Goal: Information Seeking & Learning: Check status

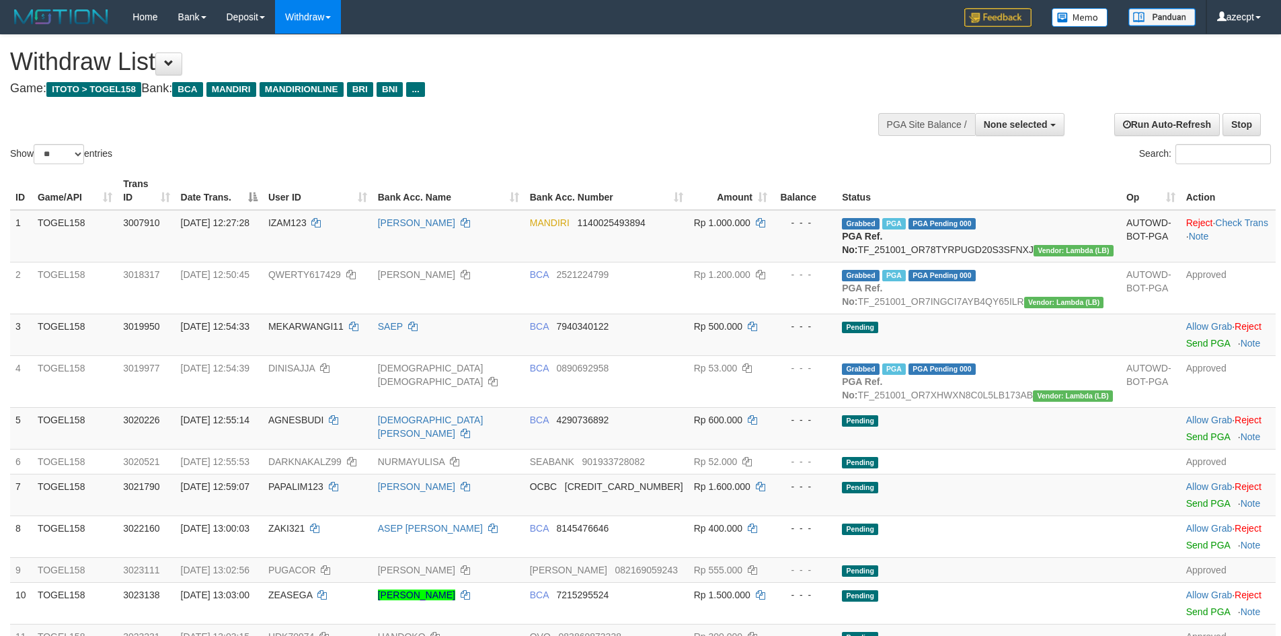
select select
select select "**"
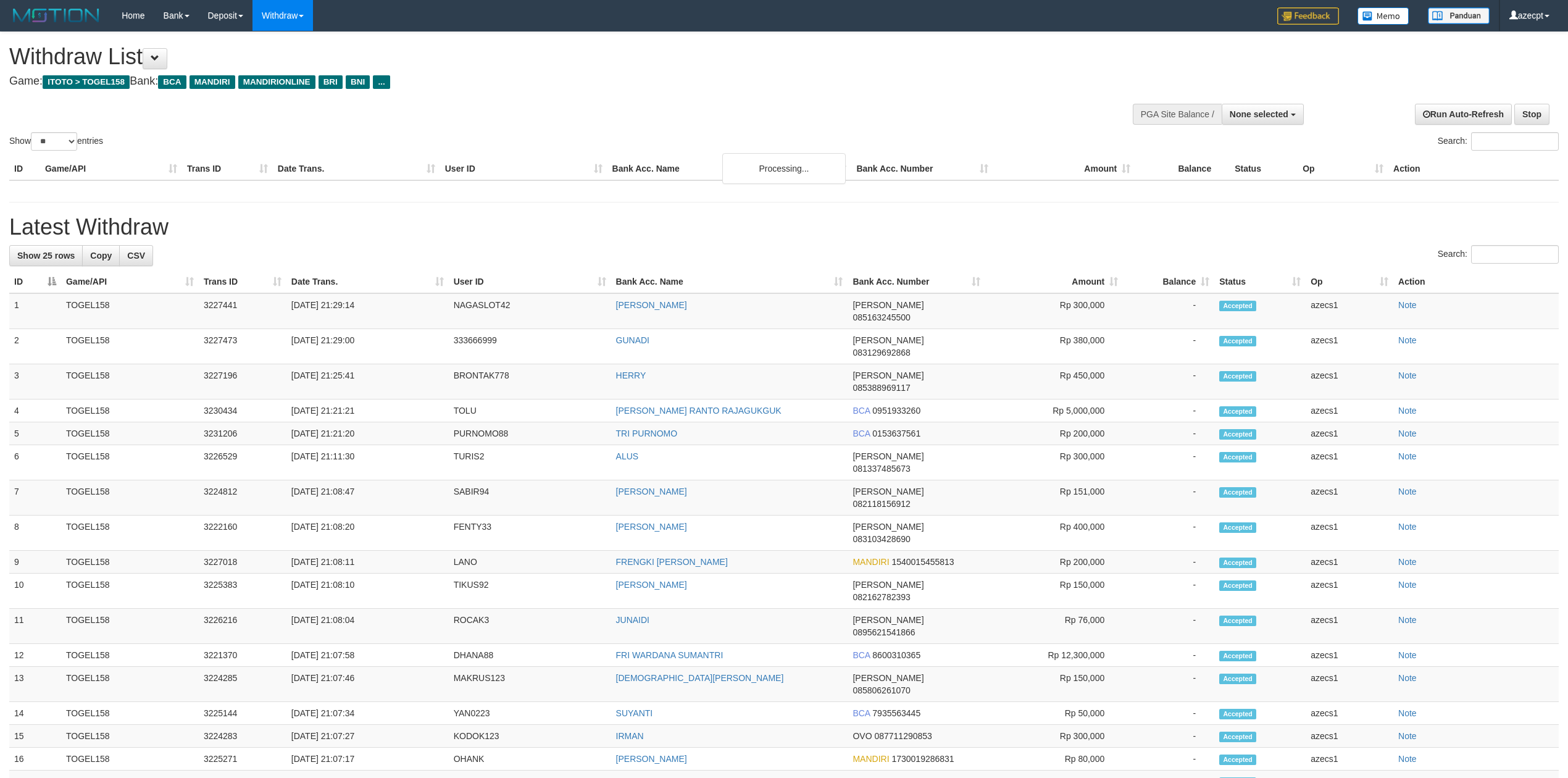
select select
select select "**"
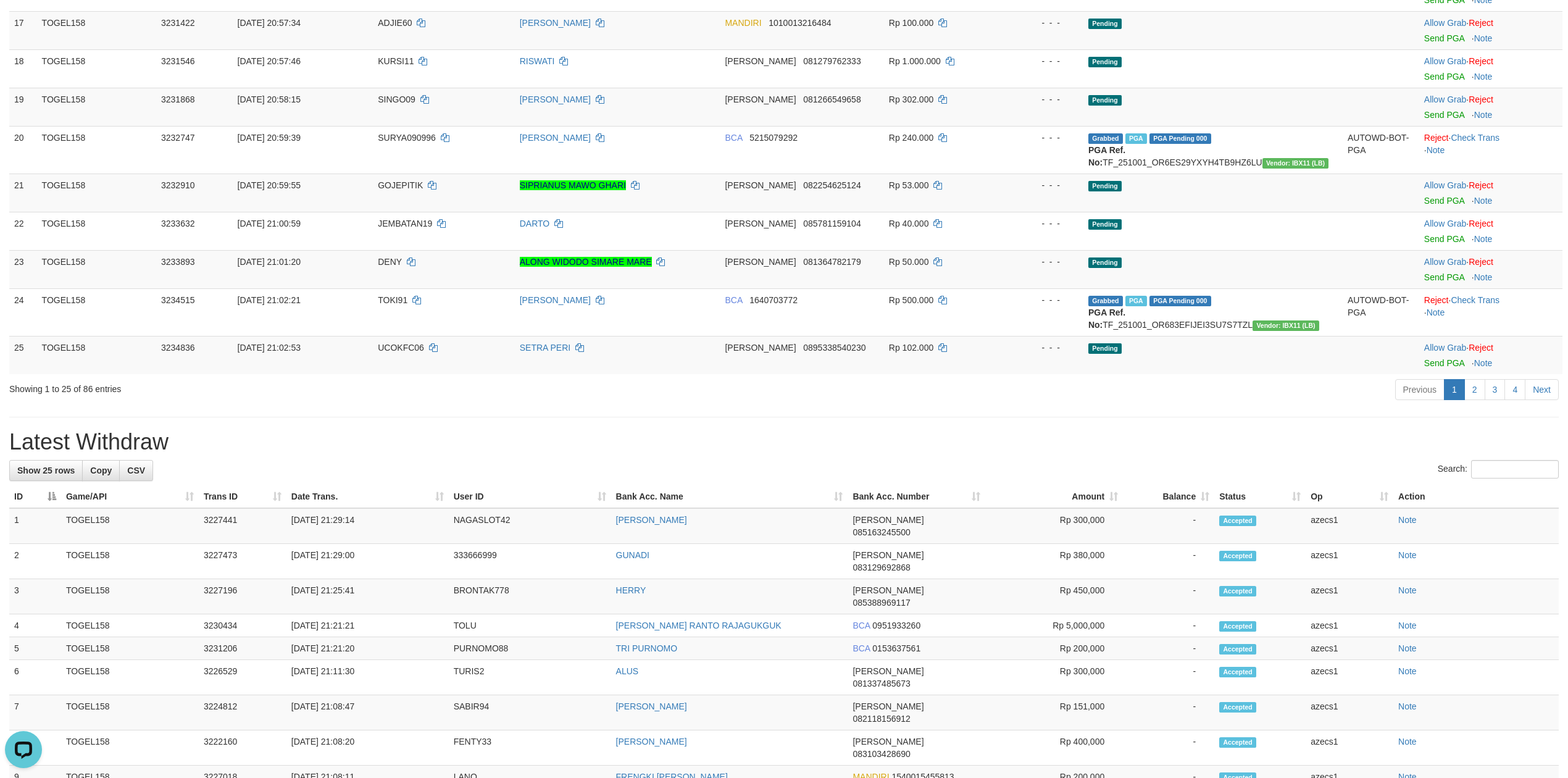
scroll to position [824, 0]
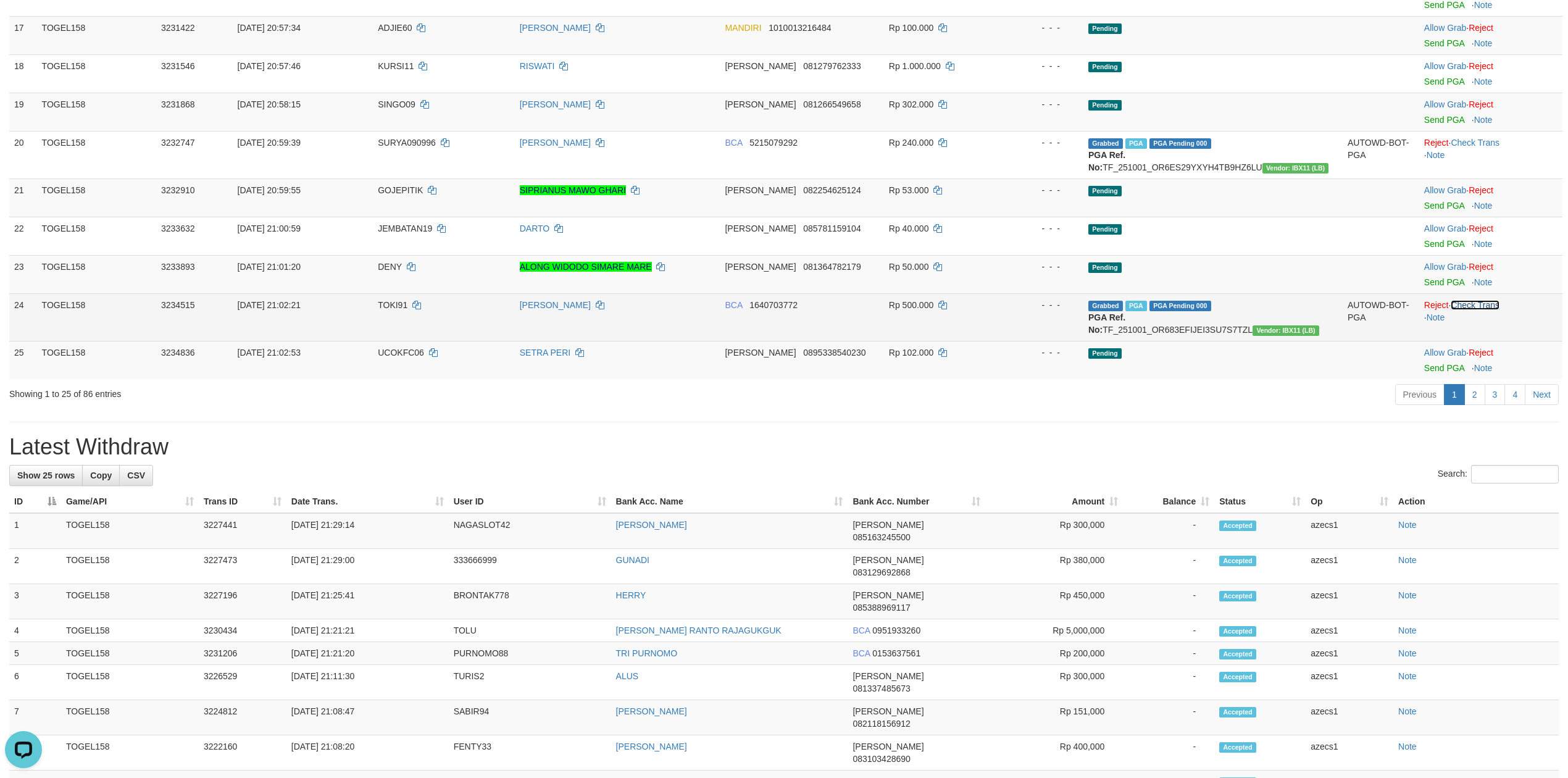
click at [1480, 310] on link "Check Trans" at bounding box center [1475, 305] width 49 height 10
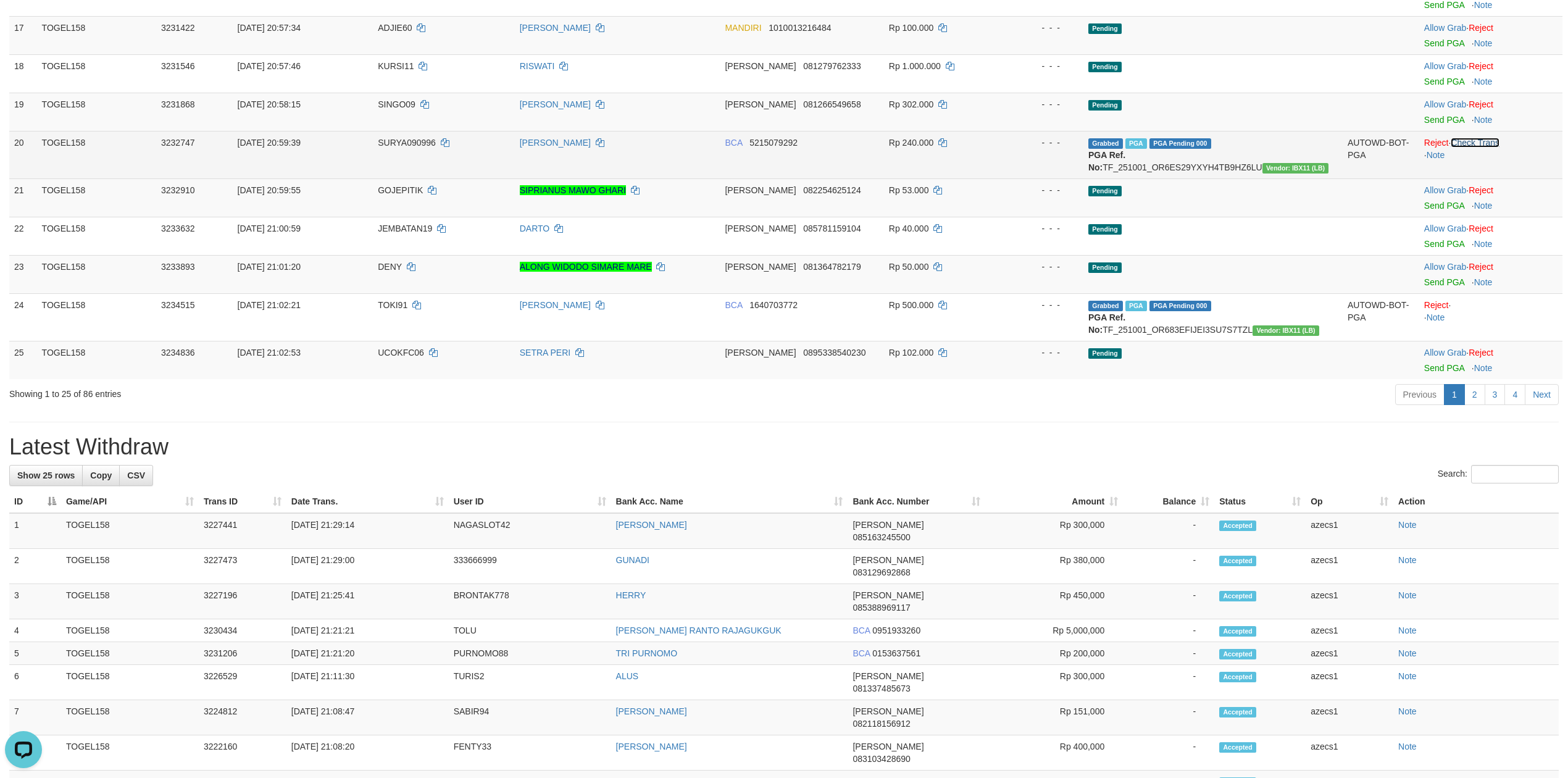
click at [1495, 146] on link "Check Trans" at bounding box center [1475, 142] width 49 height 10
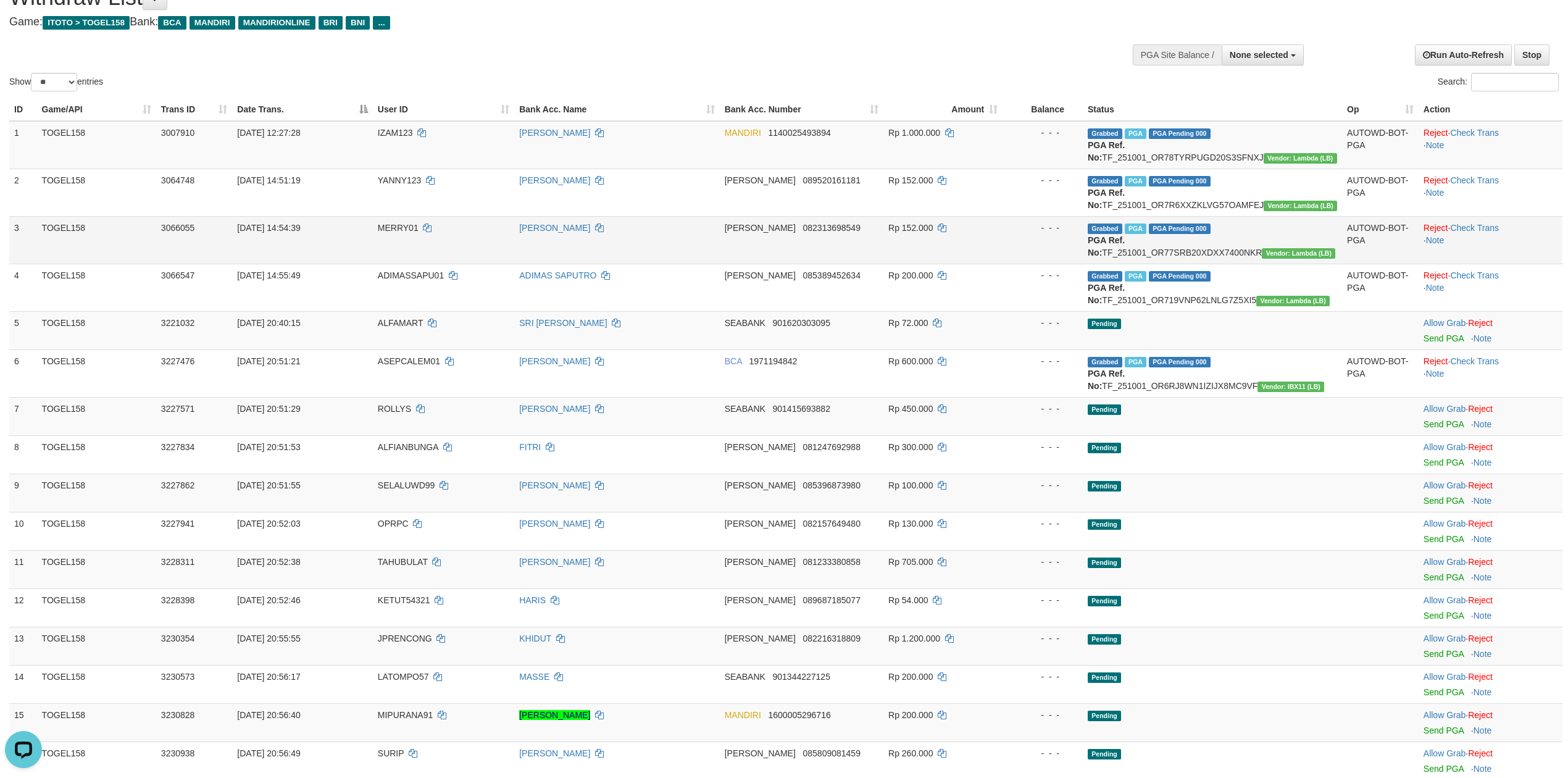
scroll to position [0, 0]
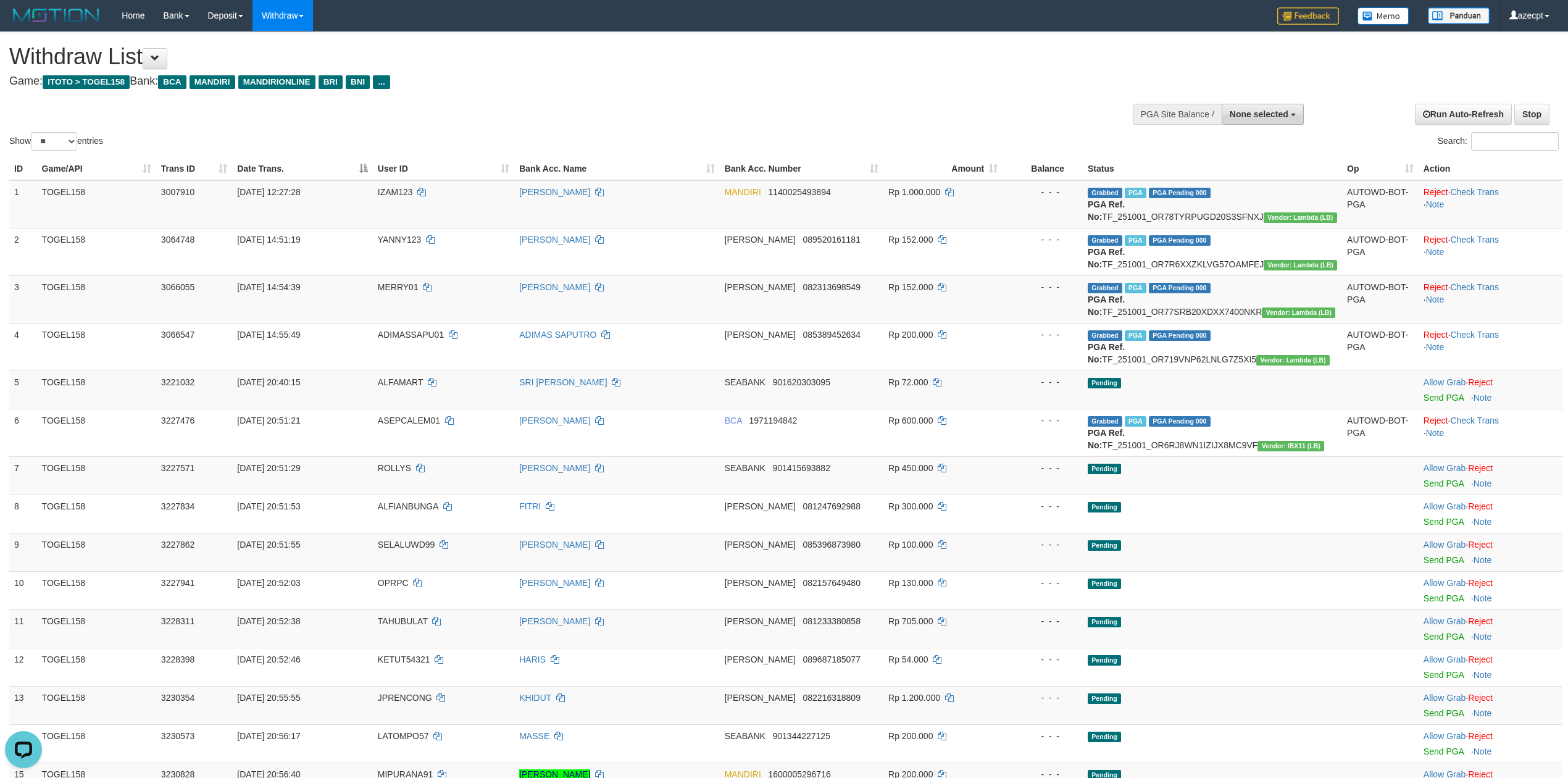
click at [1271, 112] on span "None selected" at bounding box center [1260, 114] width 59 height 10
click at [1215, 172] on label "[ITOTO] TOGEL158" at bounding box center [1246, 176] width 114 height 16
select select "***"
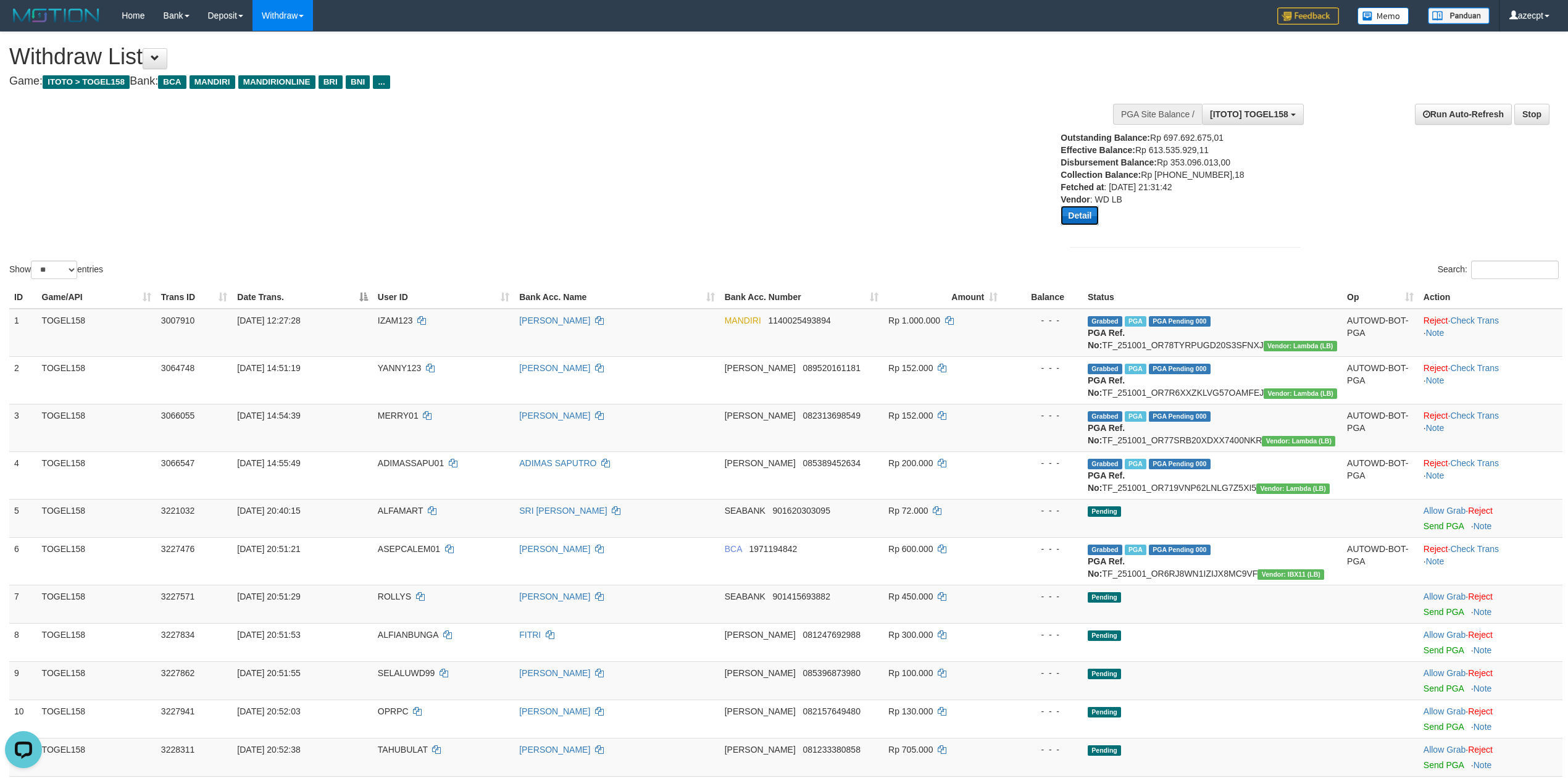
click at [1078, 220] on button "Detail" at bounding box center [1081, 216] width 39 height 20
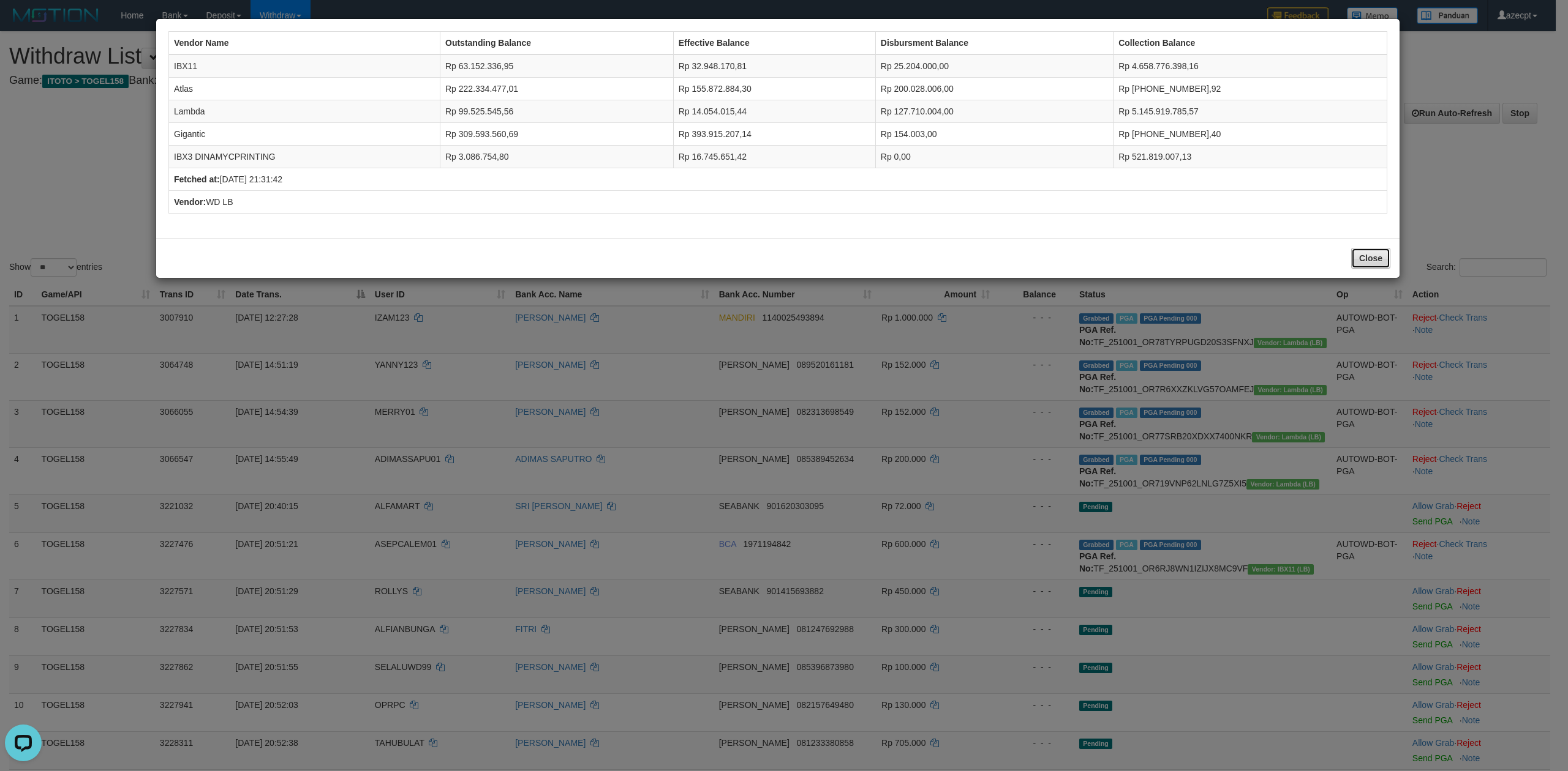
click at [1370, 260] on button "Close" at bounding box center [1370, 258] width 39 height 21
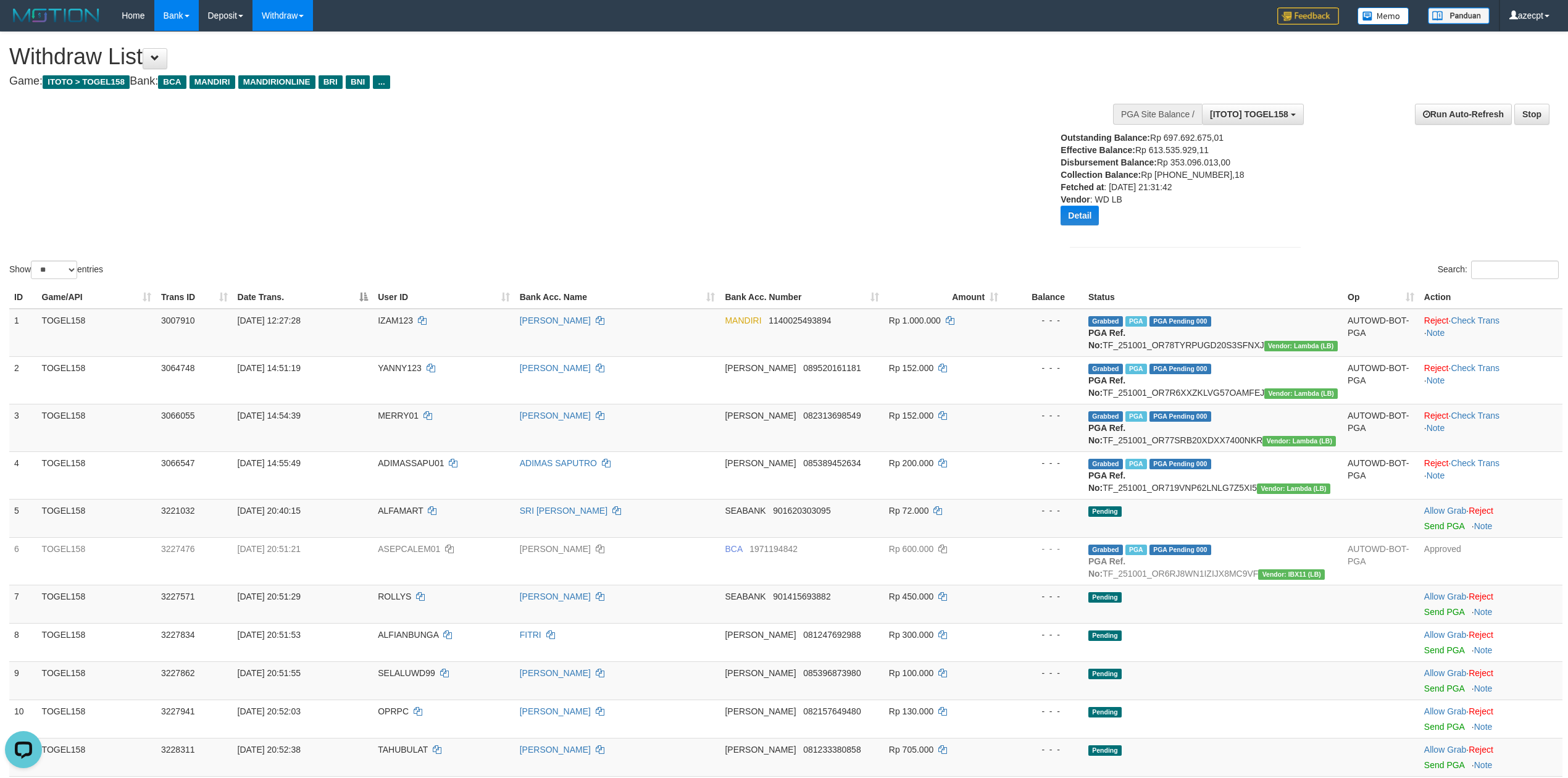
scroll to position [516, 0]
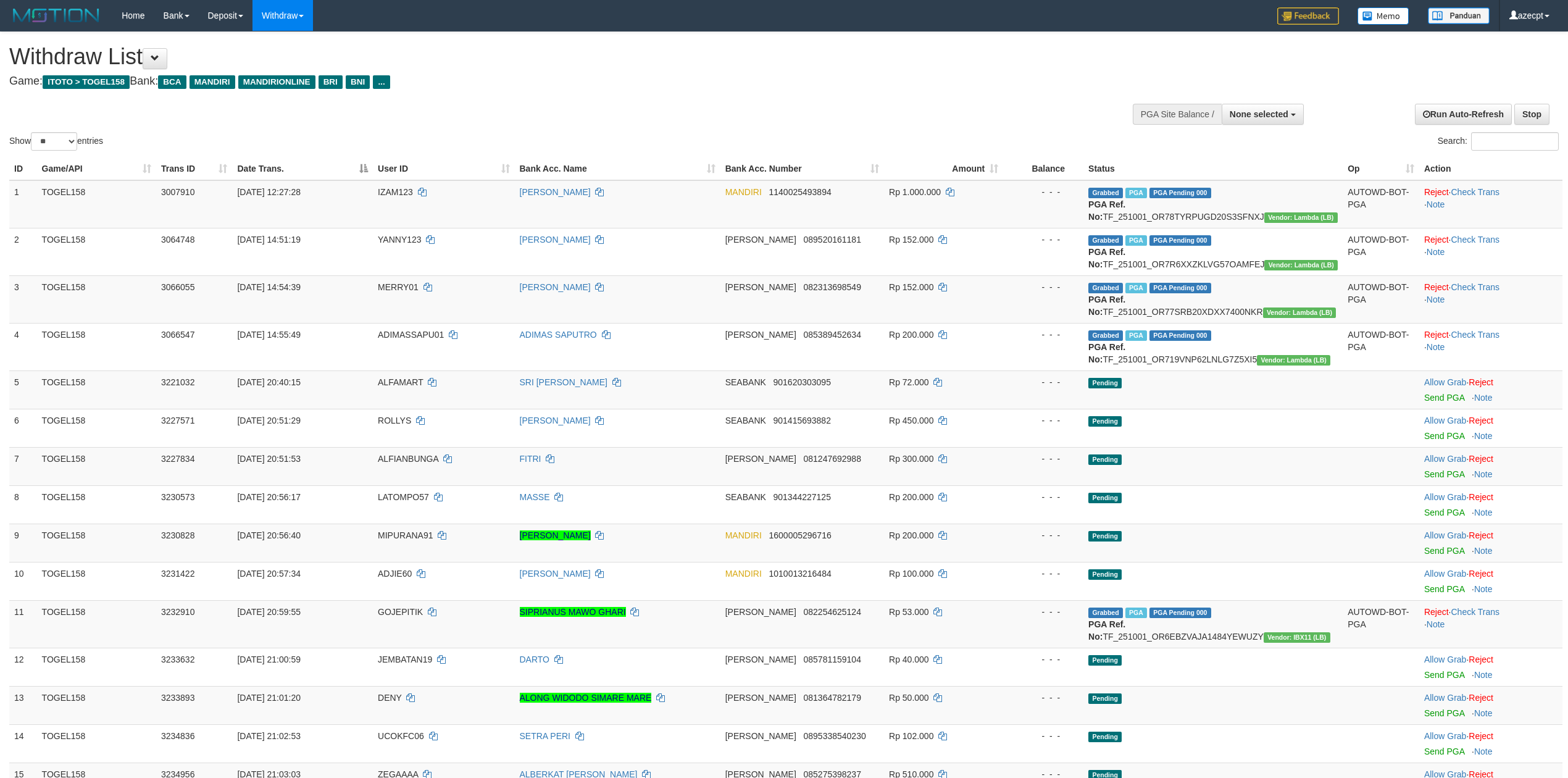
select select
select select "**"
click at [1272, 107] on button "None selected" at bounding box center [1262, 114] width 82 height 21
click at [1220, 165] on b "SELECT GAME" at bounding box center [1233, 160] width 62 height 10
click at [1220, 167] on label "SELECT GAME" at bounding box center [1232, 160] width 87 height 16
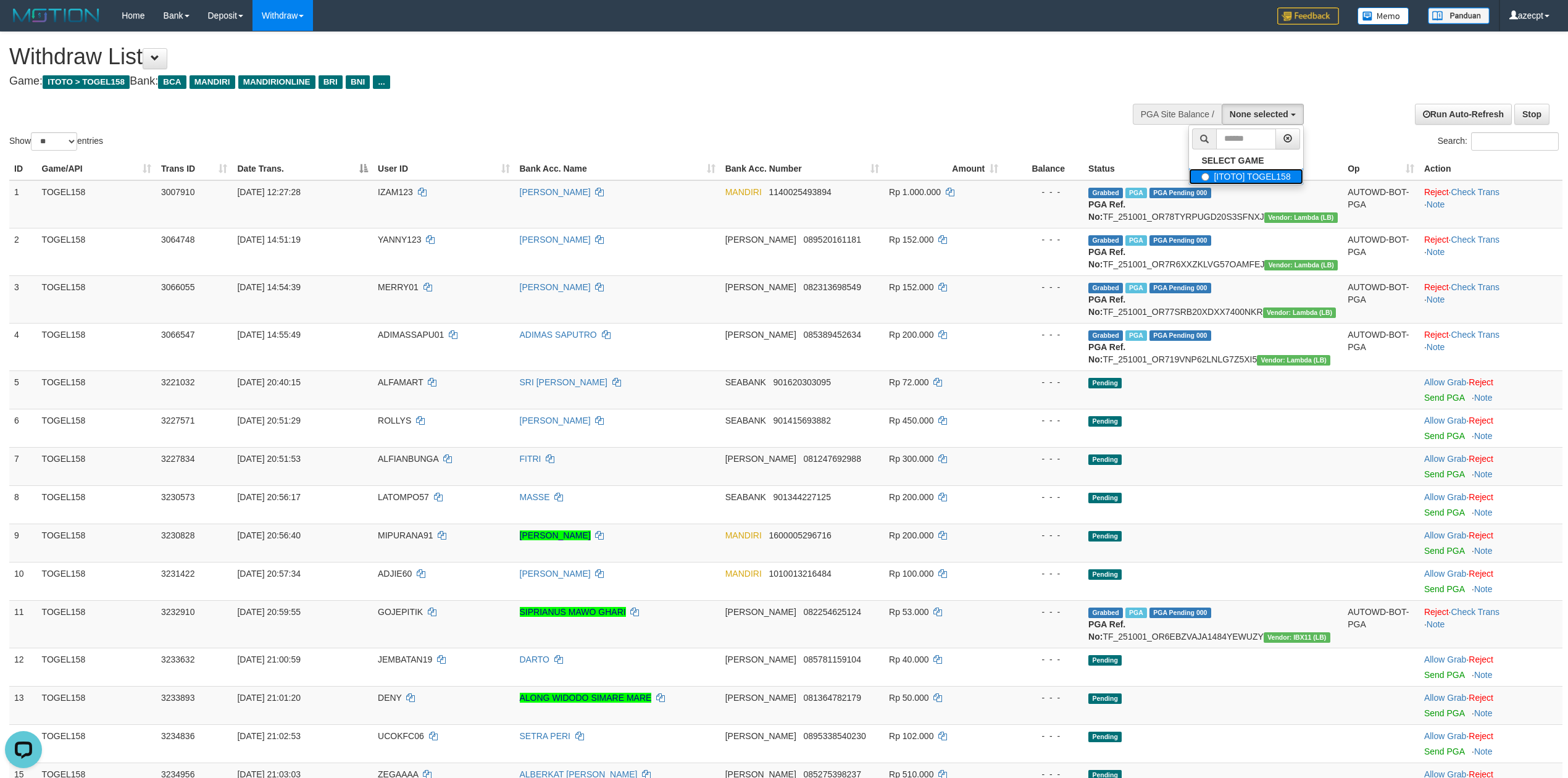
click at [1217, 178] on label "[ITOTO] TOGEL158" at bounding box center [1246, 176] width 114 height 16
select select "***"
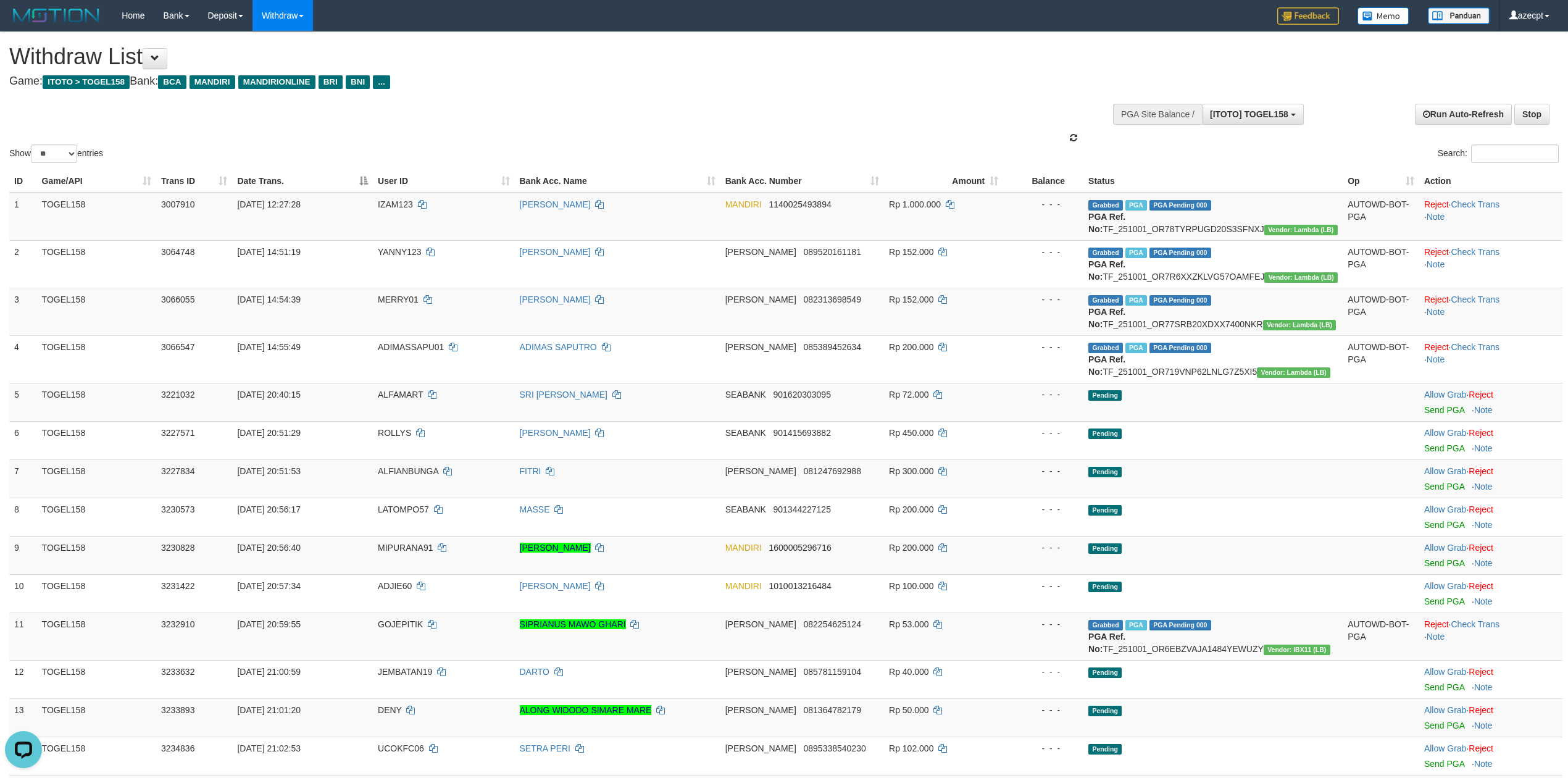
scroll to position [10, 0]
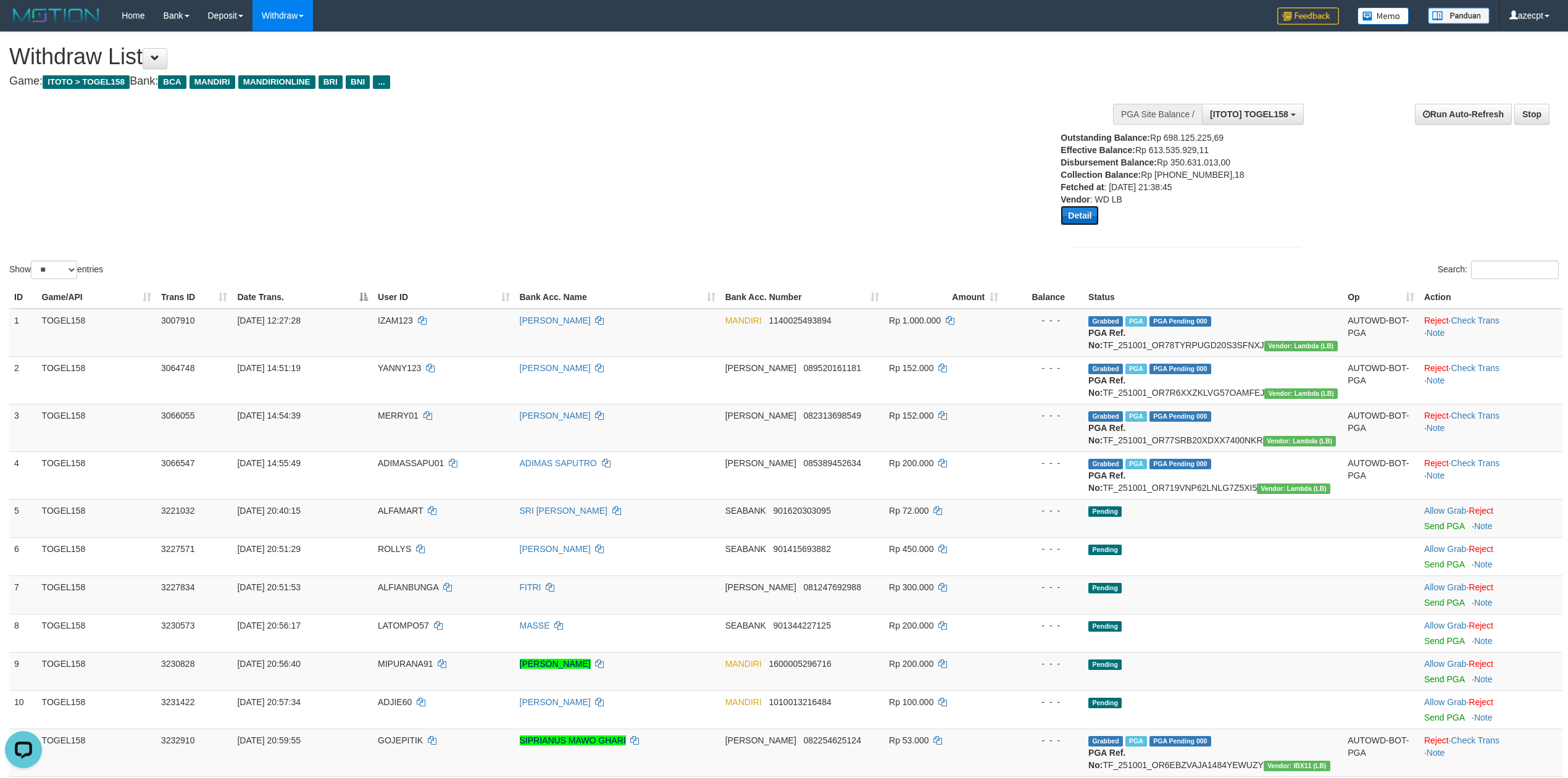
click at [1063, 211] on button "Detail" at bounding box center [1081, 216] width 39 height 20
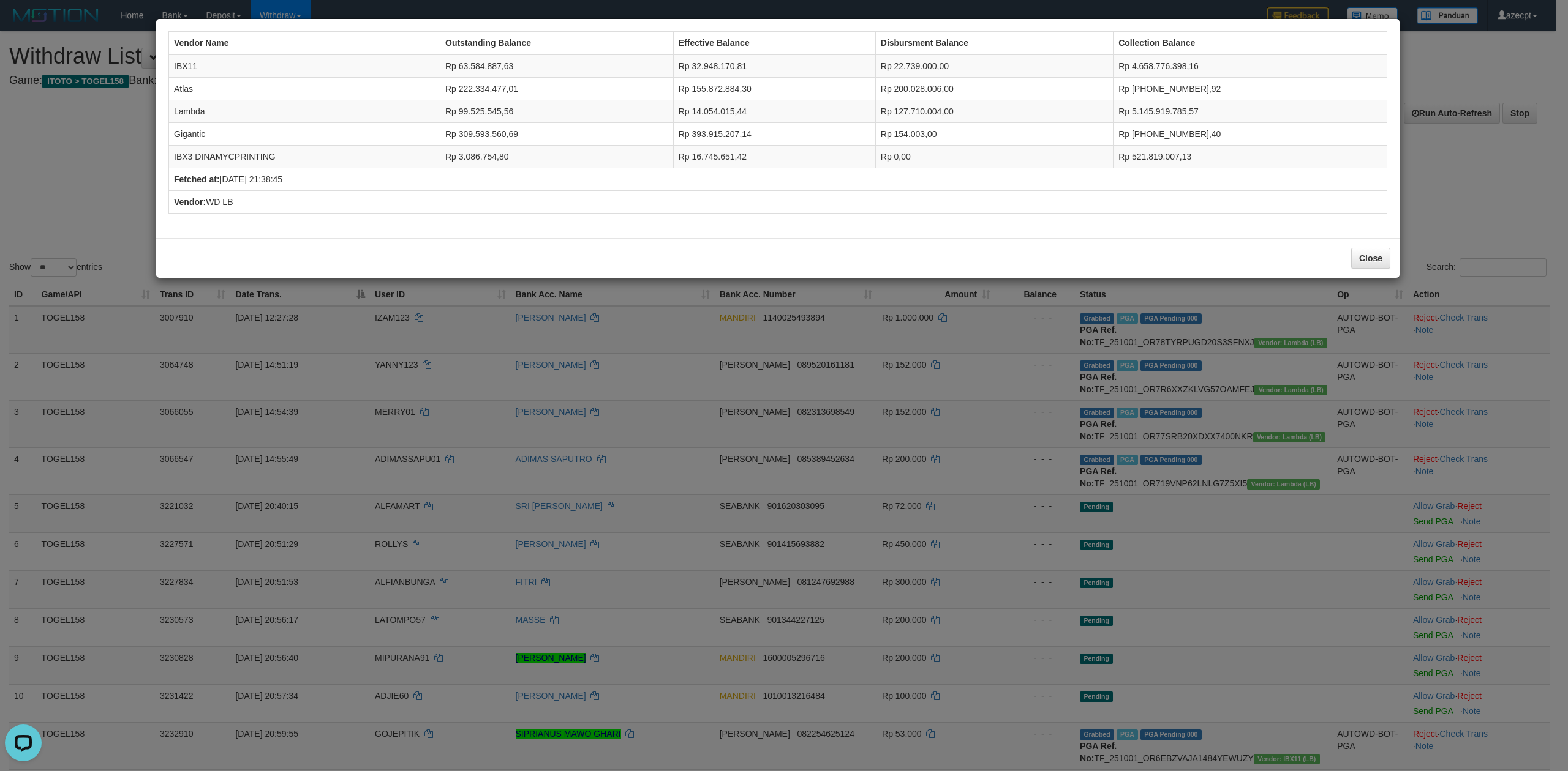
click at [192, 67] on td "IBX11" at bounding box center [305, 66] width 271 height 24
drag, startPoint x: 934, startPoint y: 378, endPoint x: 1451, endPoint y: 277, distance: 526.8
click at [1542, 272] on div "Vendor Name Outstanding Balance Effective Balance Disbursment Balance Collectio…" at bounding box center [784, 385] width 1568 height 771
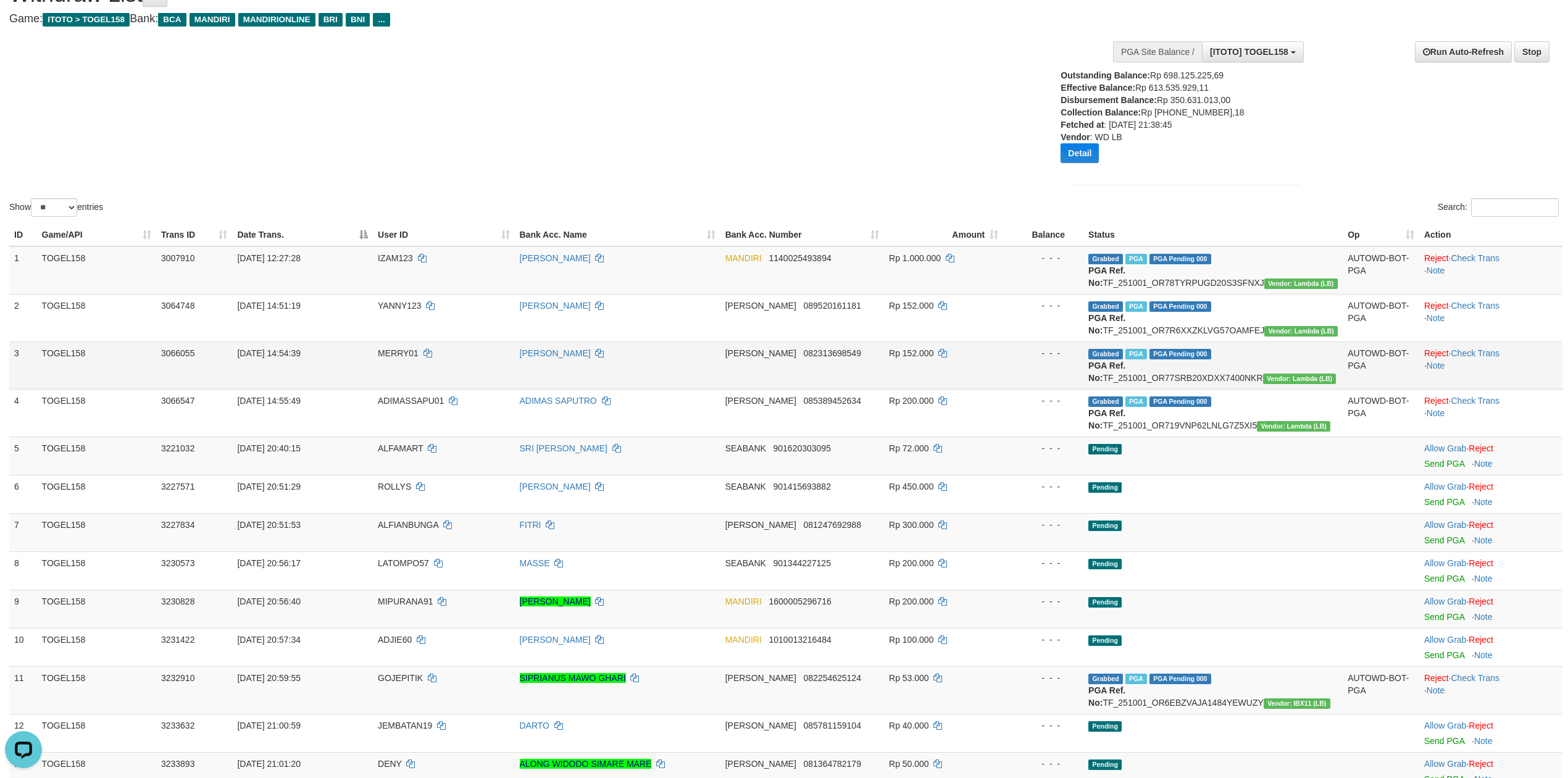
scroll to position [0, 0]
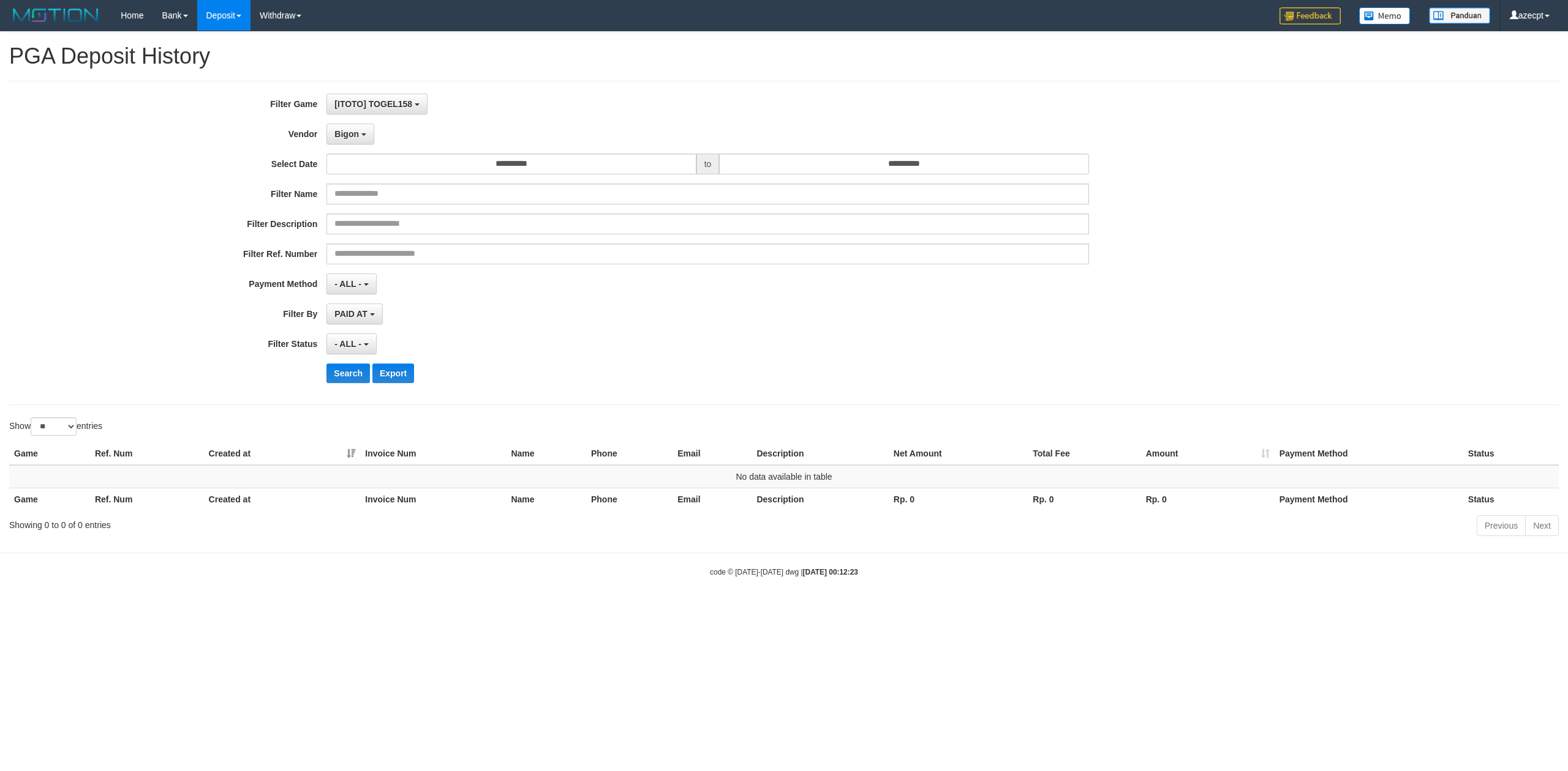
select select "**********"
select select "**"
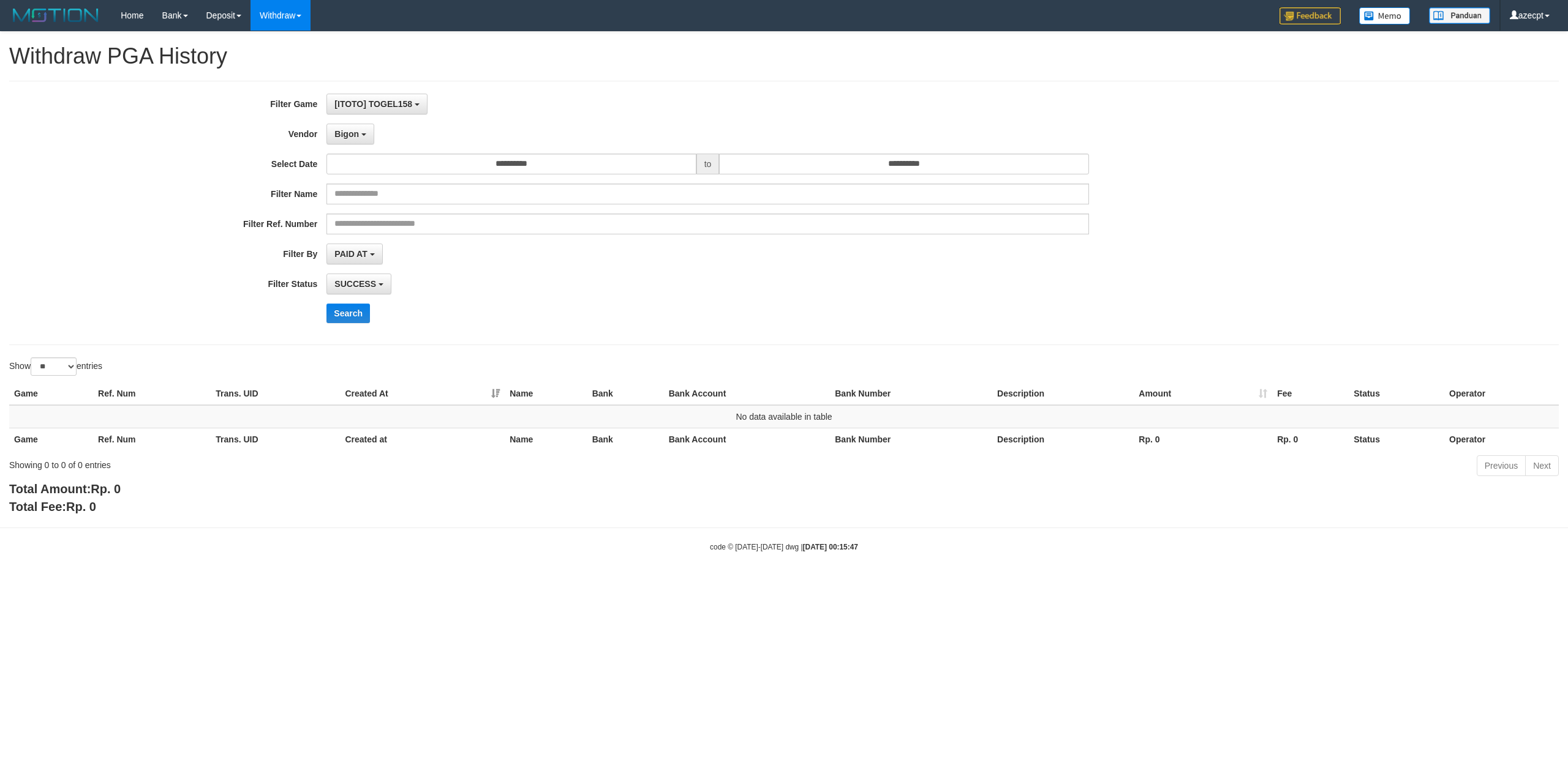
select select "**********"
select select "**"
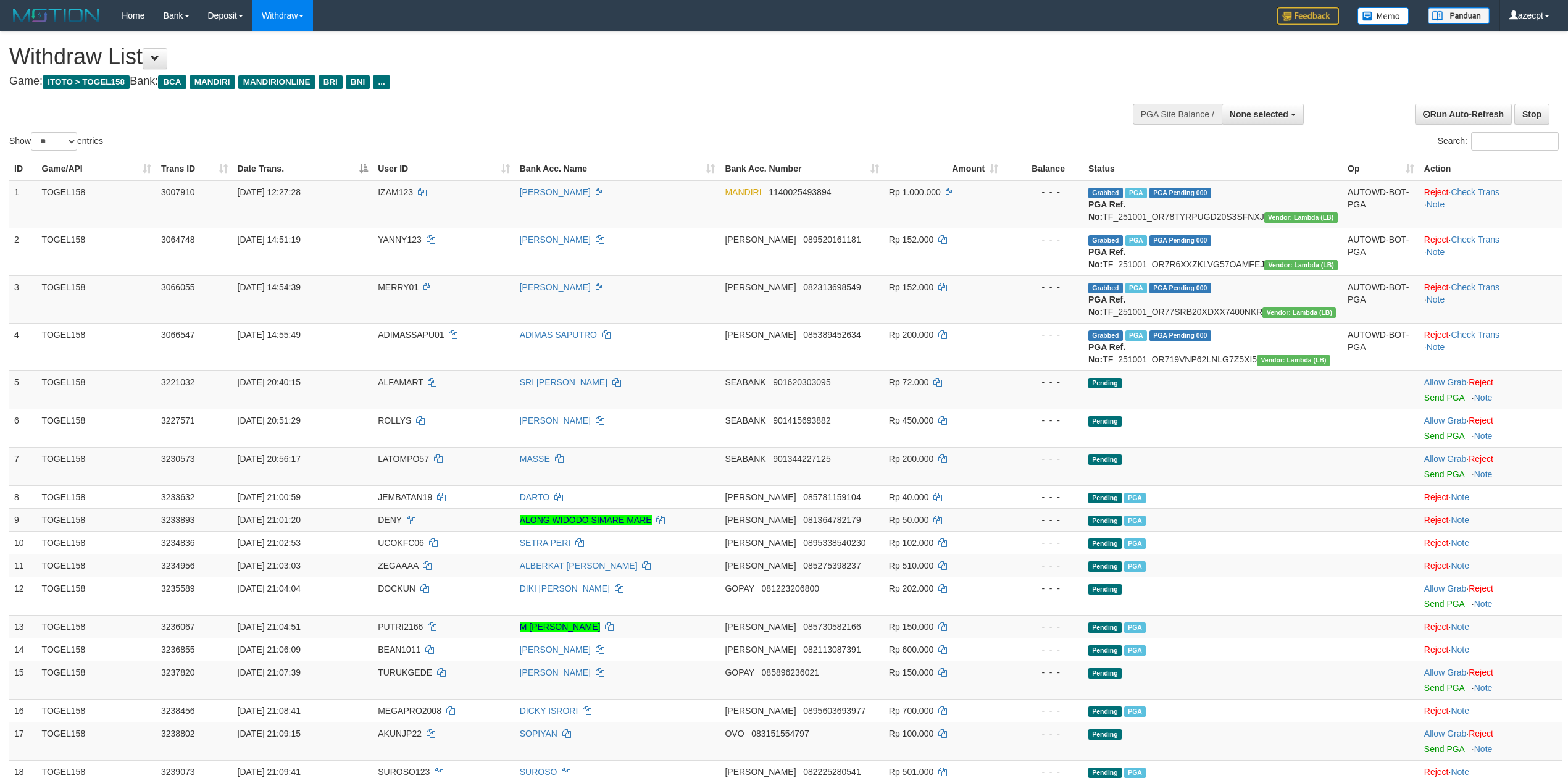
select select
select select "**"
select select
select select "**"
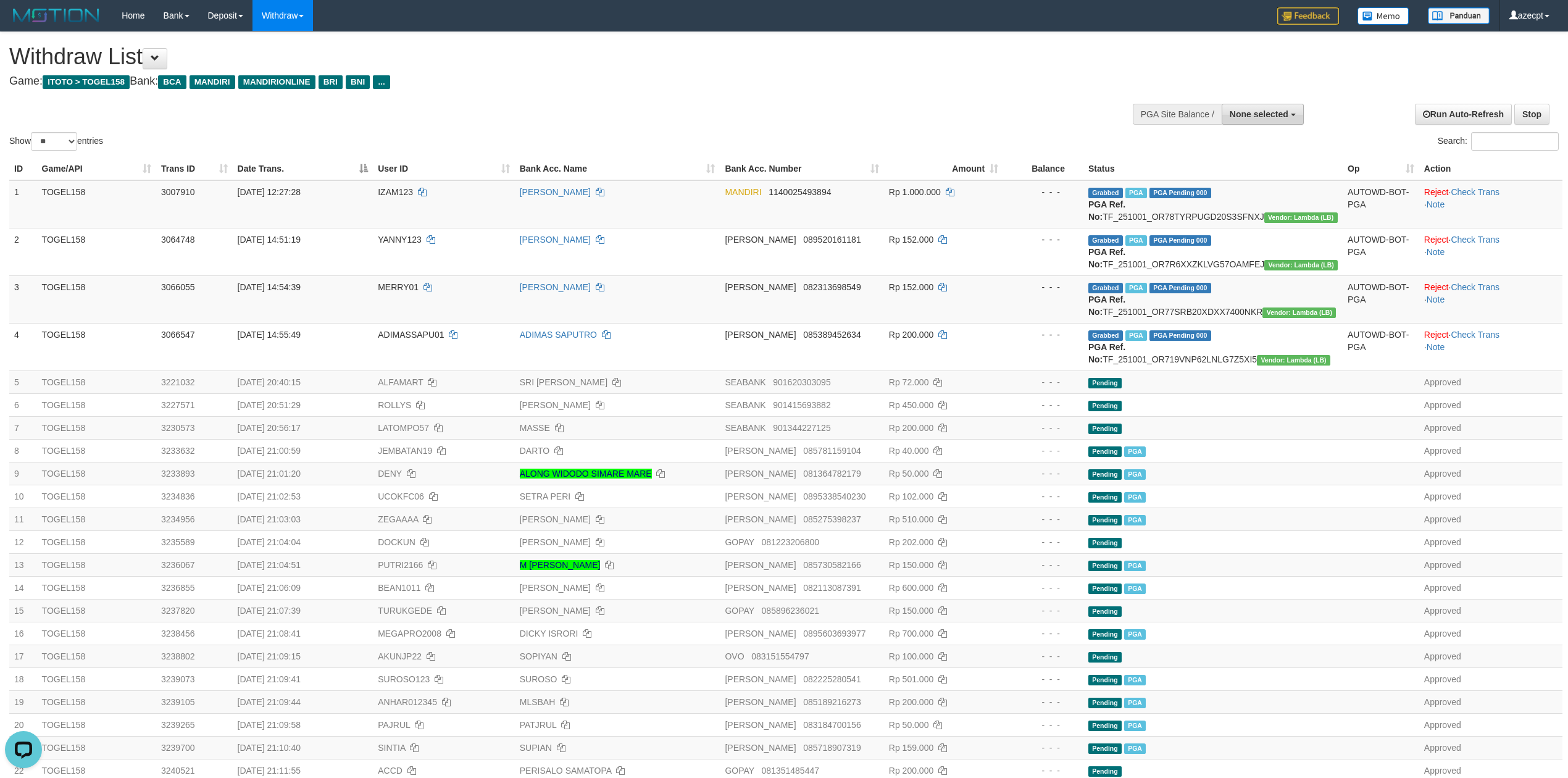
click at [1248, 114] on span "None selected" at bounding box center [1260, 114] width 59 height 10
click at [1206, 178] on label "[ITOTO] TOGEL158" at bounding box center [1246, 176] width 114 height 16
select select "***"
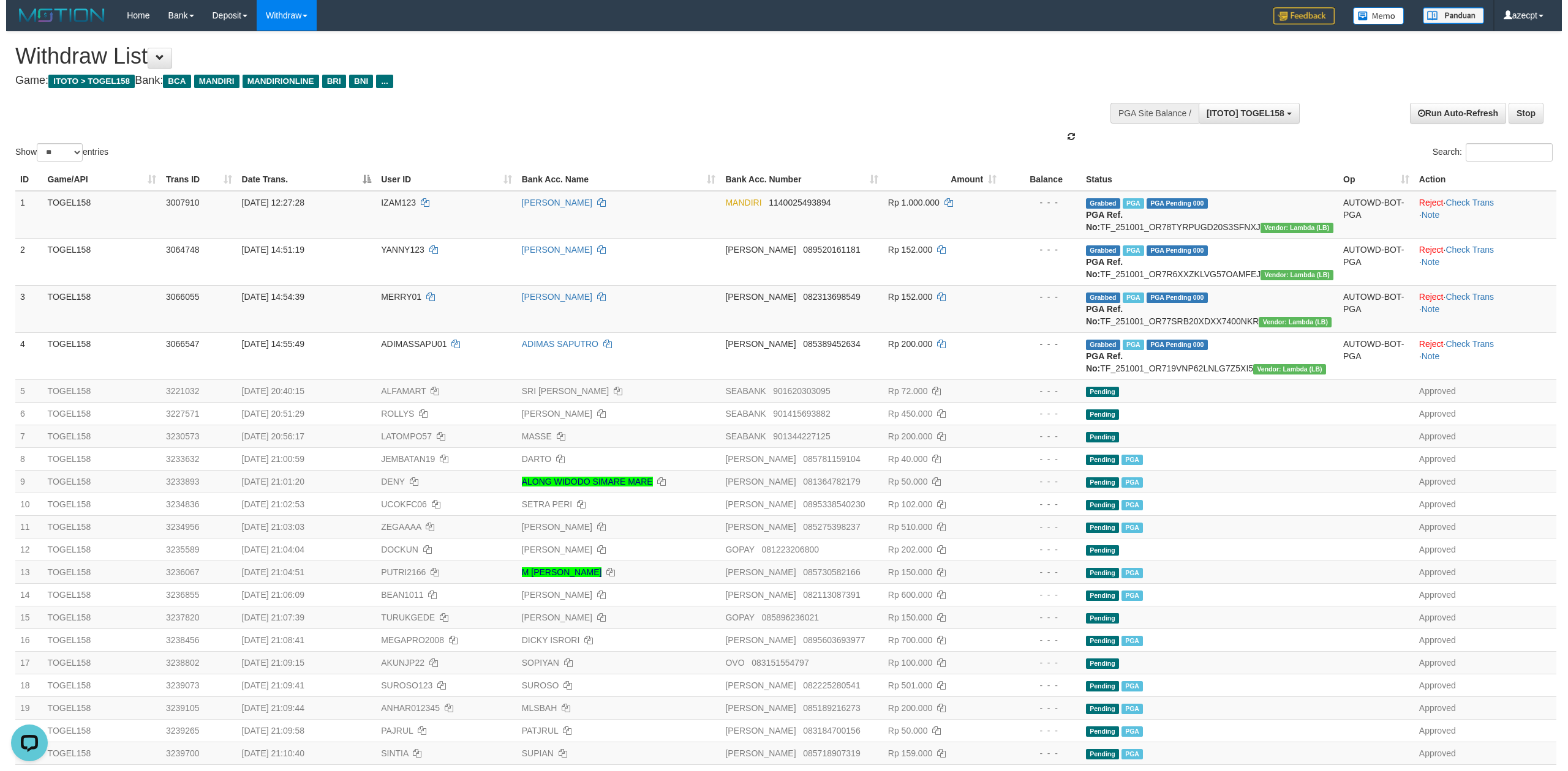
scroll to position [10, 0]
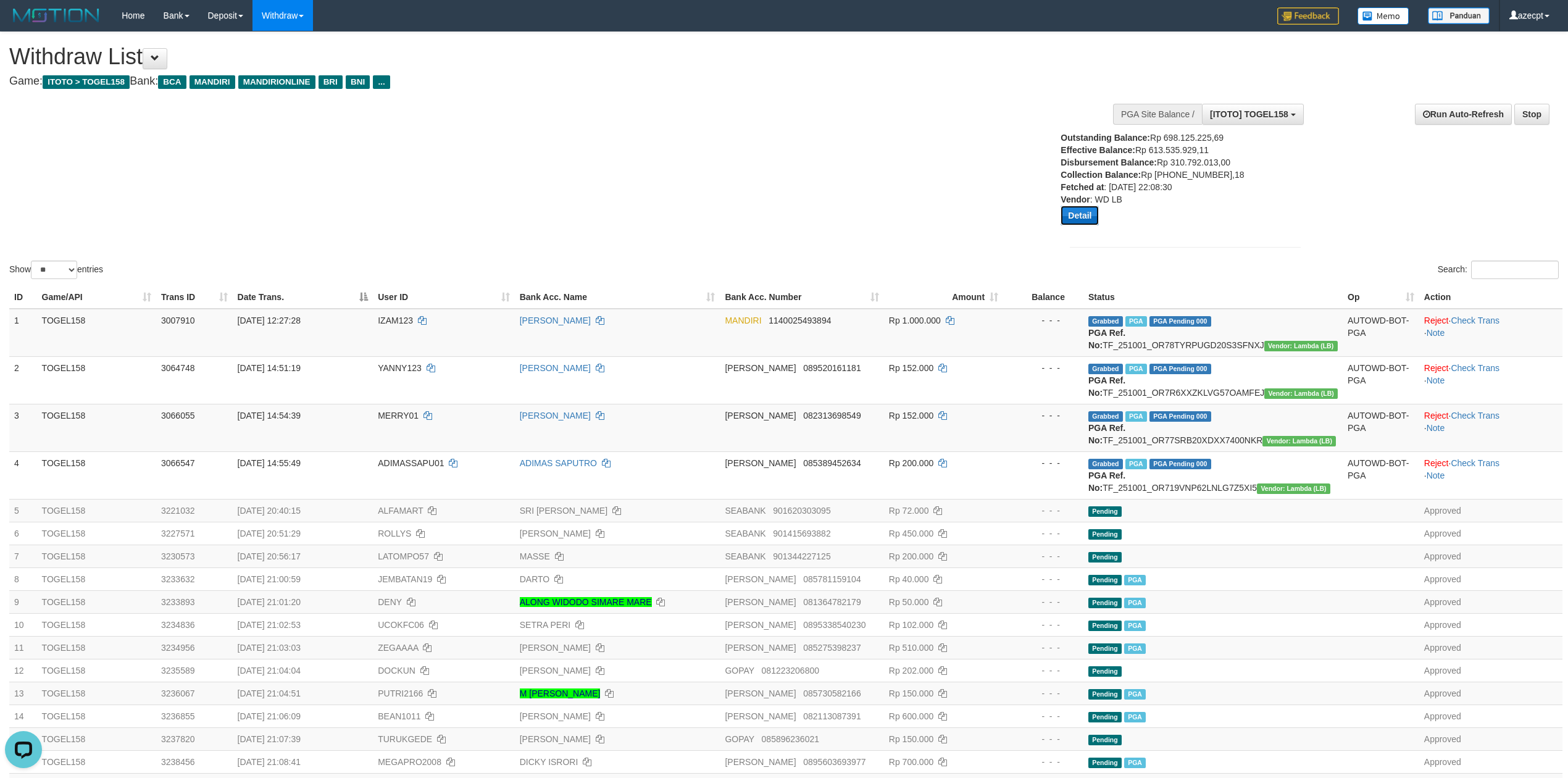
click at [1077, 220] on button "Detail" at bounding box center [1081, 216] width 39 height 20
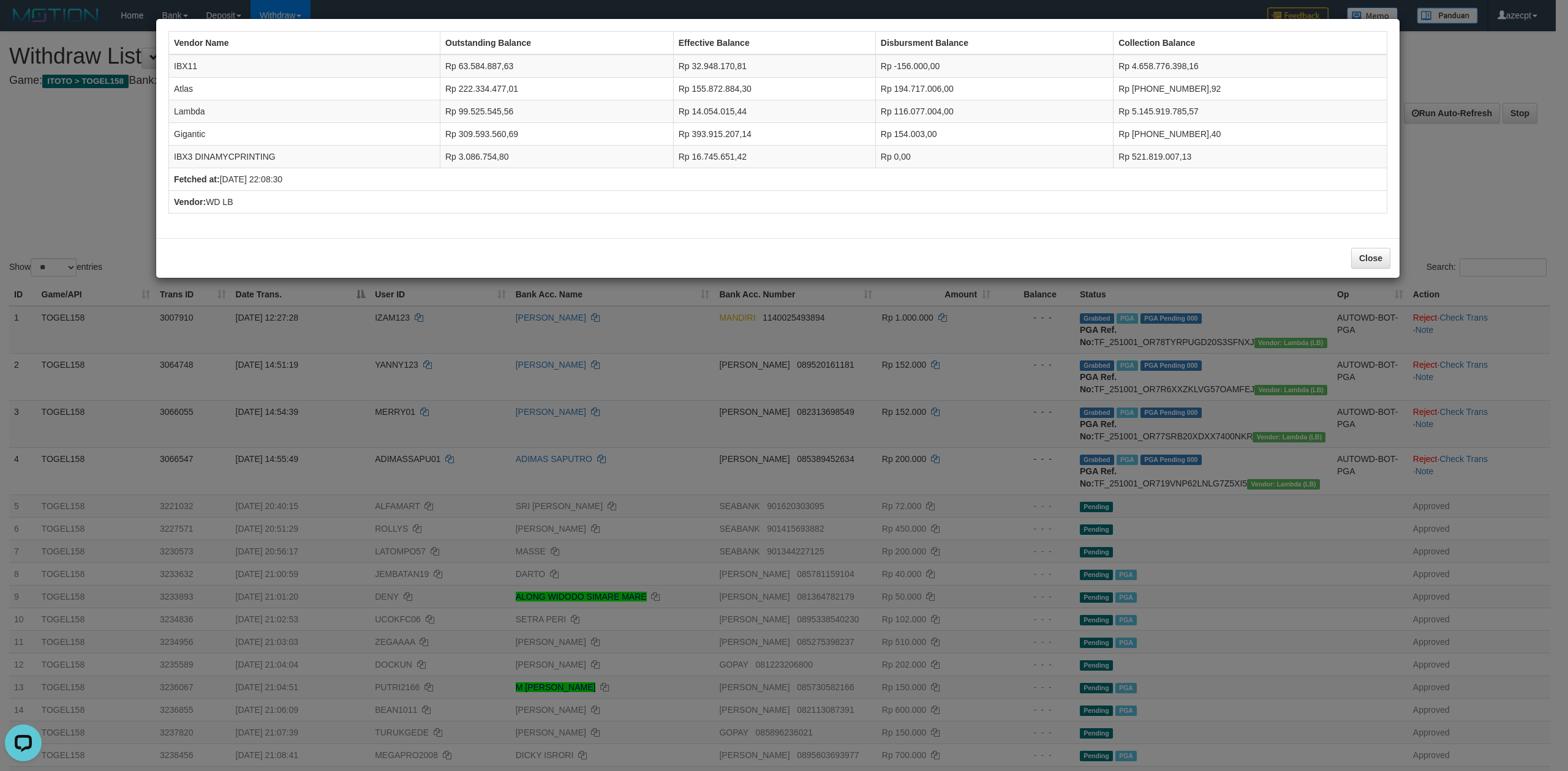
drag, startPoint x: 463, startPoint y: 324, endPoint x: 458, endPoint y: 304, distance: 20.6
click at [462, 324] on div "Vendor Name Outstanding Balance Effective Balance Disbursment Balance Collectio…" at bounding box center [784, 385] width 1568 height 771
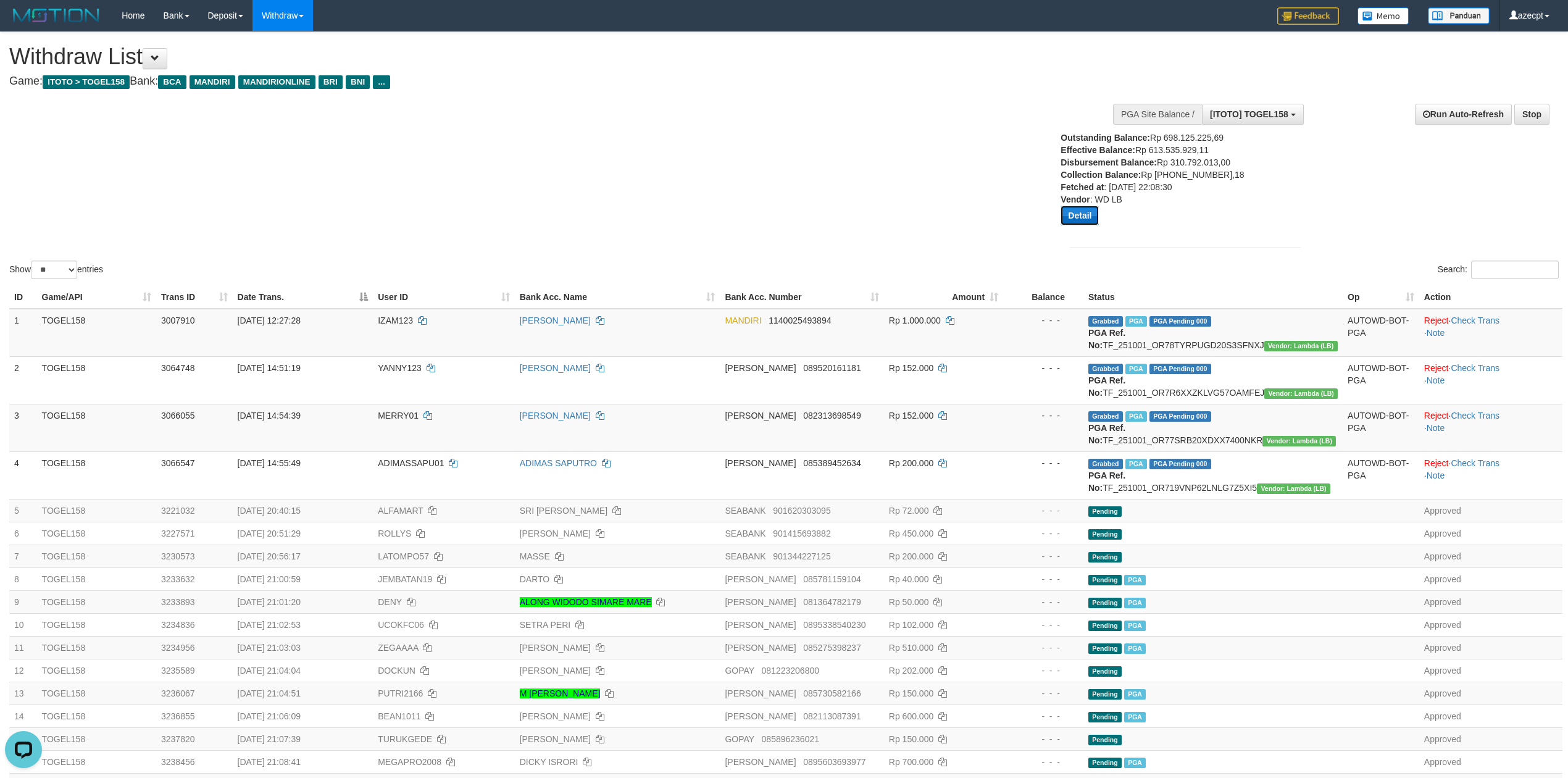
click at [1072, 212] on button "Detail" at bounding box center [1081, 216] width 39 height 20
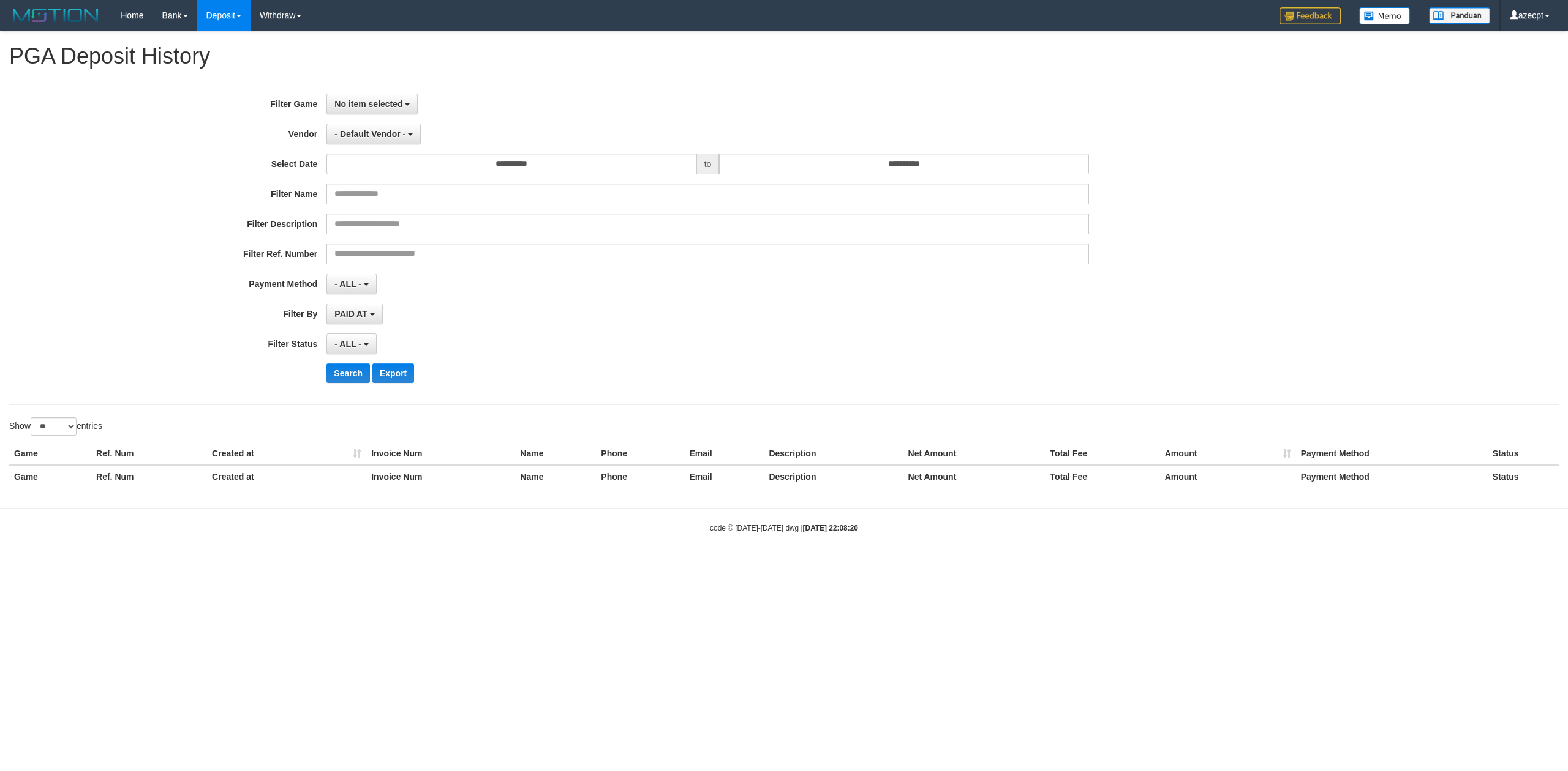
select select
select select "**"
click at [407, 111] on button "No item selected" at bounding box center [372, 104] width 91 height 21
click at [380, 165] on label "[ITOTO] TOGEL158" at bounding box center [404, 167] width 156 height 18
select select "***"
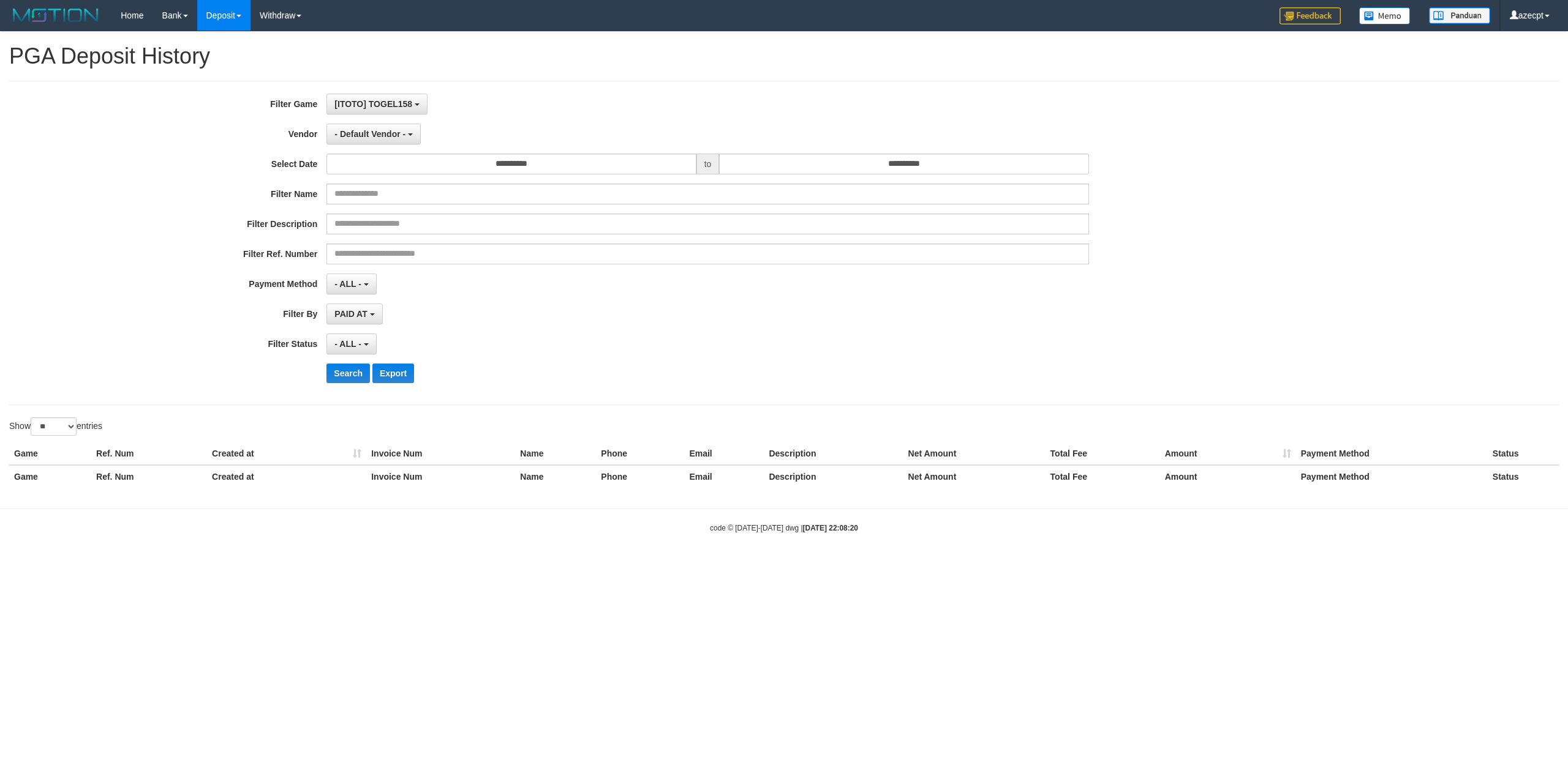
scroll to position [10, 0]
click at [368, 147] on div "**********" at bounding box center [653, 243] width 1307 height 299
click at [370, 137] on span "- Default Vendor -" at bounding box center [370, 134] width 71 height 10
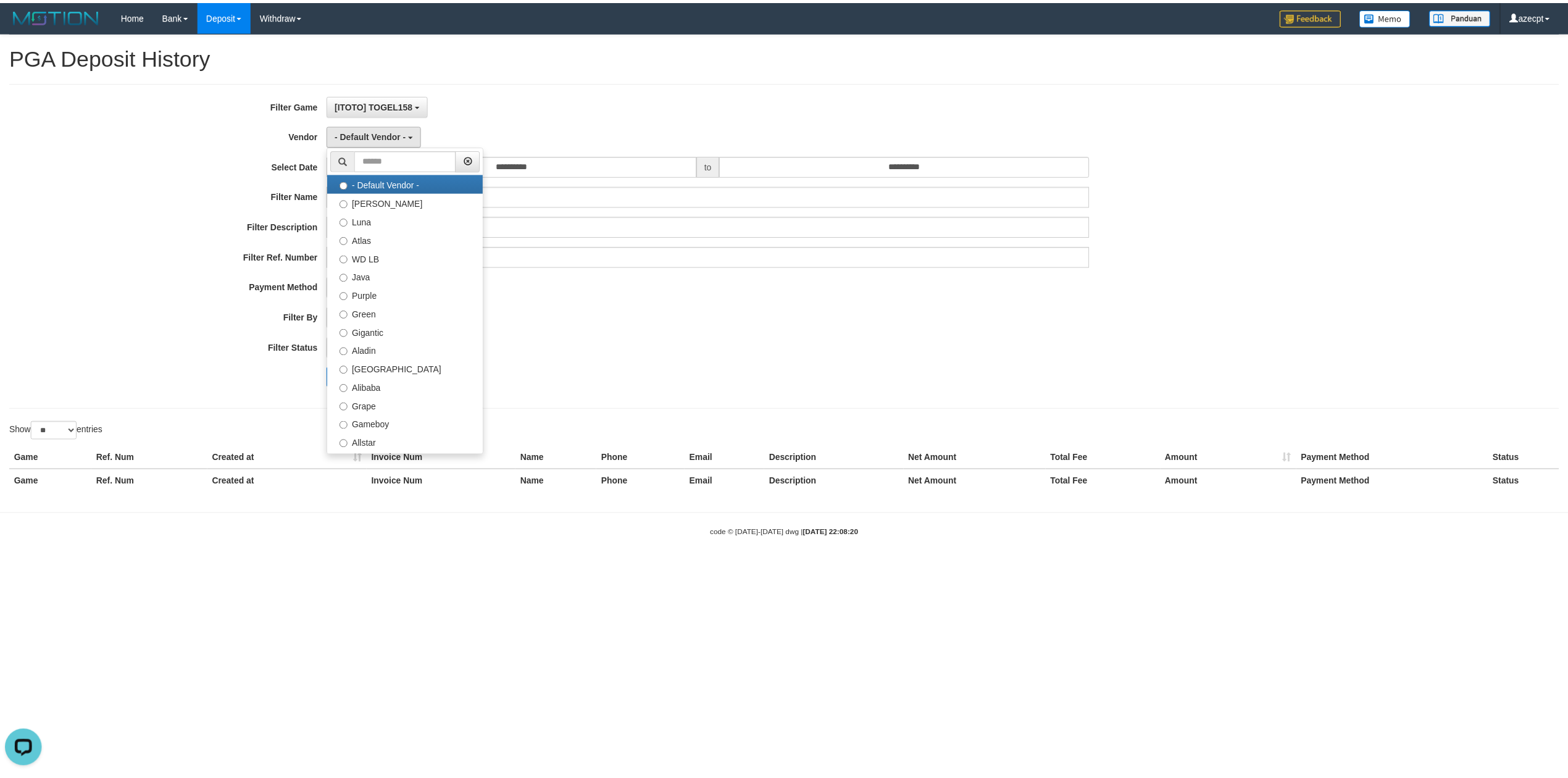
scroll to position [0, 0]
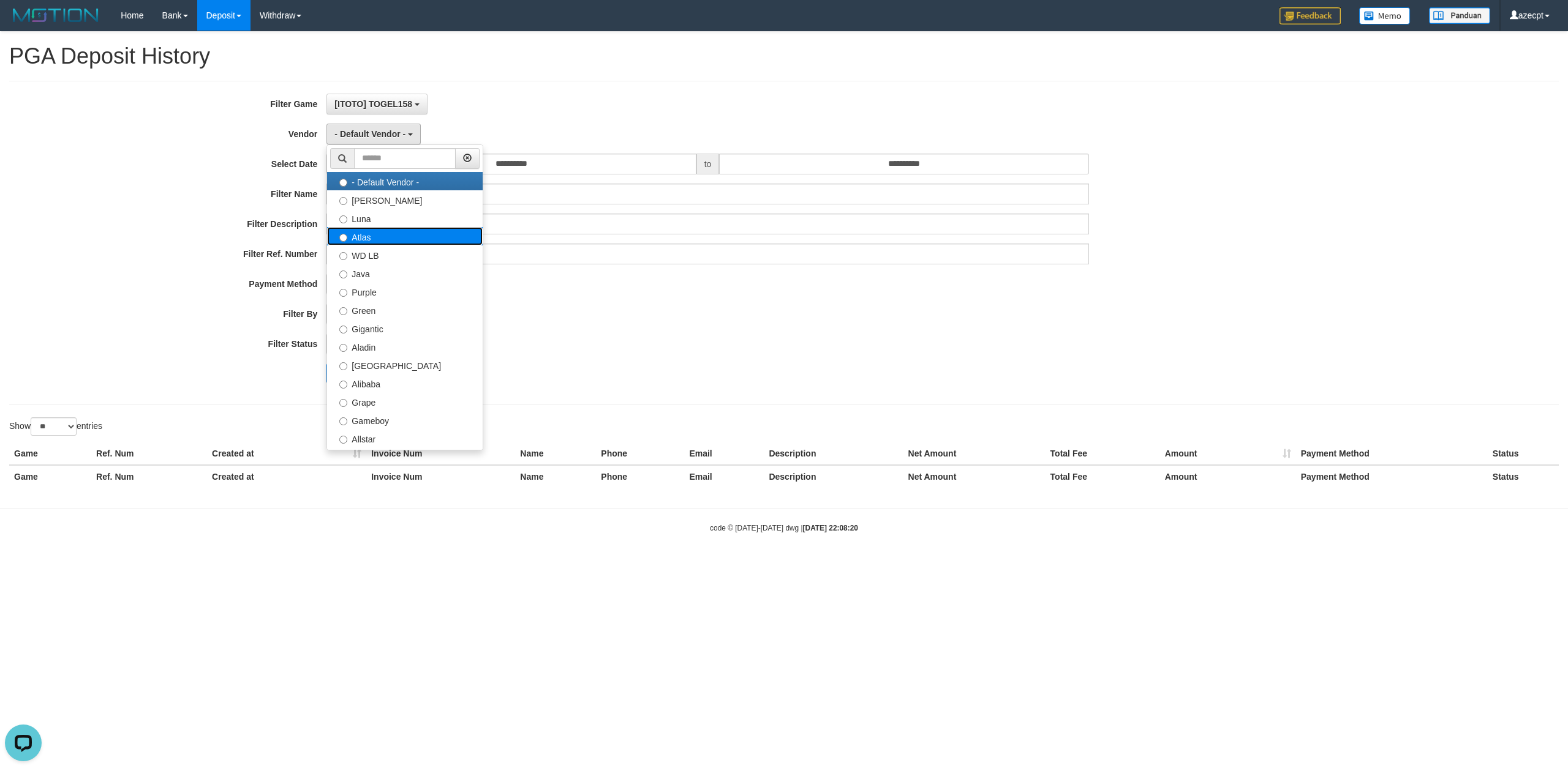
click at [404, 235] on label "Atlas" at bounding box center [404, 237] width 156 height 18
select select "**********"
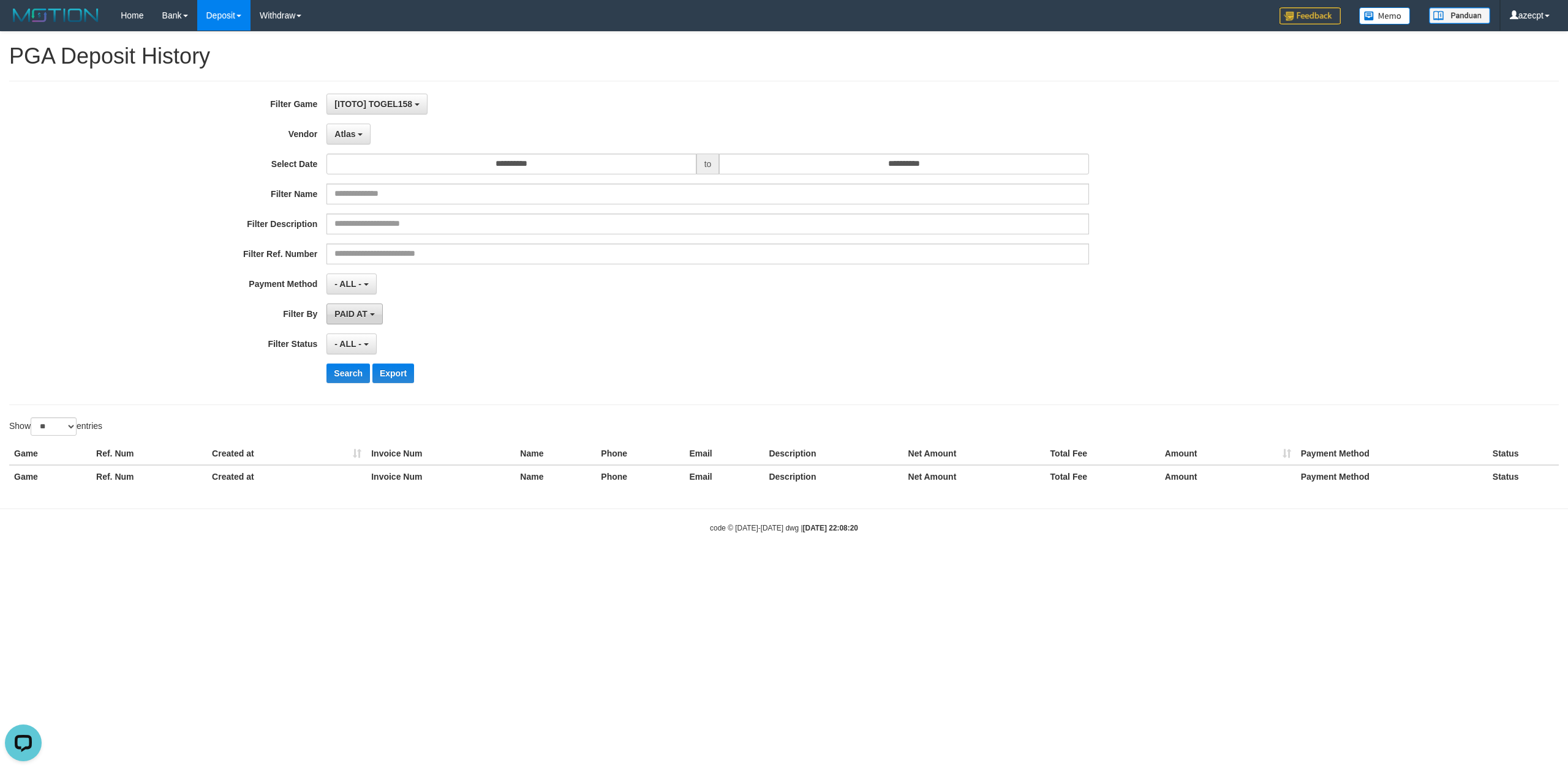
click at [365, 317] on span "PAID AT" at bounding box center [351, 314] width 33 height 10
click at [373, 378] on label "CREATED AT" at bounding box center [404, 380] width 156 height 18
select select "*"
click at [349, 348] on span "- ALL -" at bounding box center [348, 344] width 27 height 10
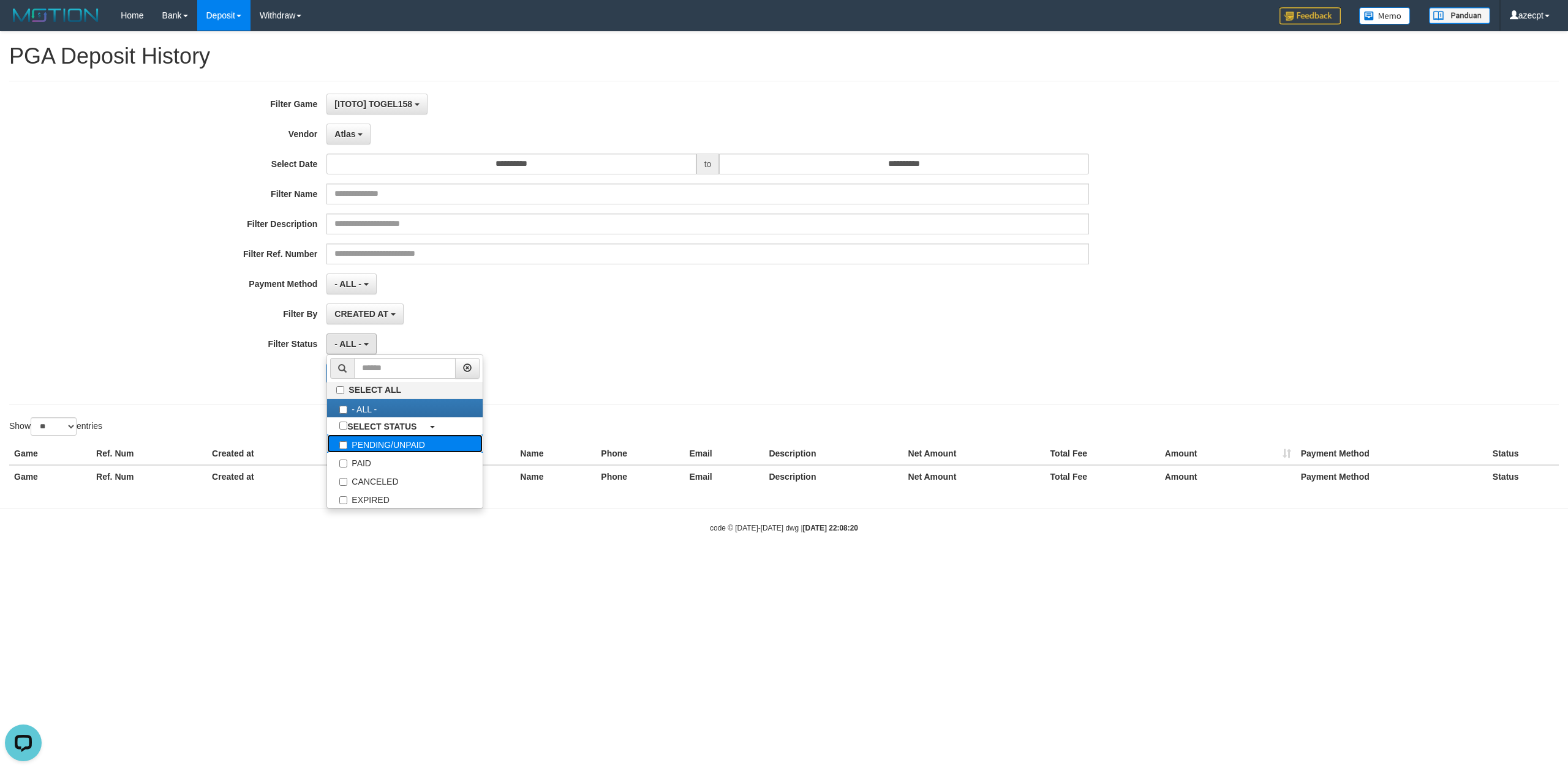
click at [377, 451] on label "PENDING/UNPAID" at bounding box center [404, 444] width 156 height 18
select select "*"
click at [377, 462] on label "PAID" at bounding box center [404, 462] width 156 height 18
drag, startPoint x: 154, startPoint y: 427, endPoint x: 320, endPoint y: 395, distance: 169.1
click at [169, 427] on div "Show ** ** ** *** entries" at bounding box center [392, 429] width 766 height 22
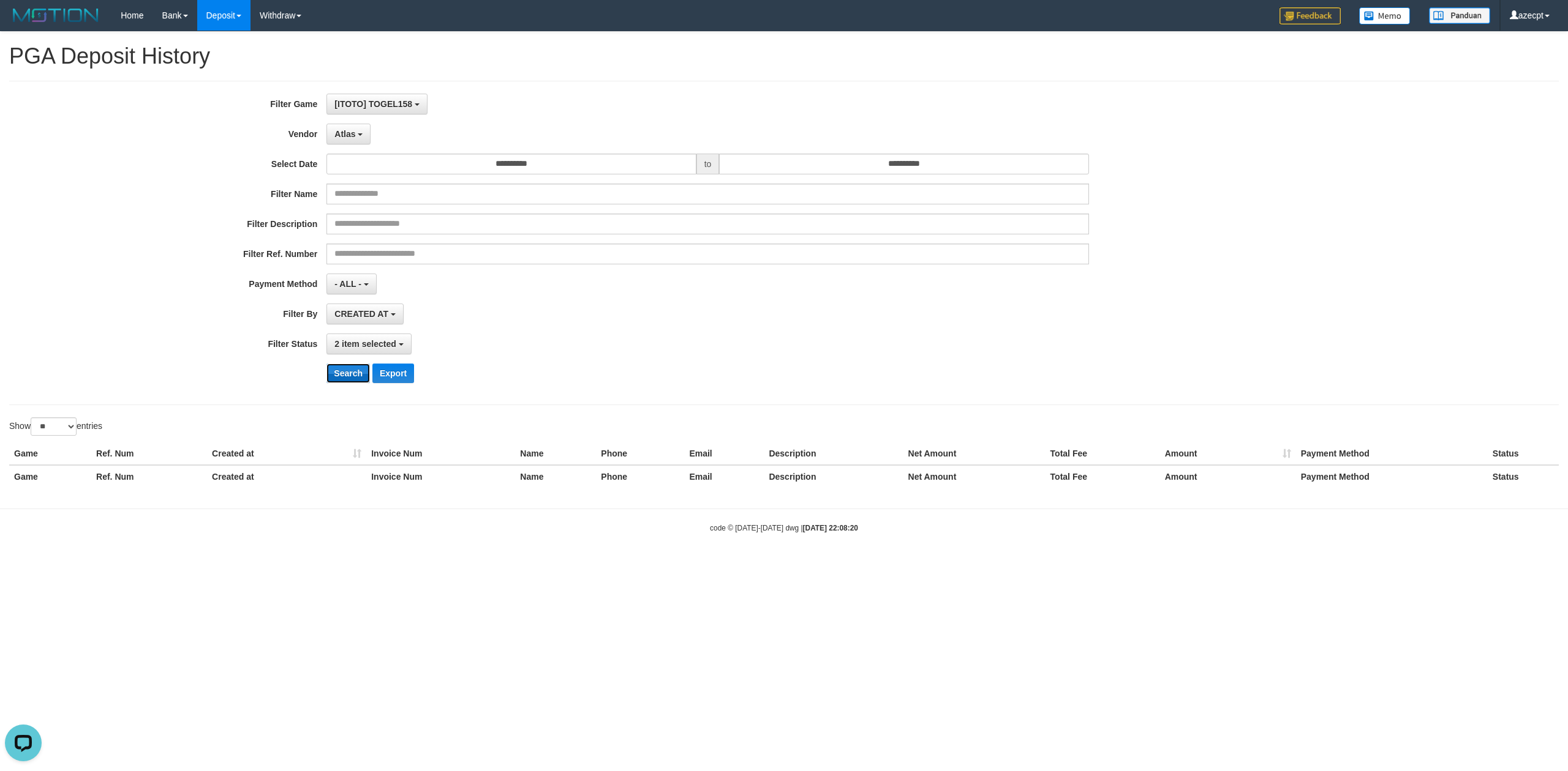
click at [347, 376] on button "Search" at bounding box center [348, 374] width 44 height 20
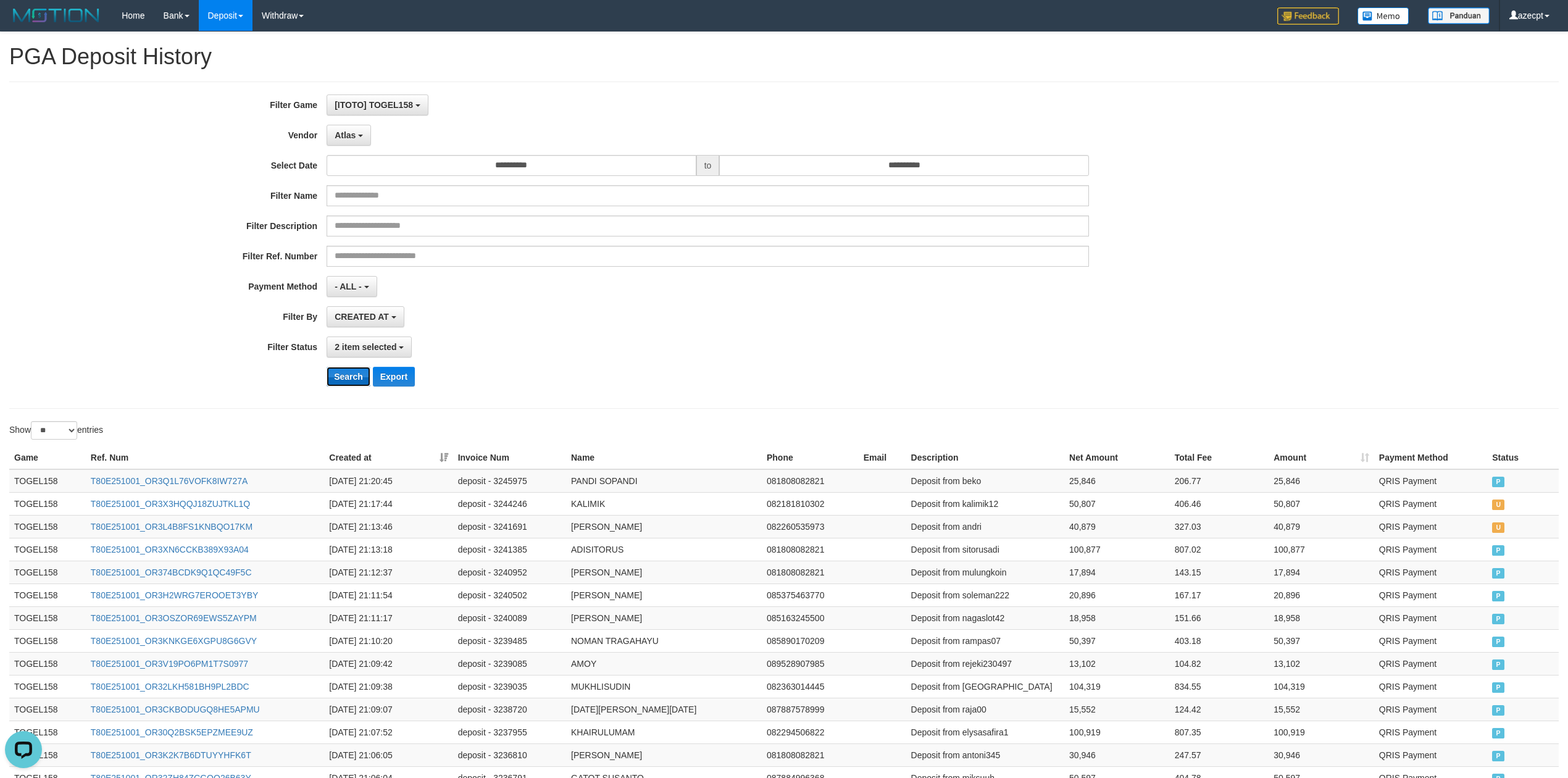
click at [343, 383] on button "Search" at bounding box center [349, 378] width 44 height 20
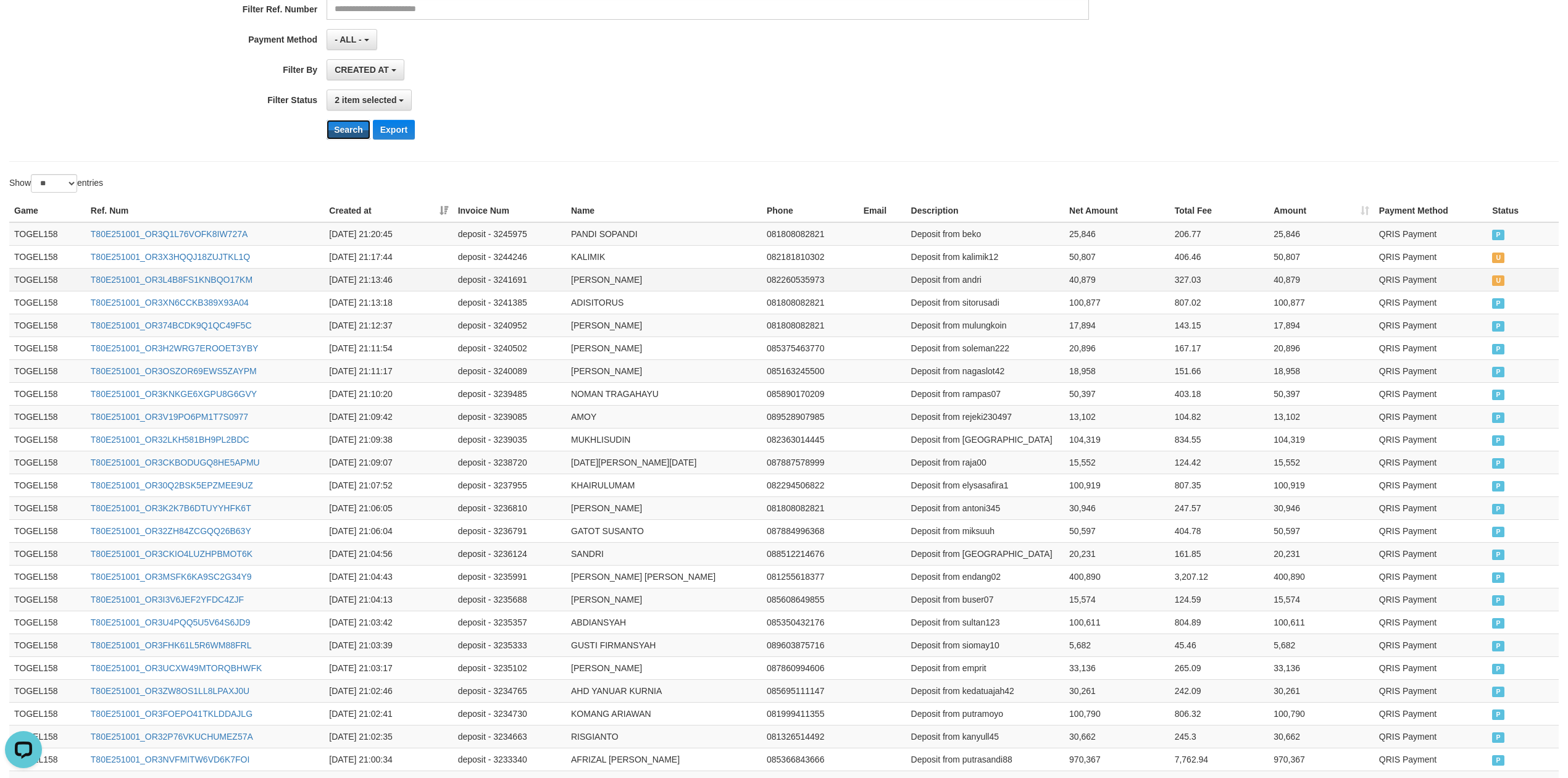
scroll to position [82, 0]
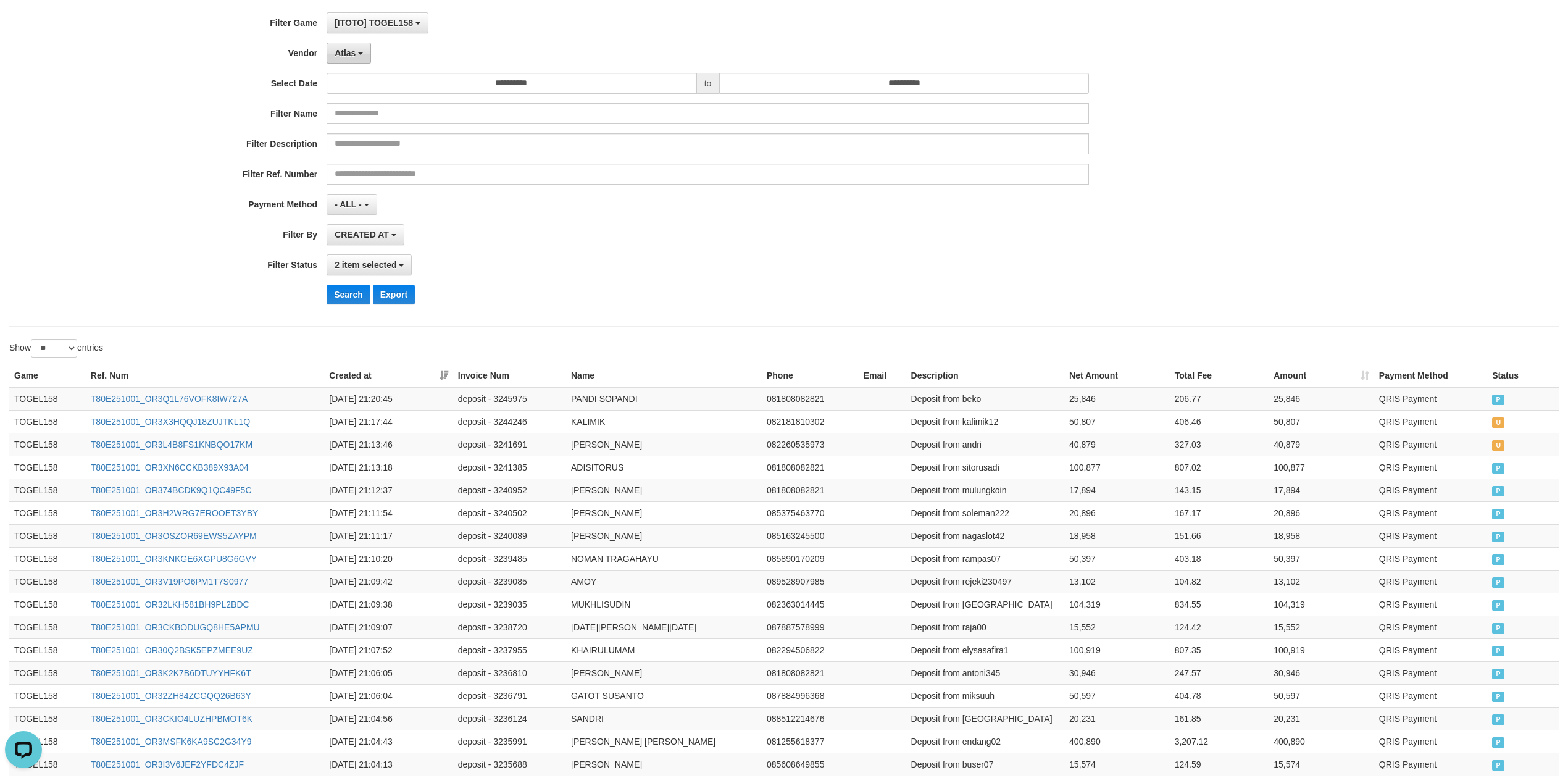
click at [350, 58] on span "Atlas" at bounding box center [345, 52] width 21 height 10
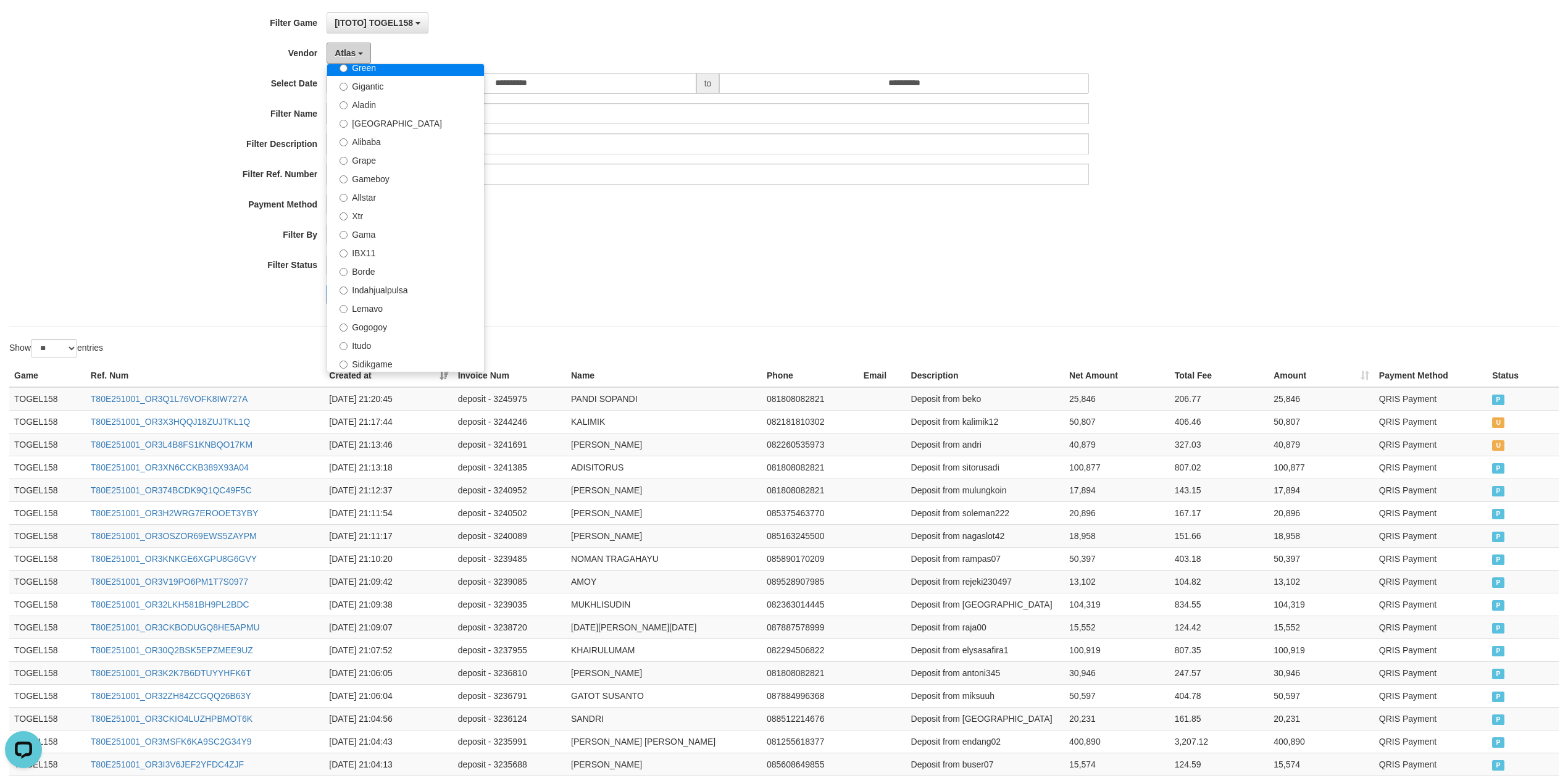
scroll to position [164, 0]
click at [394, 247] on label "IBX11" at bounding box center [405, 252] width 157 height 18
select select "**********"
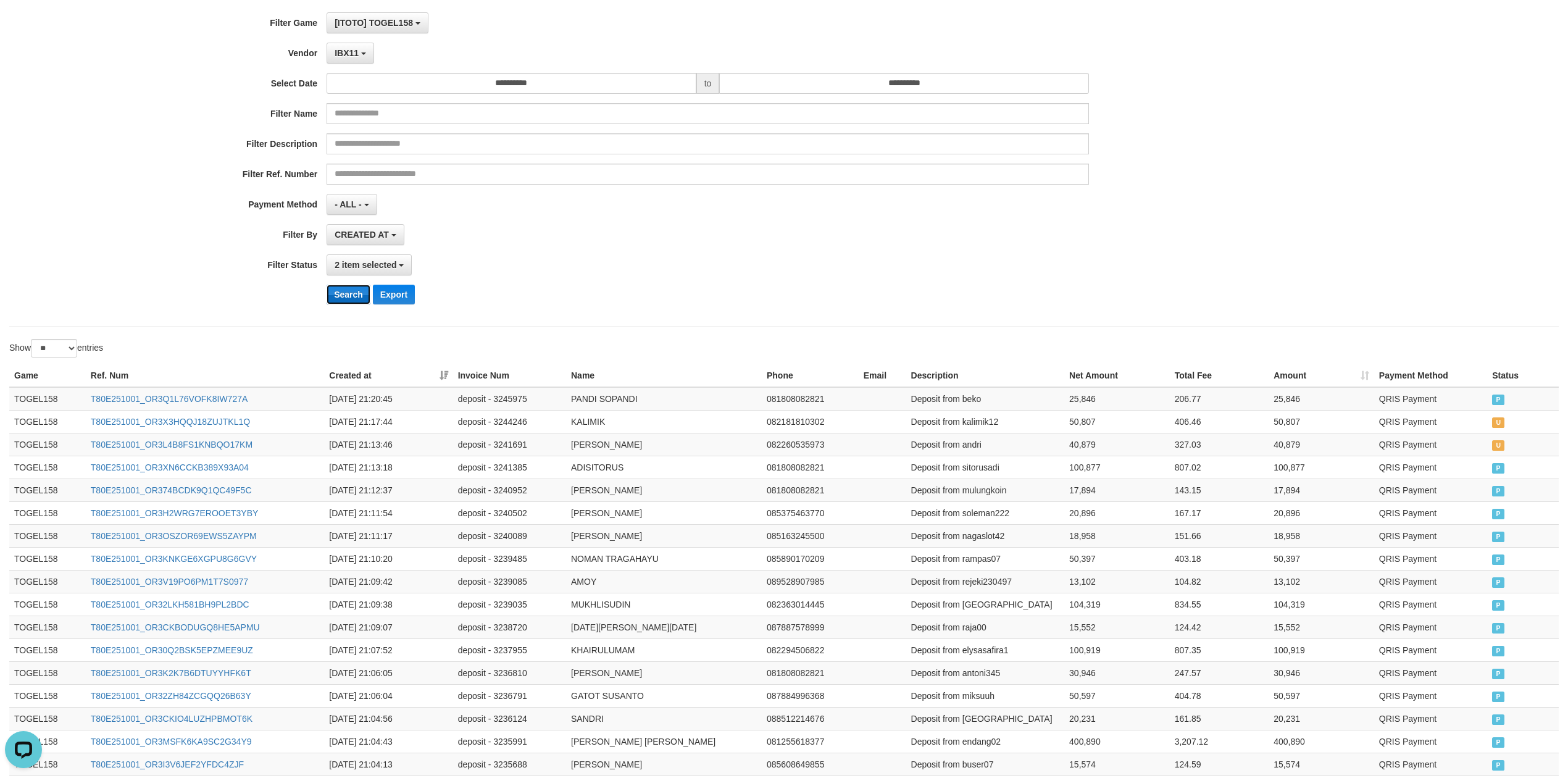
click at [340, 291] on button "Search" at bounding box center [349, 295] width 44 height 20
click at [346, 58] on span "IBX11" at bounding box center [347, 52] width 24 height 10
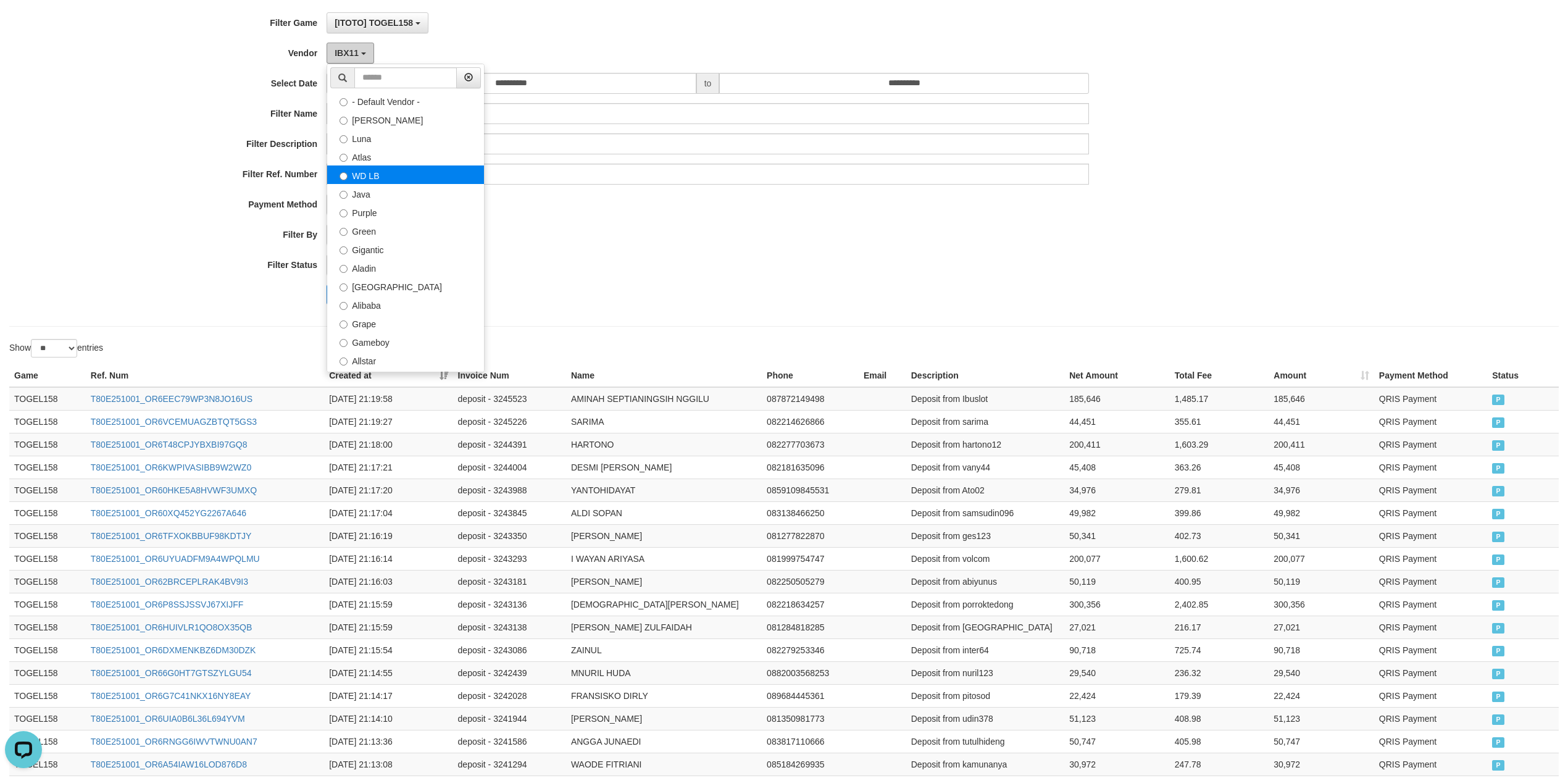
scroll to position [82, 0]
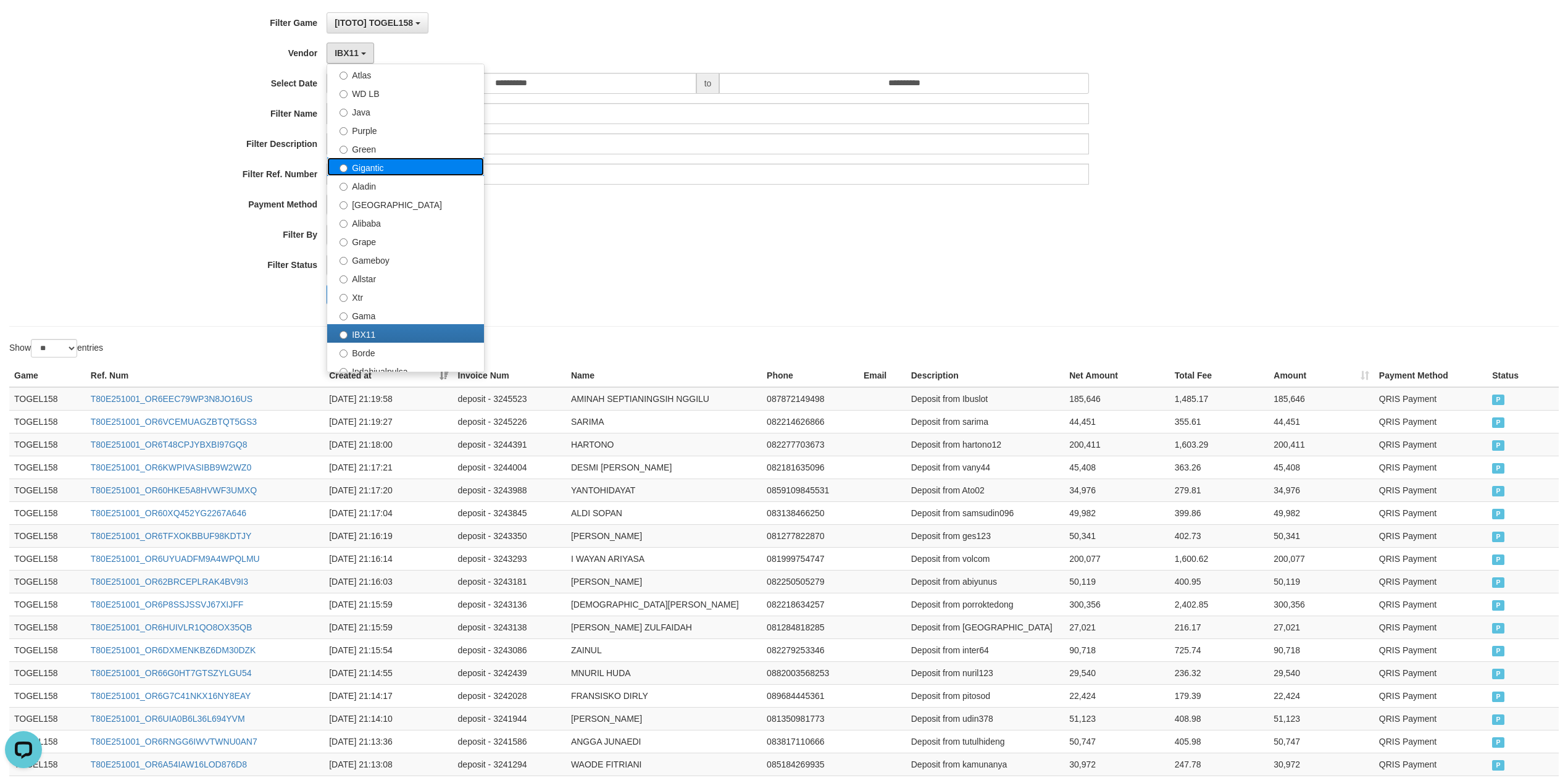
click at [398, 169] on label "Gigantic" at bounding box center [405, 167] width 157 height 18
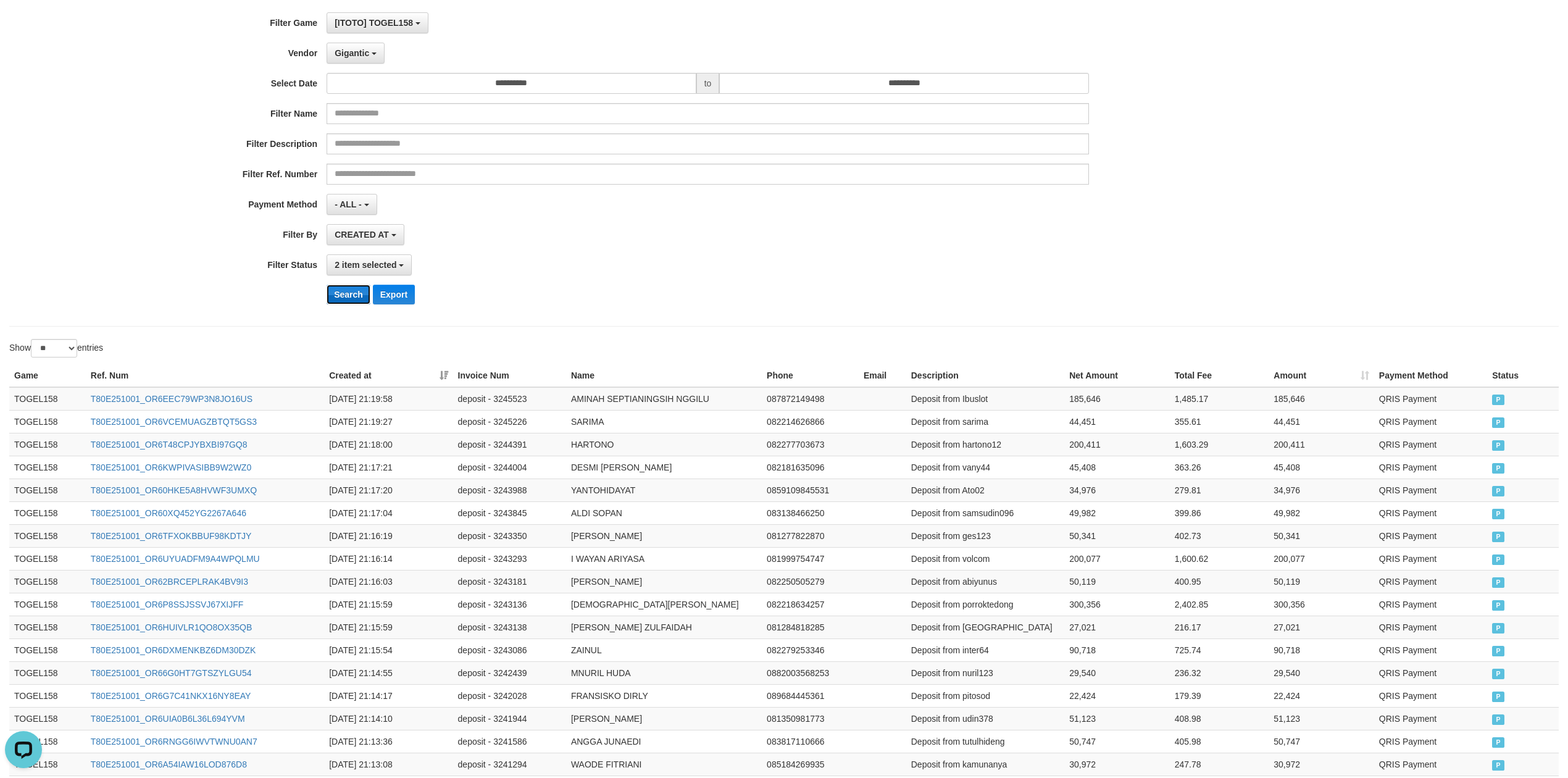
click at [350, 295] on button "Search" at bounding box center [349, 295] width 44 height 20
click at [344, 305] on button "Search" at bounding box center [349, 295] width 44 height 20
click at [344, 301] on button "Search" at bounding box center [349, 295] width 44 height 20
click at [348, 290] on button "Search" at bounding box center [349, 295] width 44 height 20
click at [348, 302] on button "Search" at bounding box center [349, 295] width 44 height 20
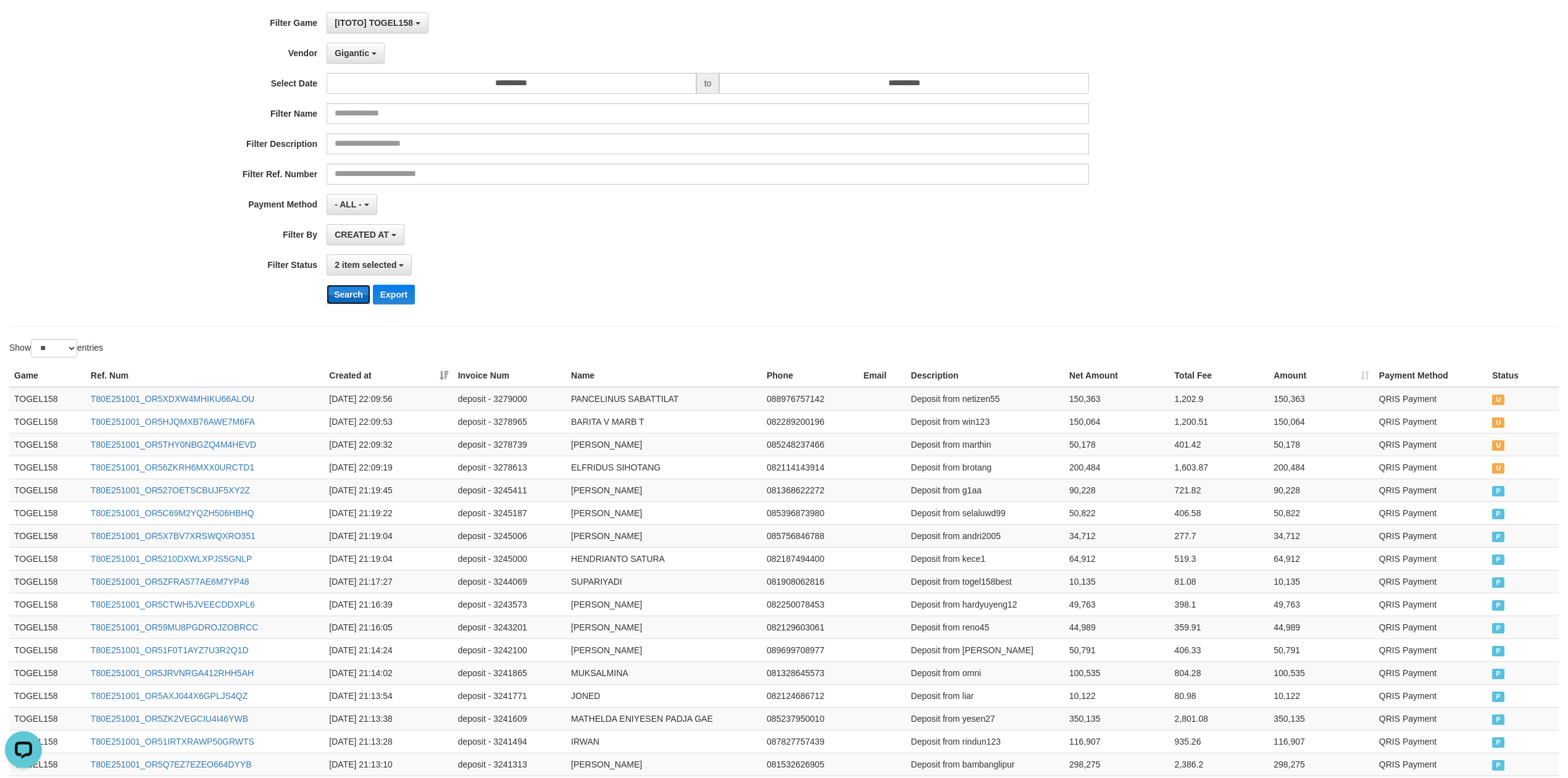
click at [348, 302] on button "Search" at bounding box center [349, 295] width 44 height 20
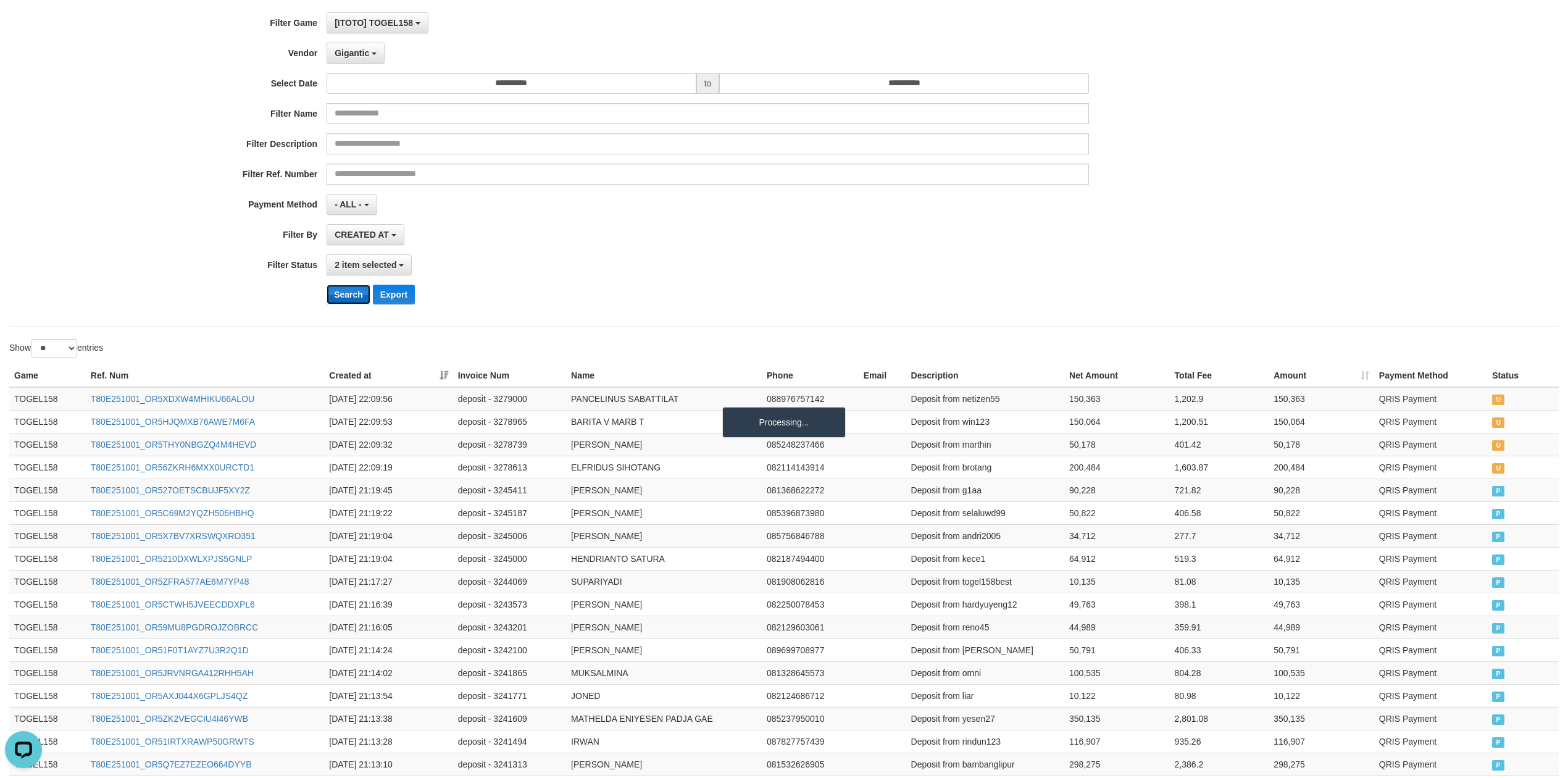
click at [348, 301] on button "Search" at bounding box center [349, 295] width 44 height 20
click at [349, 301] on button "Search" at bounding box center [349, 295] width 44 height 20
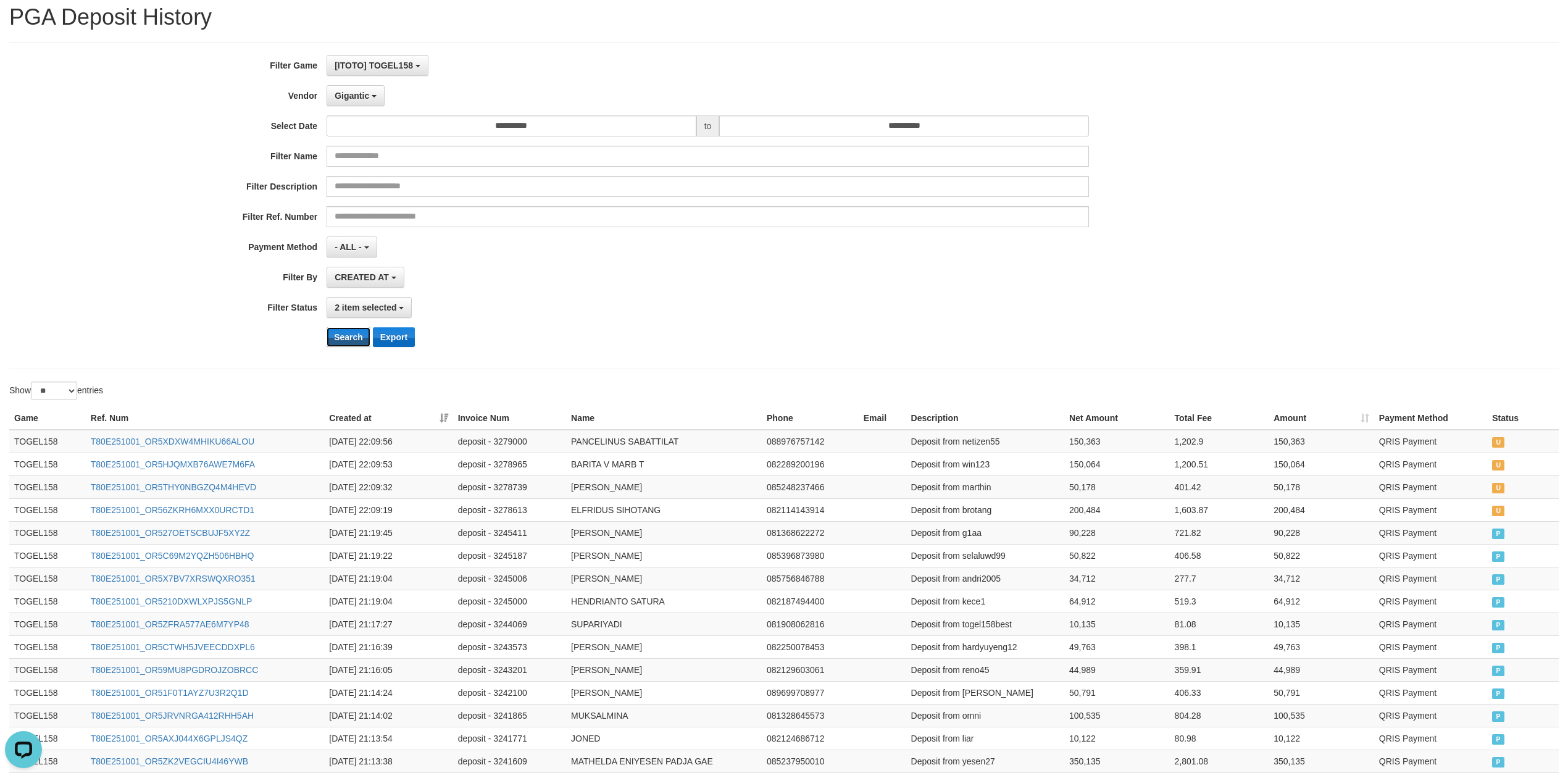
scroll to position [0, 0]
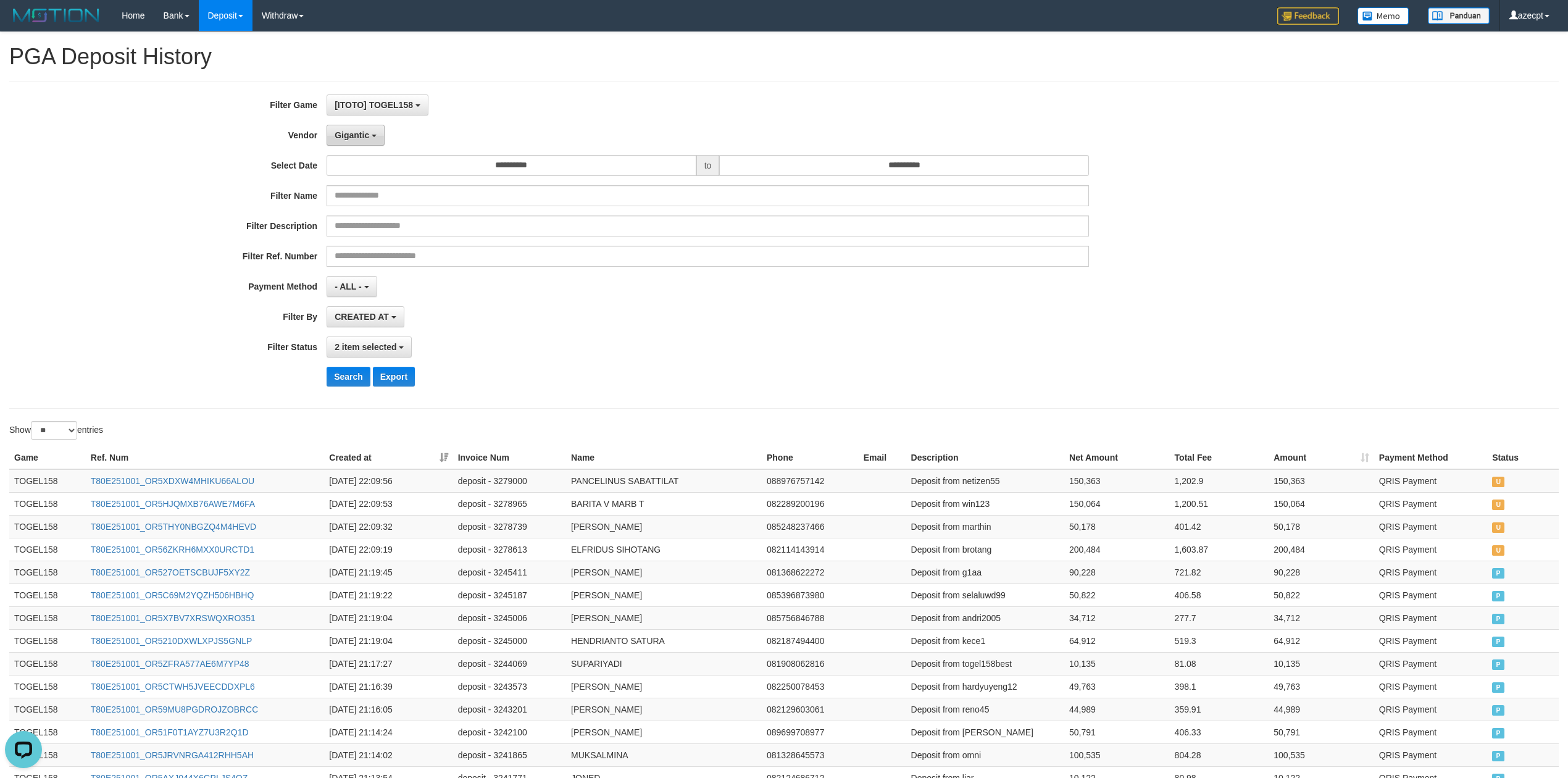
click at [368, 146] on button "Gigantic" at bounding box center [355, 135] width 58 height 21
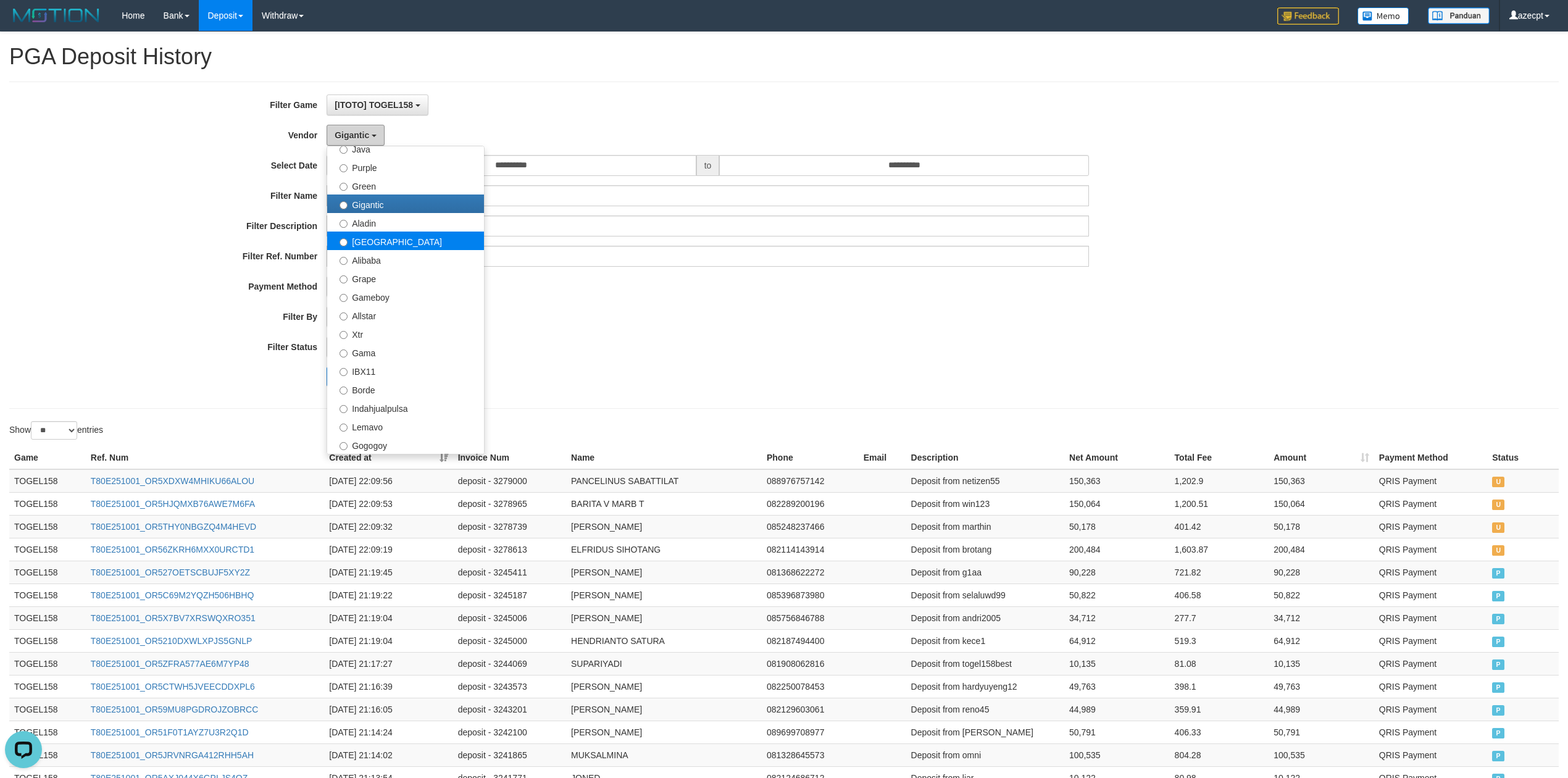
scroll to position [164, 0]
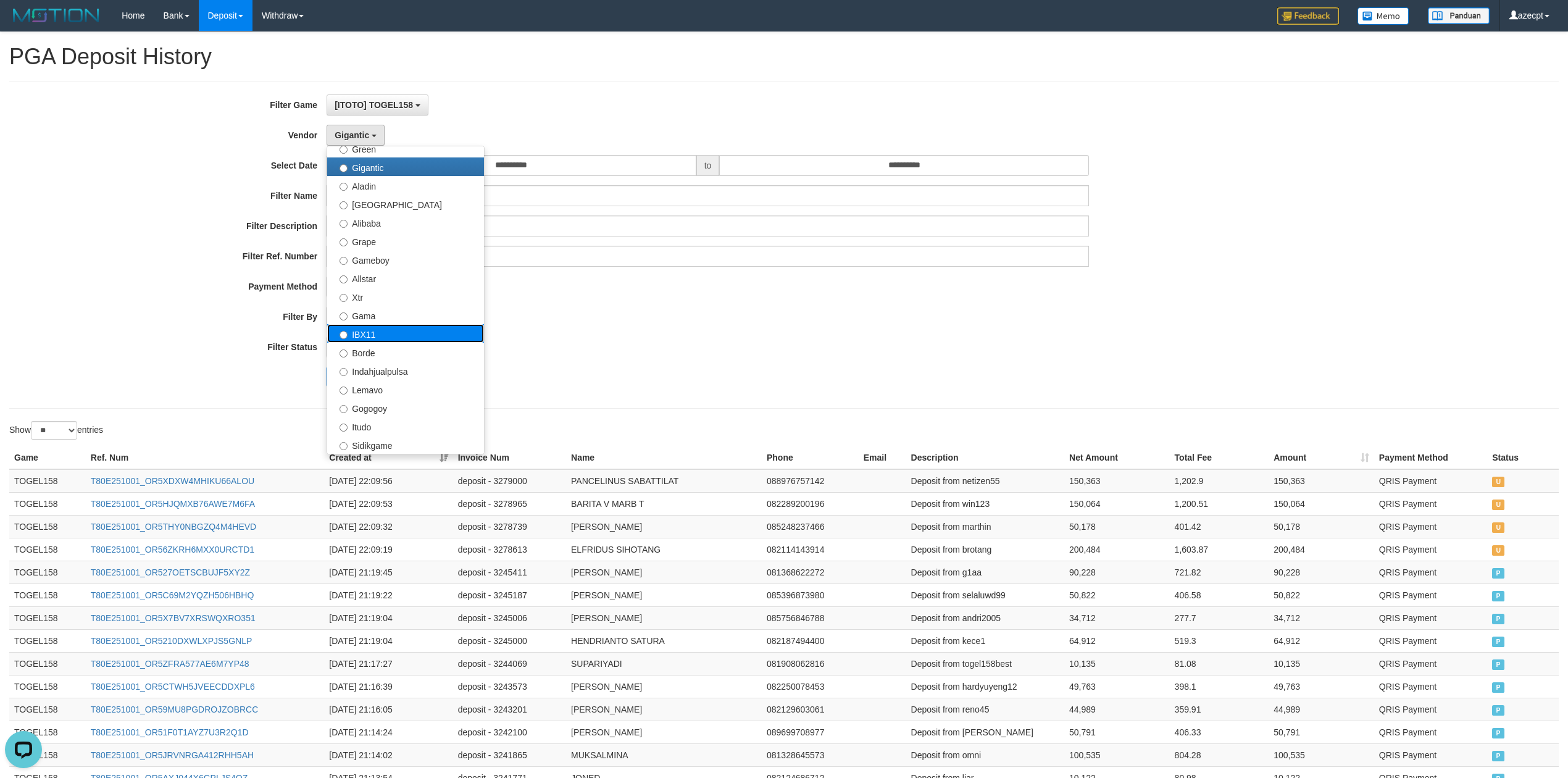
click at [391, 336] on label "IBX11" at bounding box center [405, 333] width 157 height 18
select select "**********"
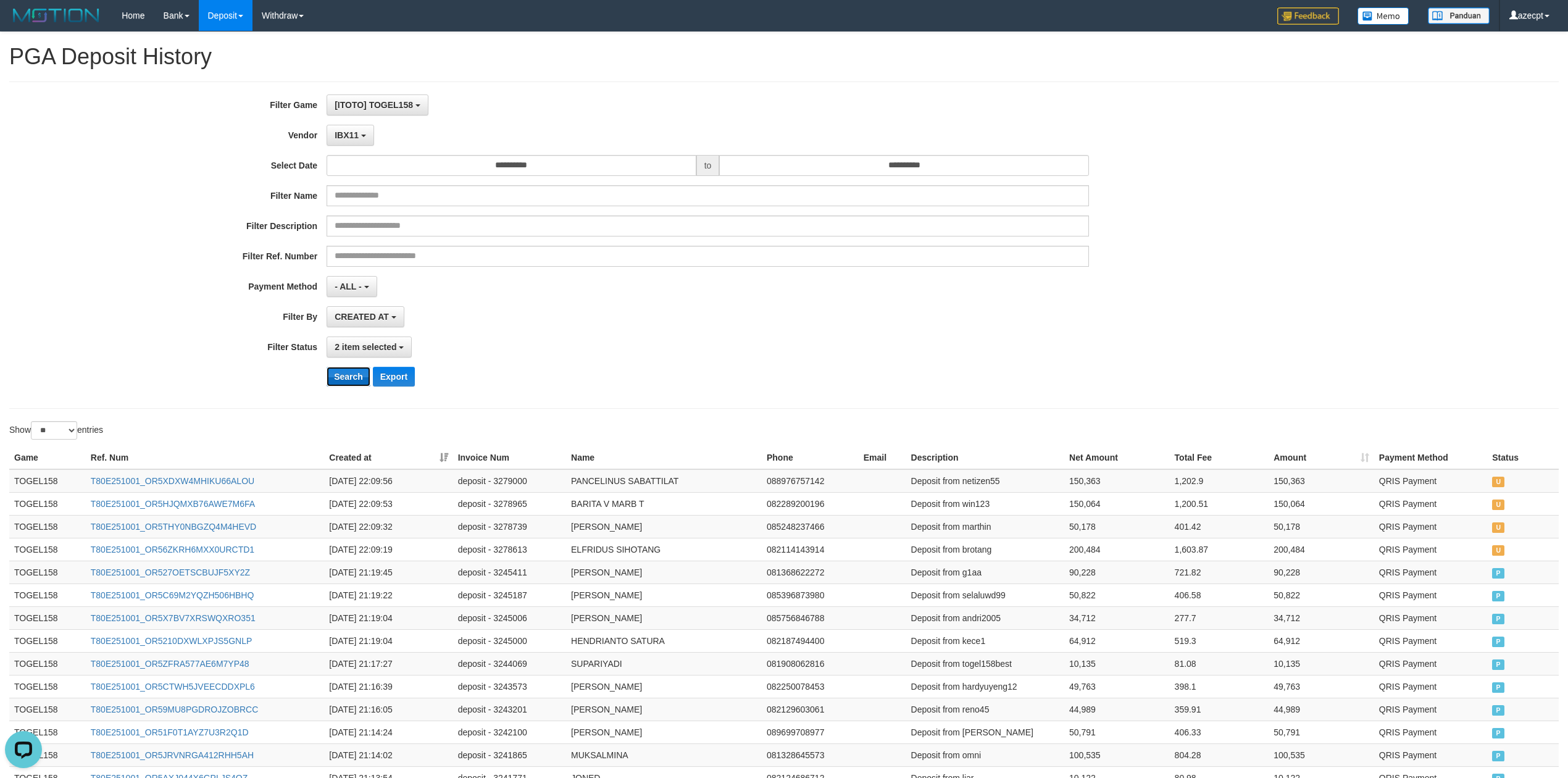
click at [346, 375] on button "Search" at bounding box center [349, 378] width 44 height 20
click at [342, 144] on button "IBX11" at bounding box center [351, 135] width 48 height 21
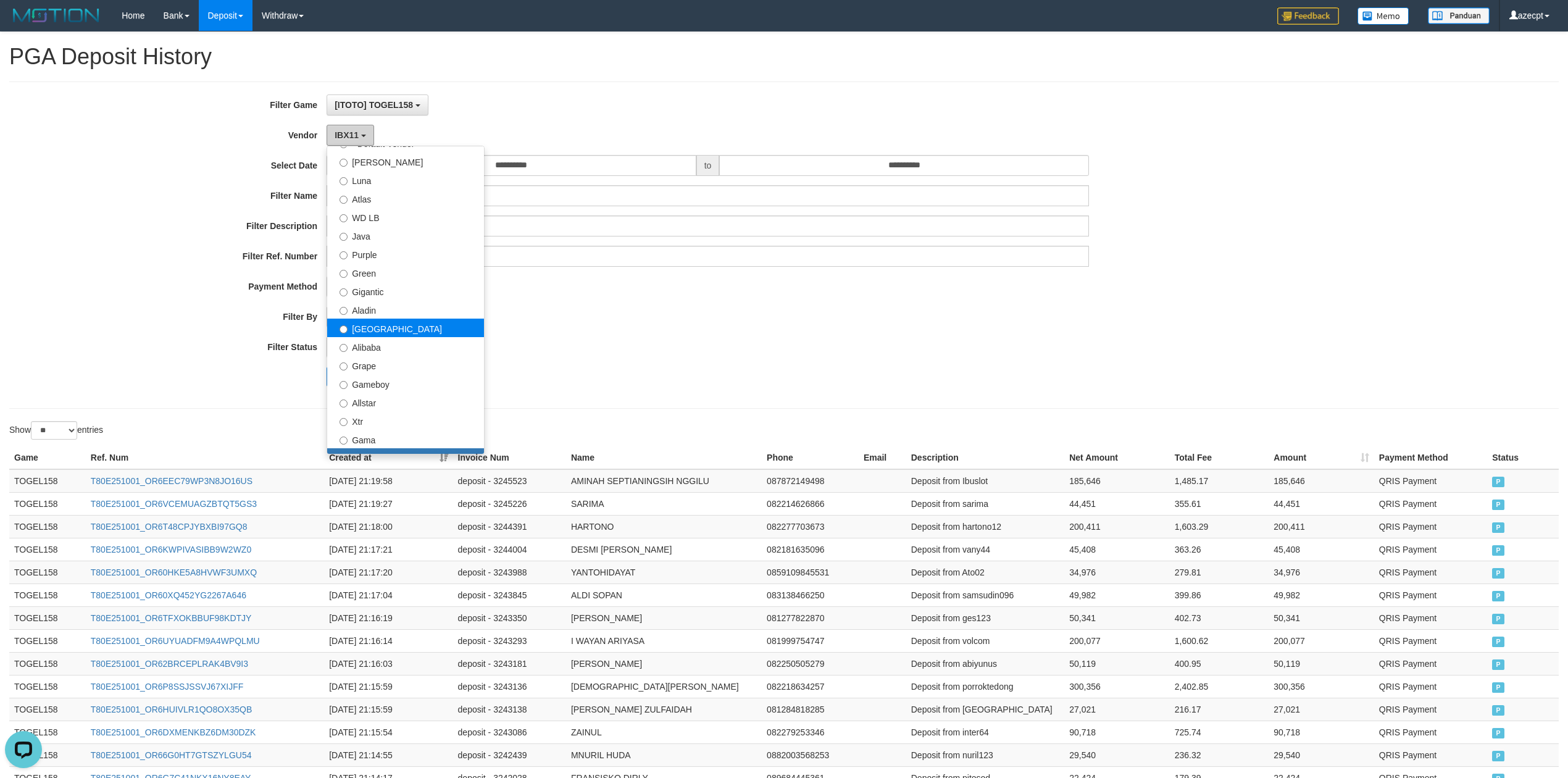
scroll to position [0, 0]
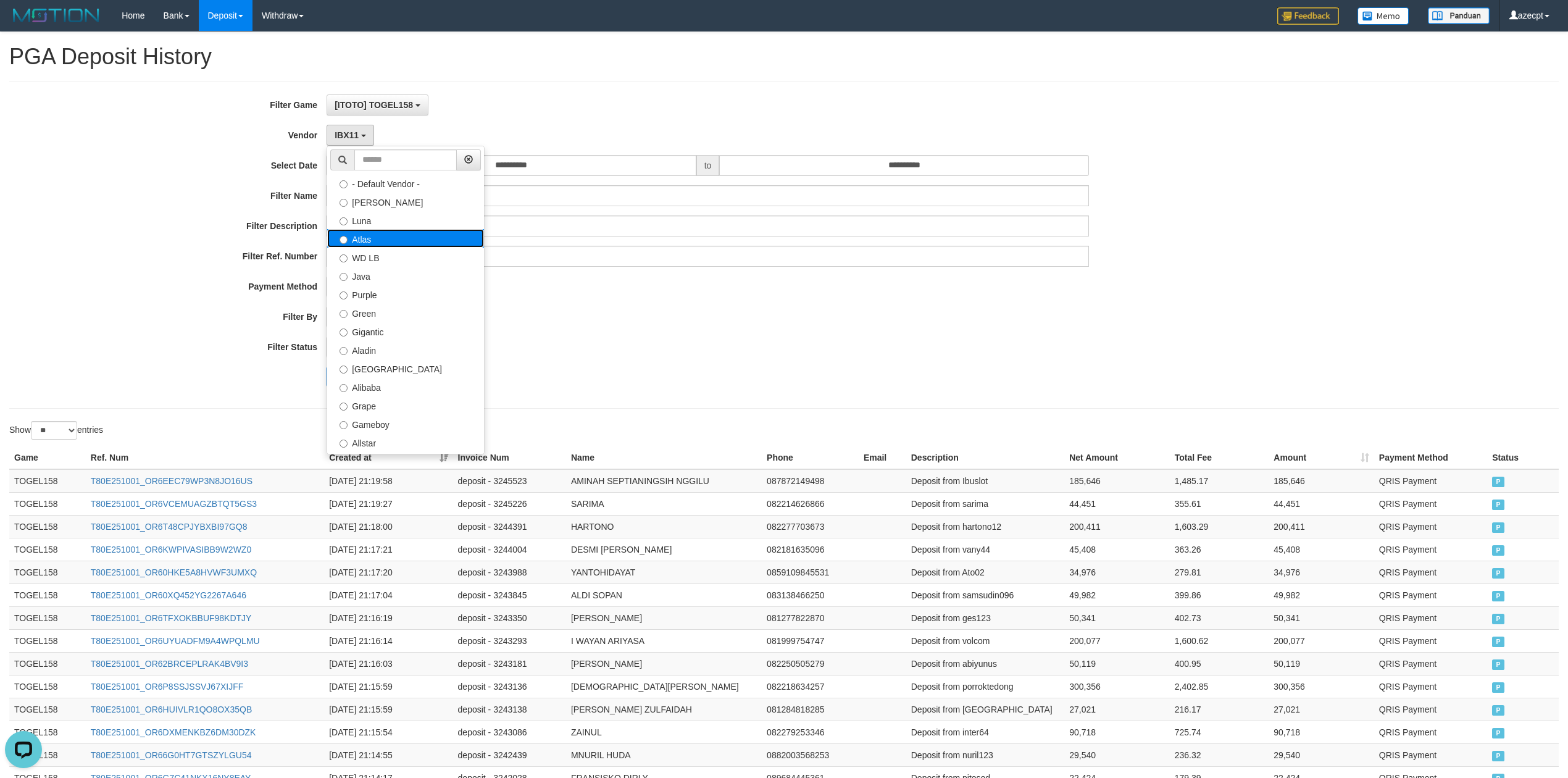
click at [403, 237] on label "Atlas" at bounding box center [405, 239] width 157 height 18
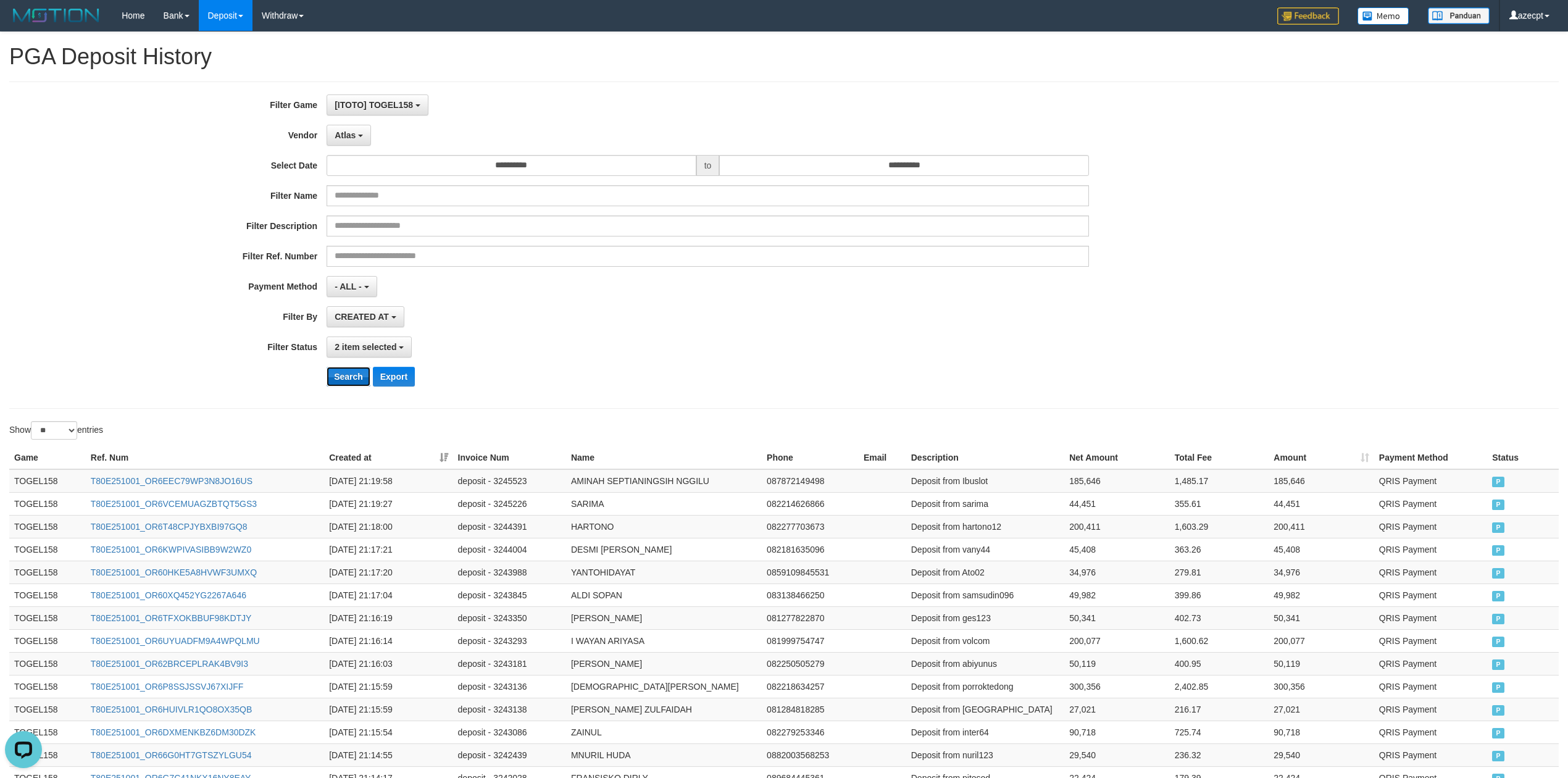
click at [346, 372] on button "Search" at bounding box center [349, 378] width 44 height 20
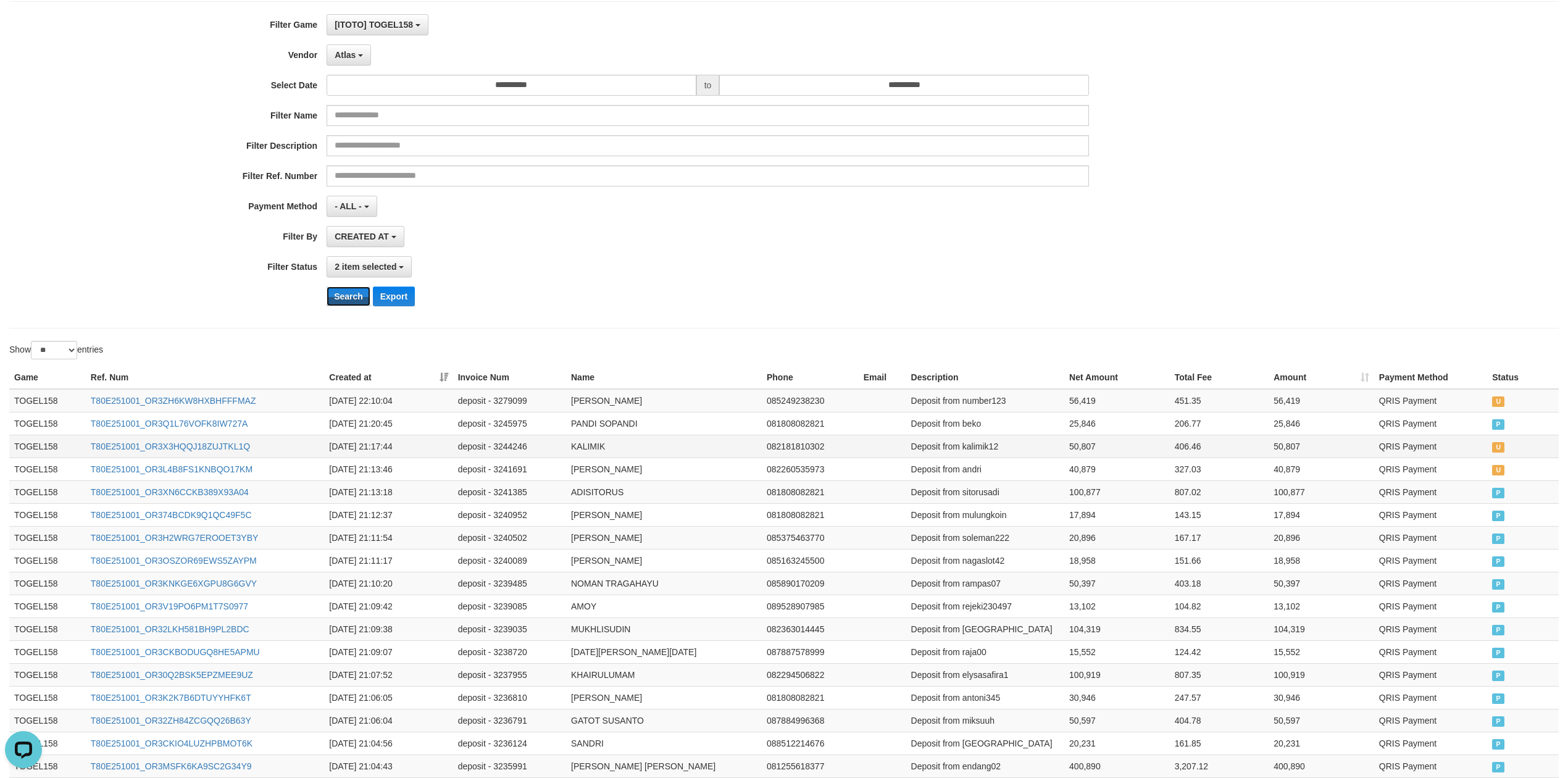
scroll to position [247, 0]
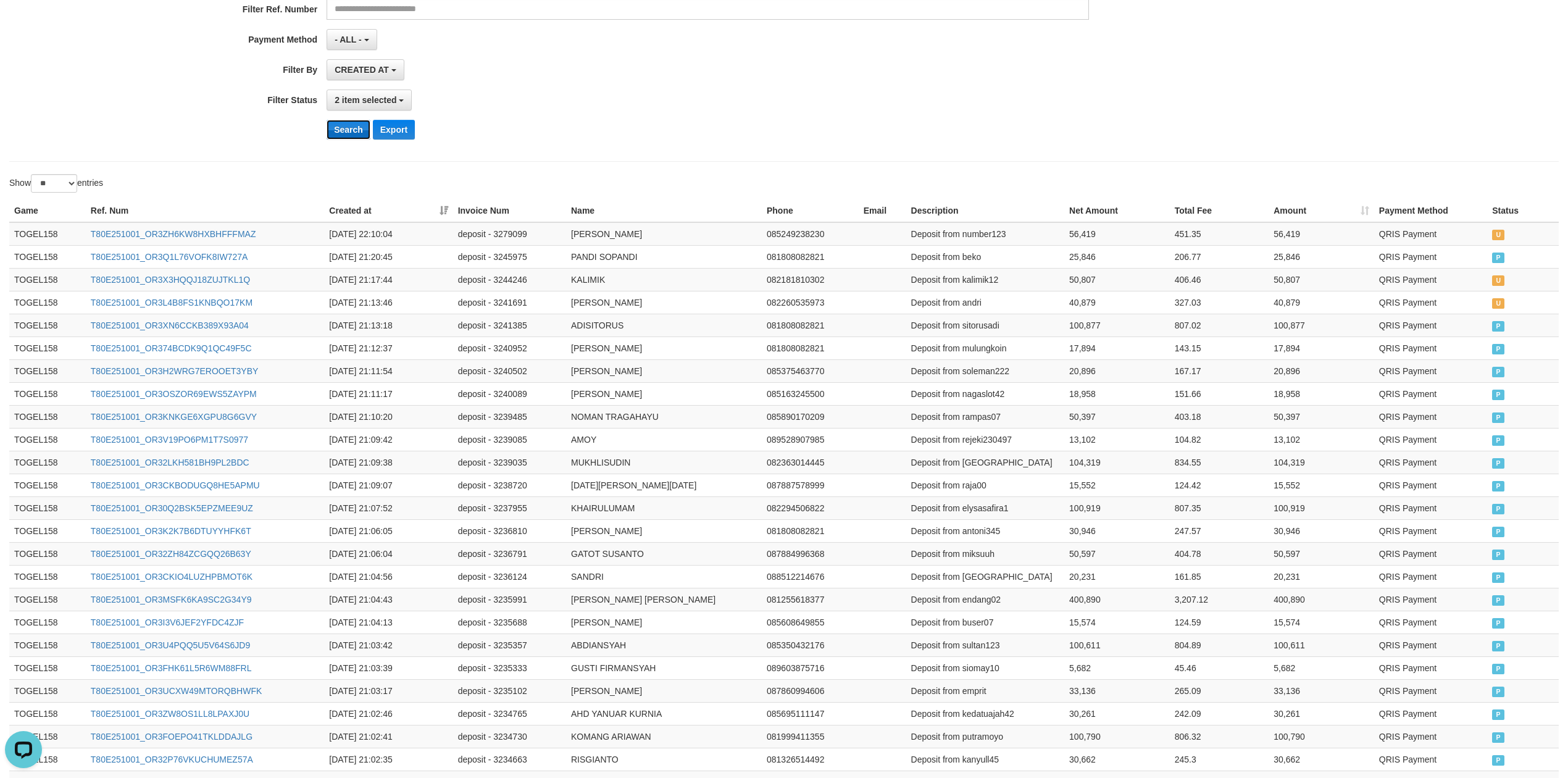
click at [352, 129] on button "Search" at bounding box center [349, 130] width 44 height 20
click at [344, 130] on button "Search" at bounding box center [349, 130] width 44 height 20
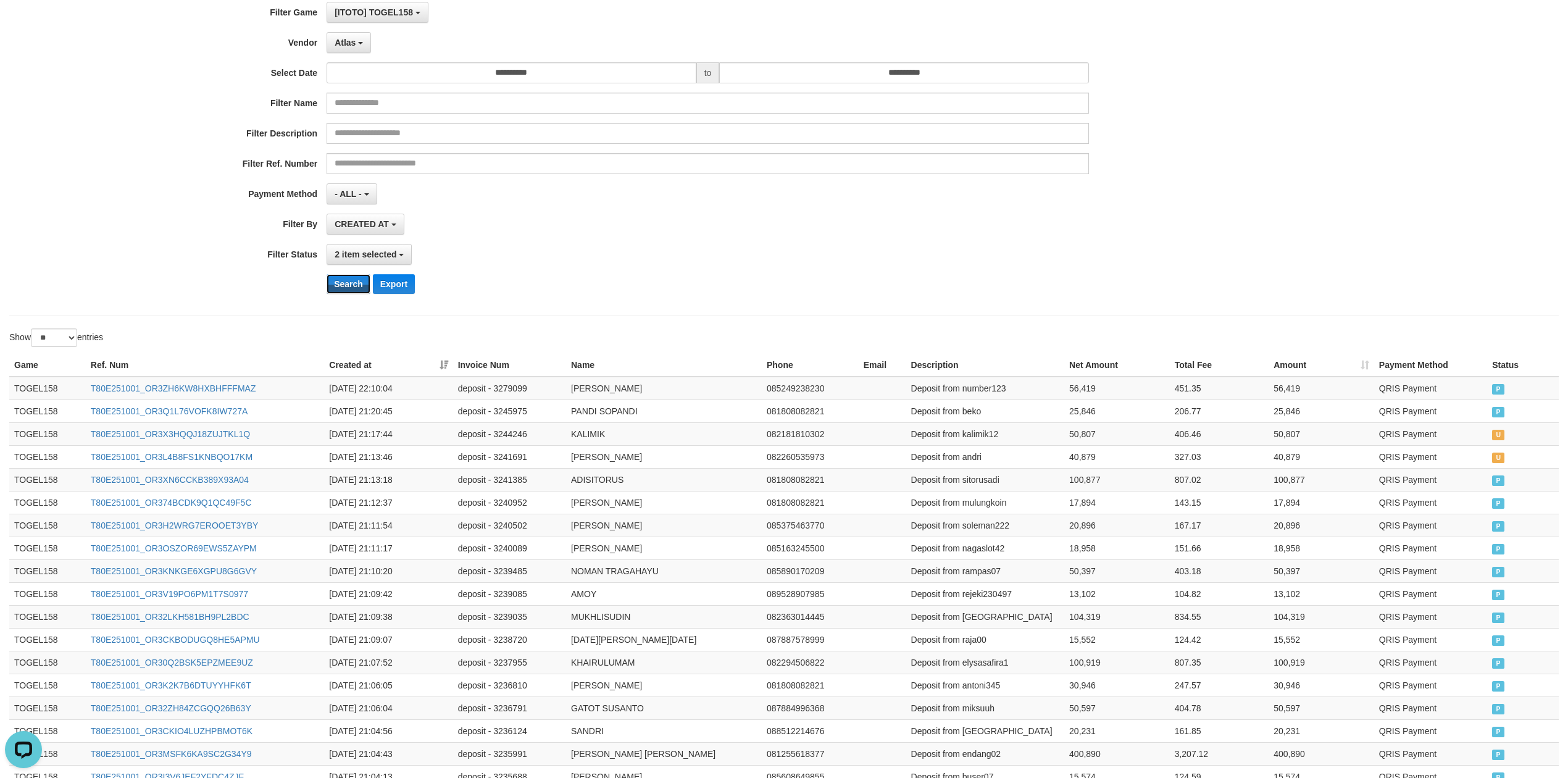
scroll to position [82, 0]
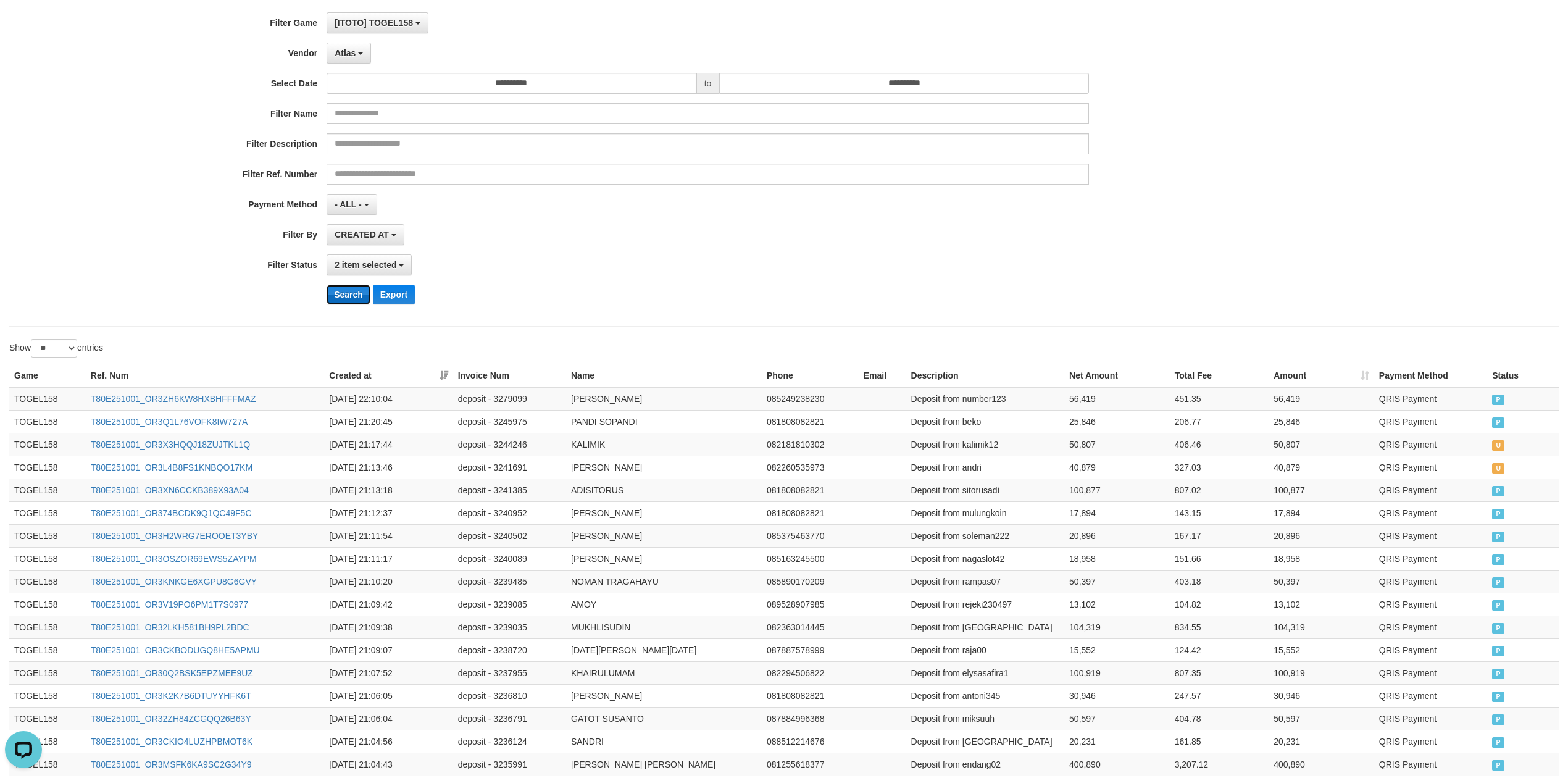
click at [365, 302] on button "Search" at bounding box center [349, 295] width 44 height 20
click at [327, 296] on button "Search" at bounding box center [349, 295] width 44 height 20
click at [361, 299] on button "Search" at bounding box center [349, 295] width 44 height 20
click at [368, 298] on button "Search" at bounding box center [349, 295] width 44 height 20
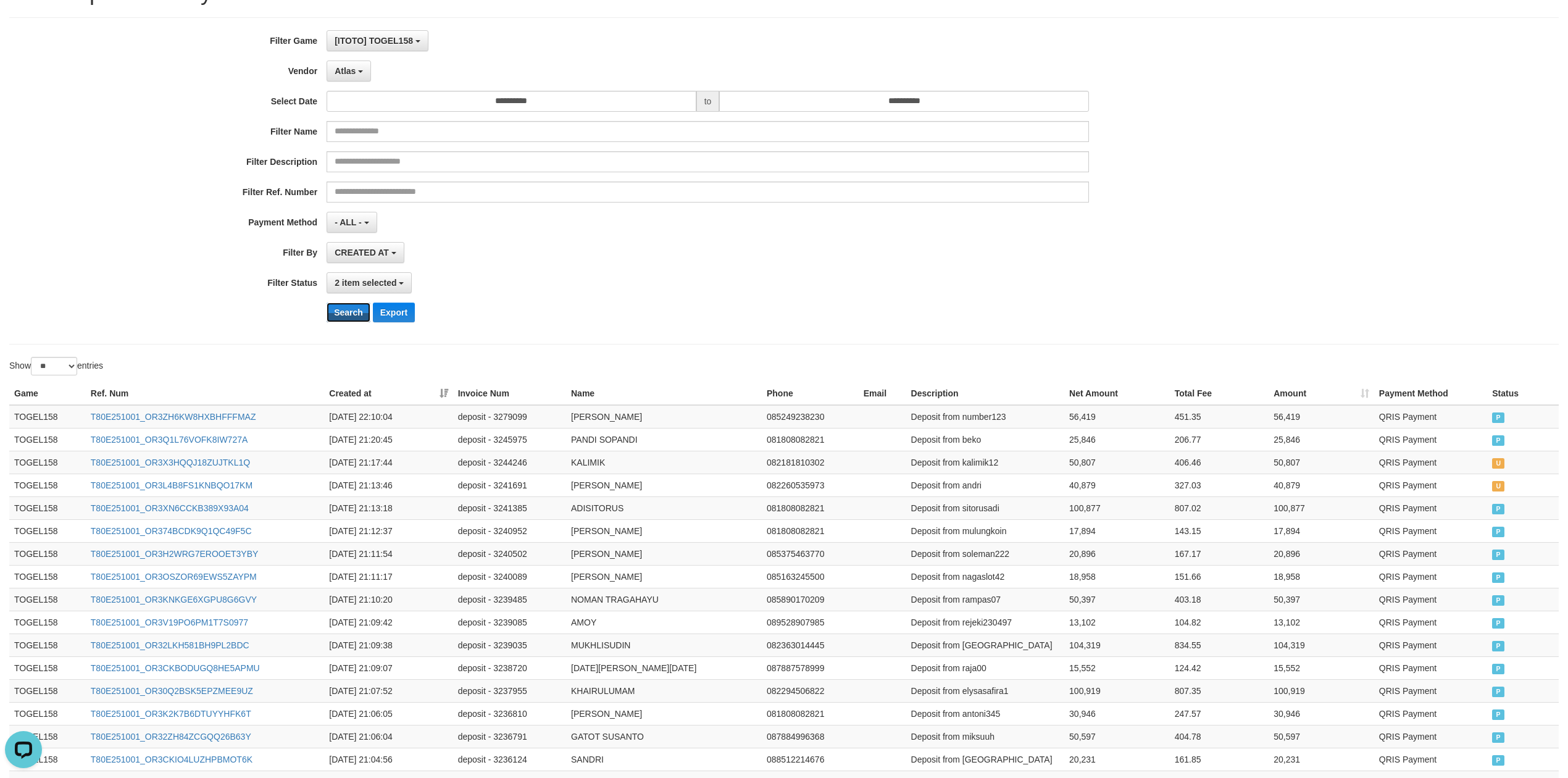
scroll to position [0, 0]
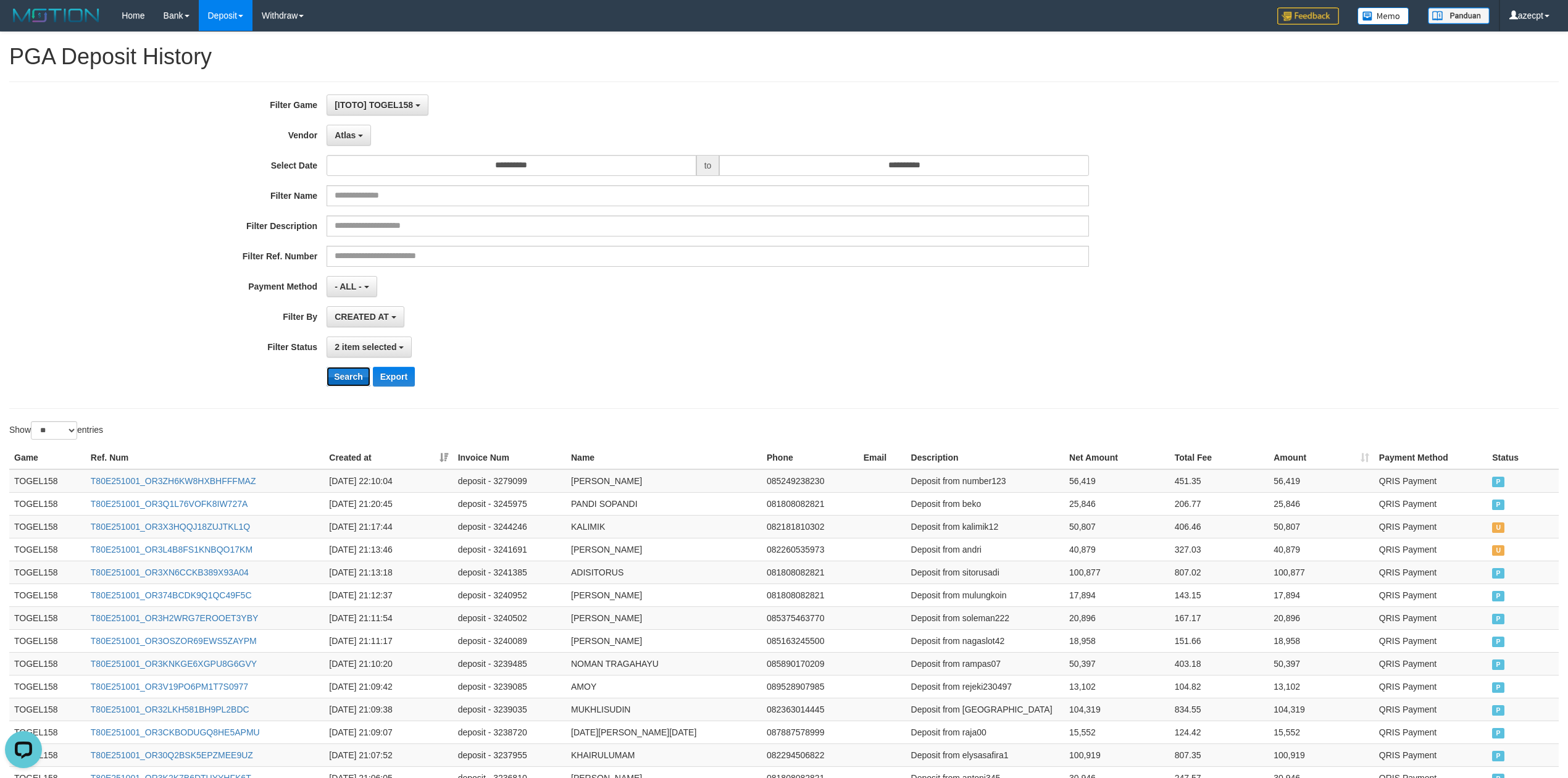
click at [342, 387] on button "Search" at bounding box center [349, 378] width 44 height 20
click at [354, 140] on span "Atlas" at bounding box center [345, 135] width 21 height 10
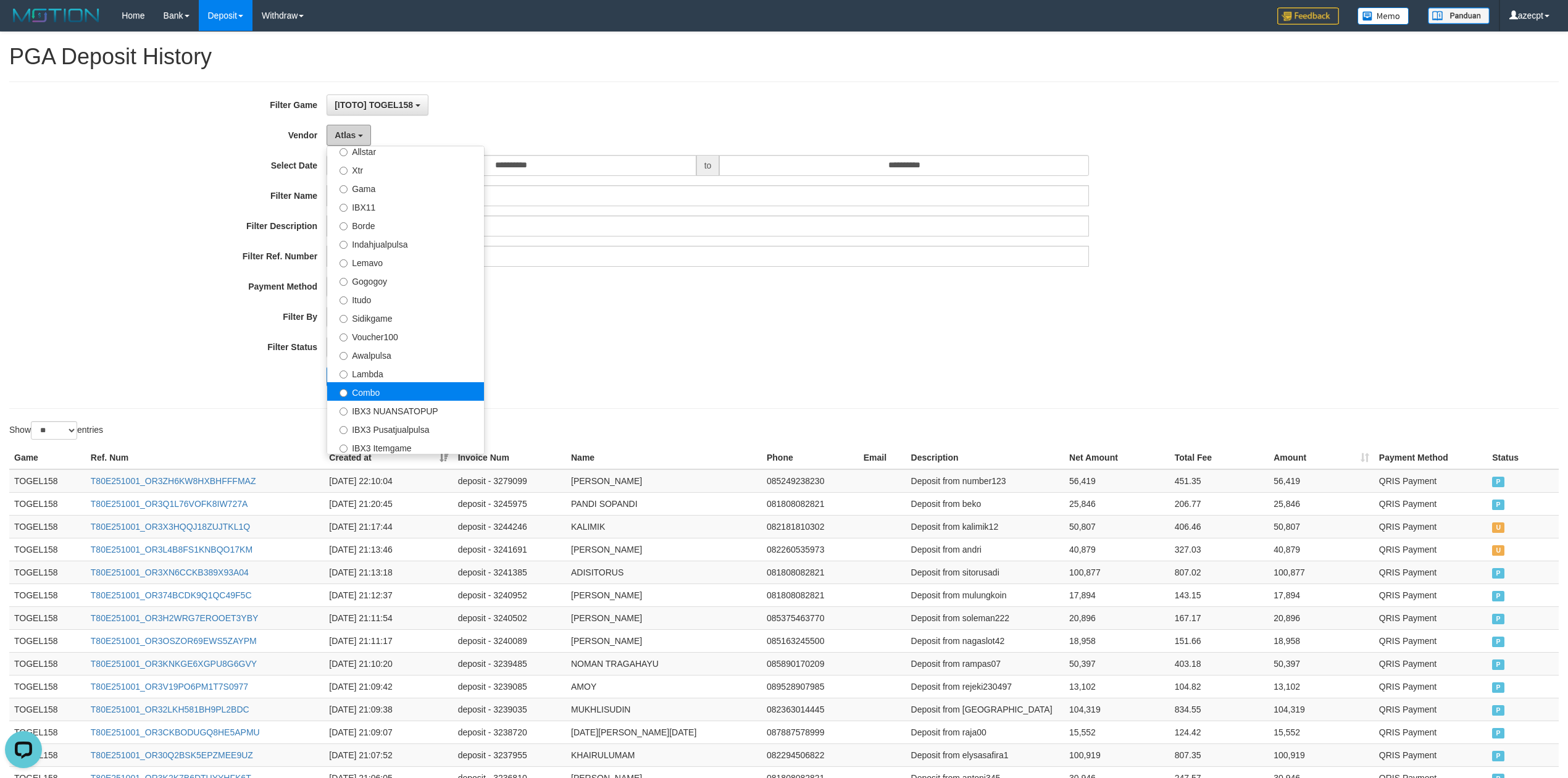
scroll to position [329, 0]
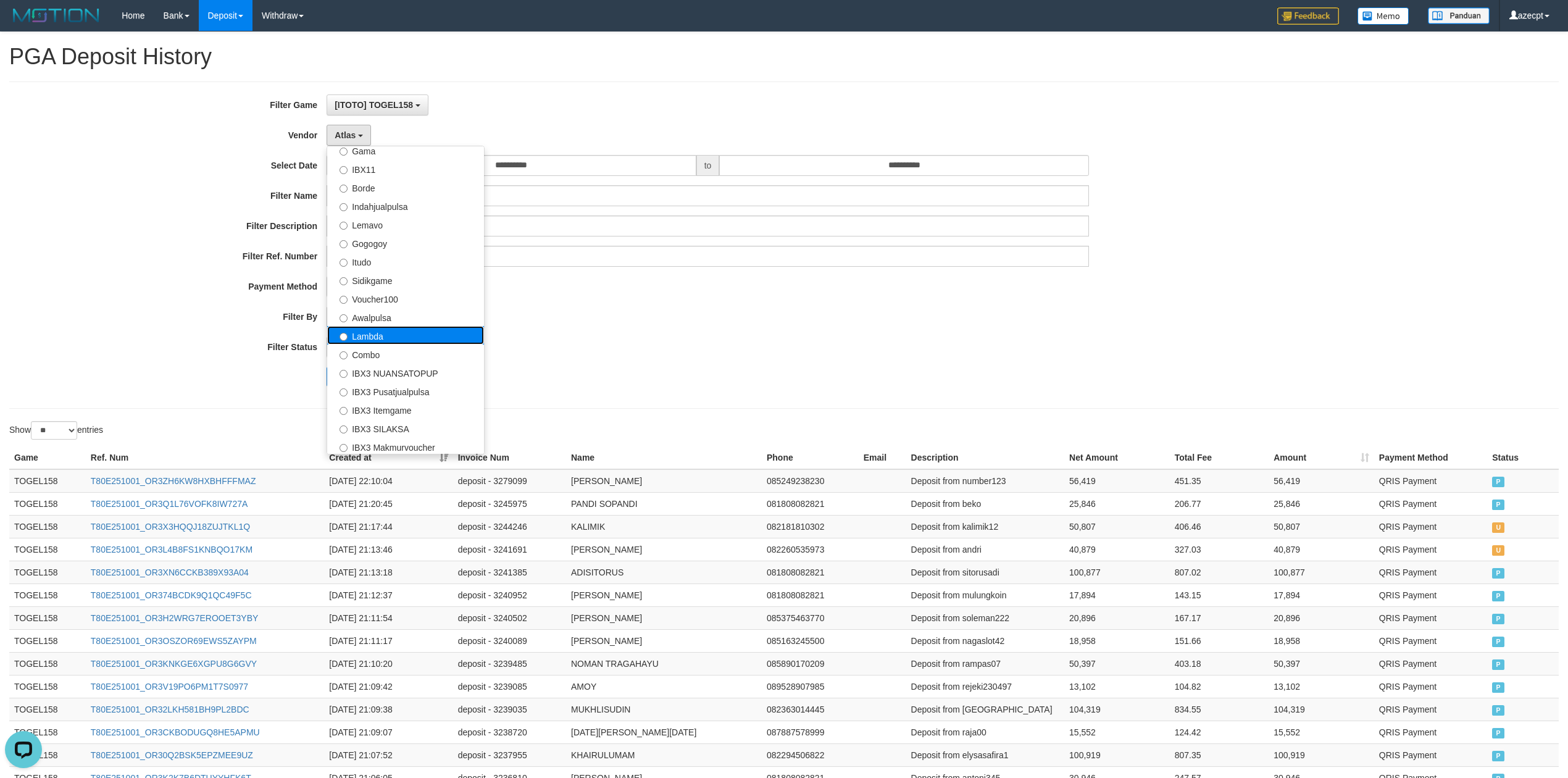
click at [404, 341] on label "Lambda" at bounding box center [405, 335] width 157 height 18
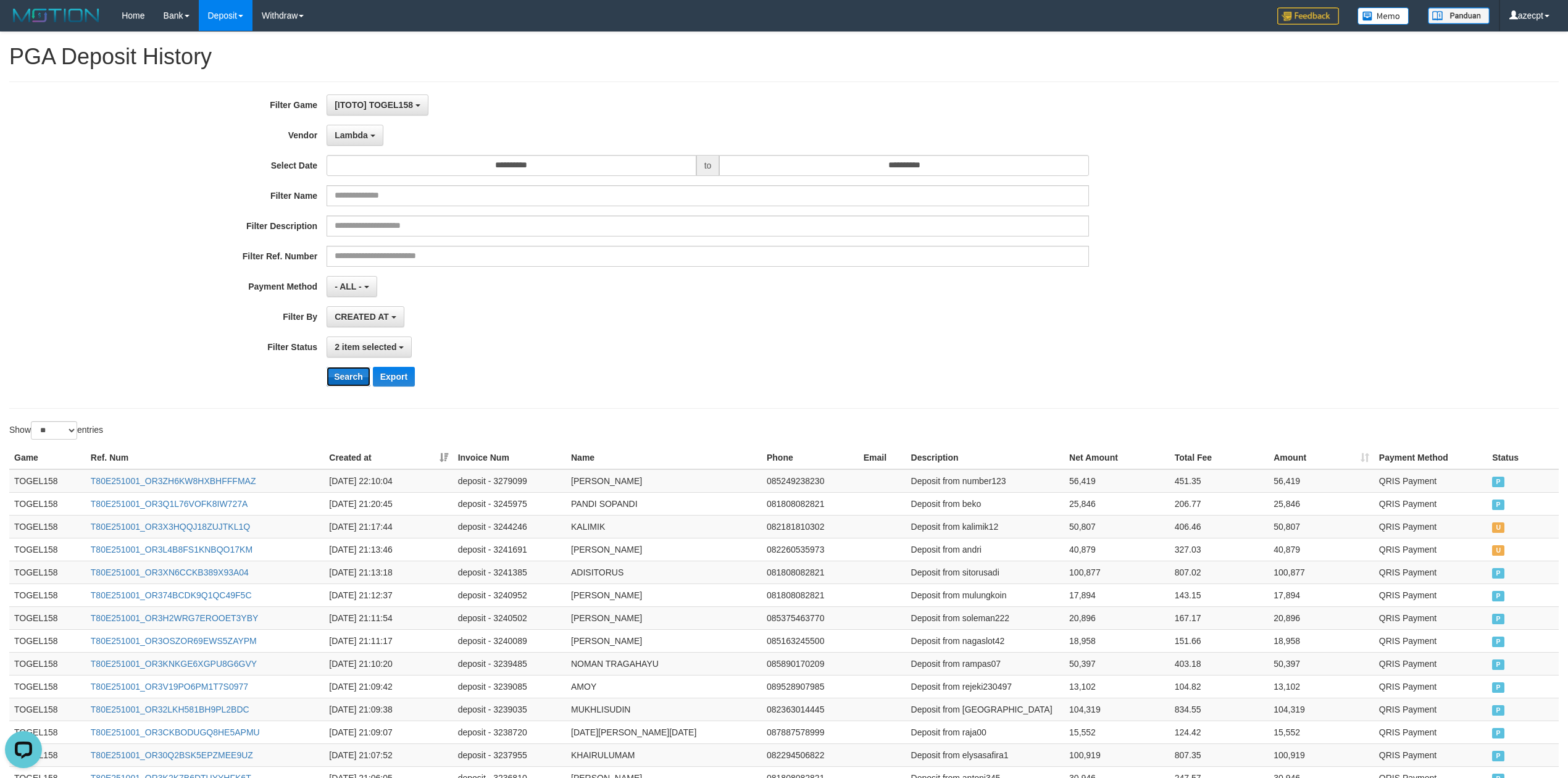
click at [356, 373] on button "Search" at bounding box center [349, 378] width 44 height 20
click at [364, 141] on button "Lambda" at bounding box center [355, 135] width 57 height 21
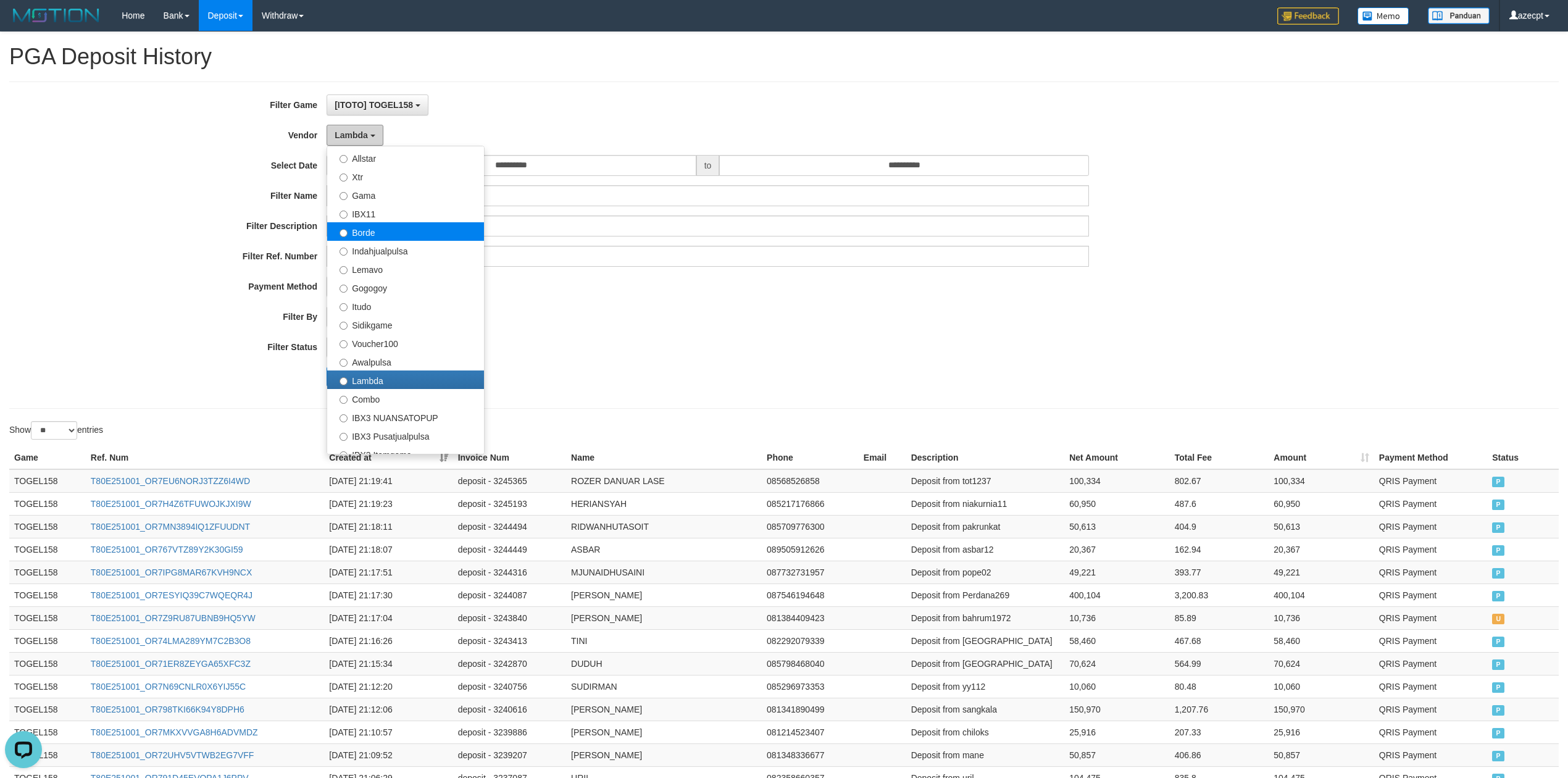
scroll to position [247, 0]
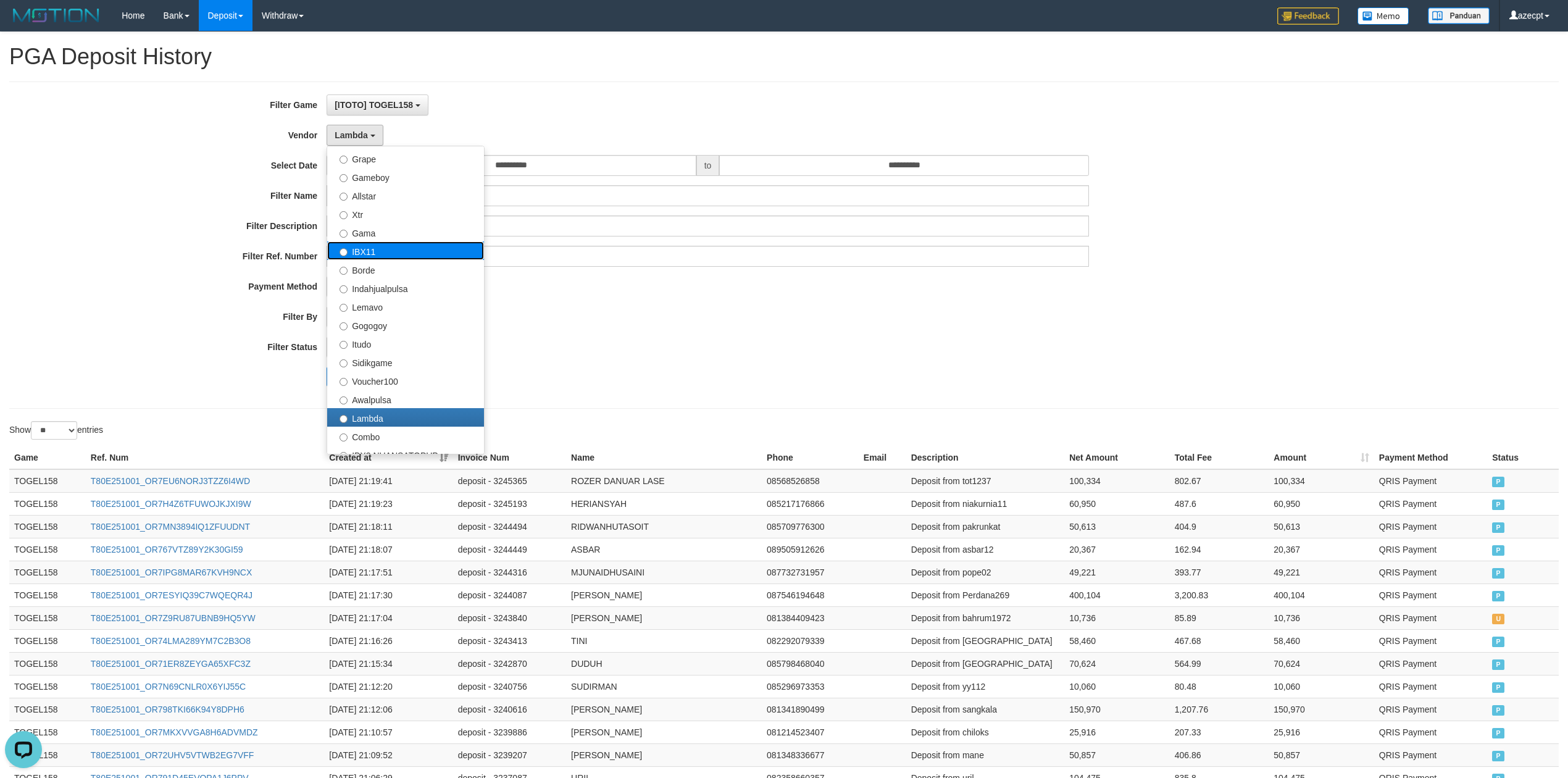
click at [391, 254] on label "IBX11" at bounding box center [405, 251] width 157 height 18
select select "**********"
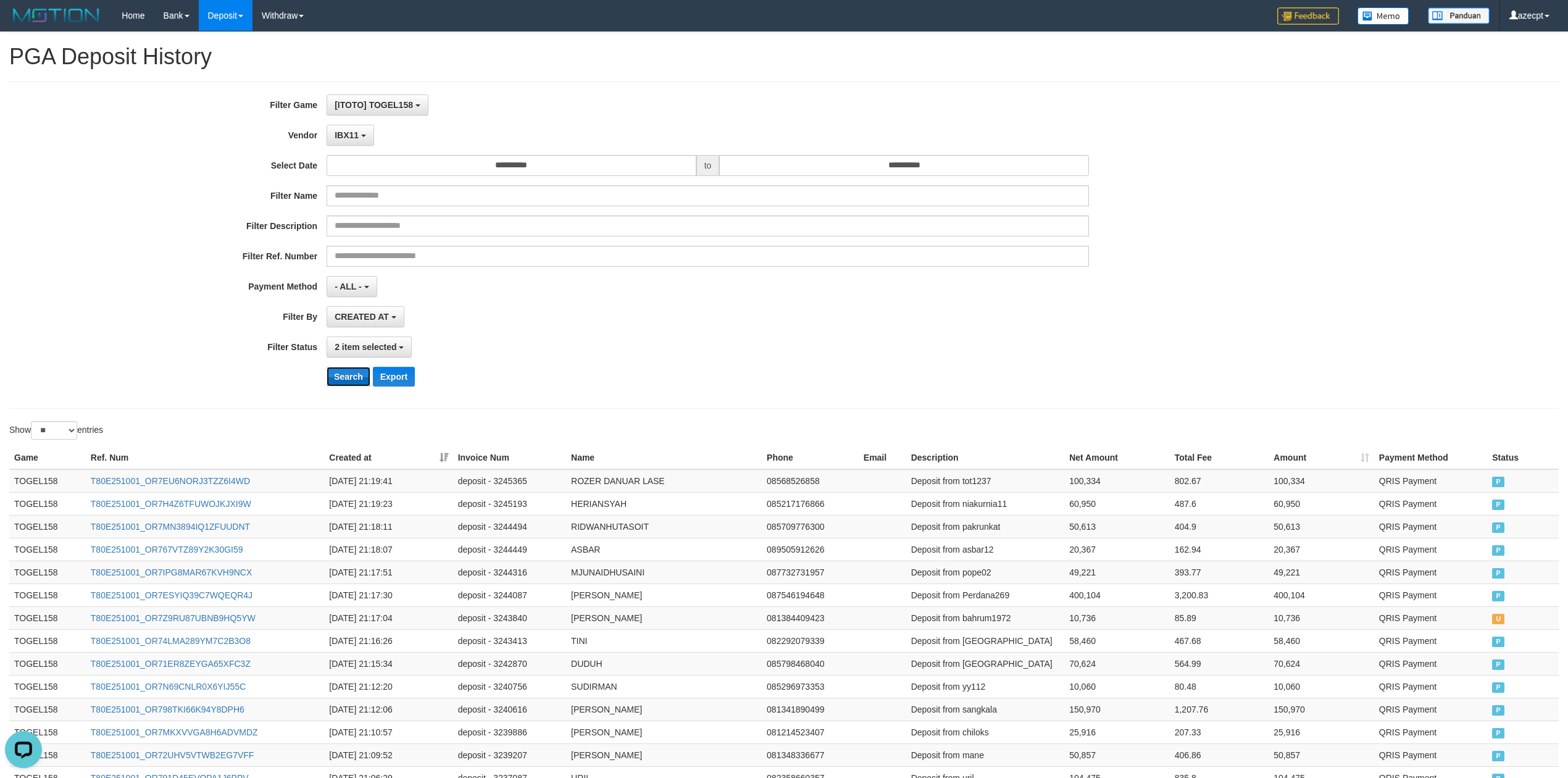
click at [349, 379] on button "Search" at bounding box center [349, 378] width 44 height 20
click at [349, 139] on span "IBX11" at bounding box center [347, 135] width 24 height 10
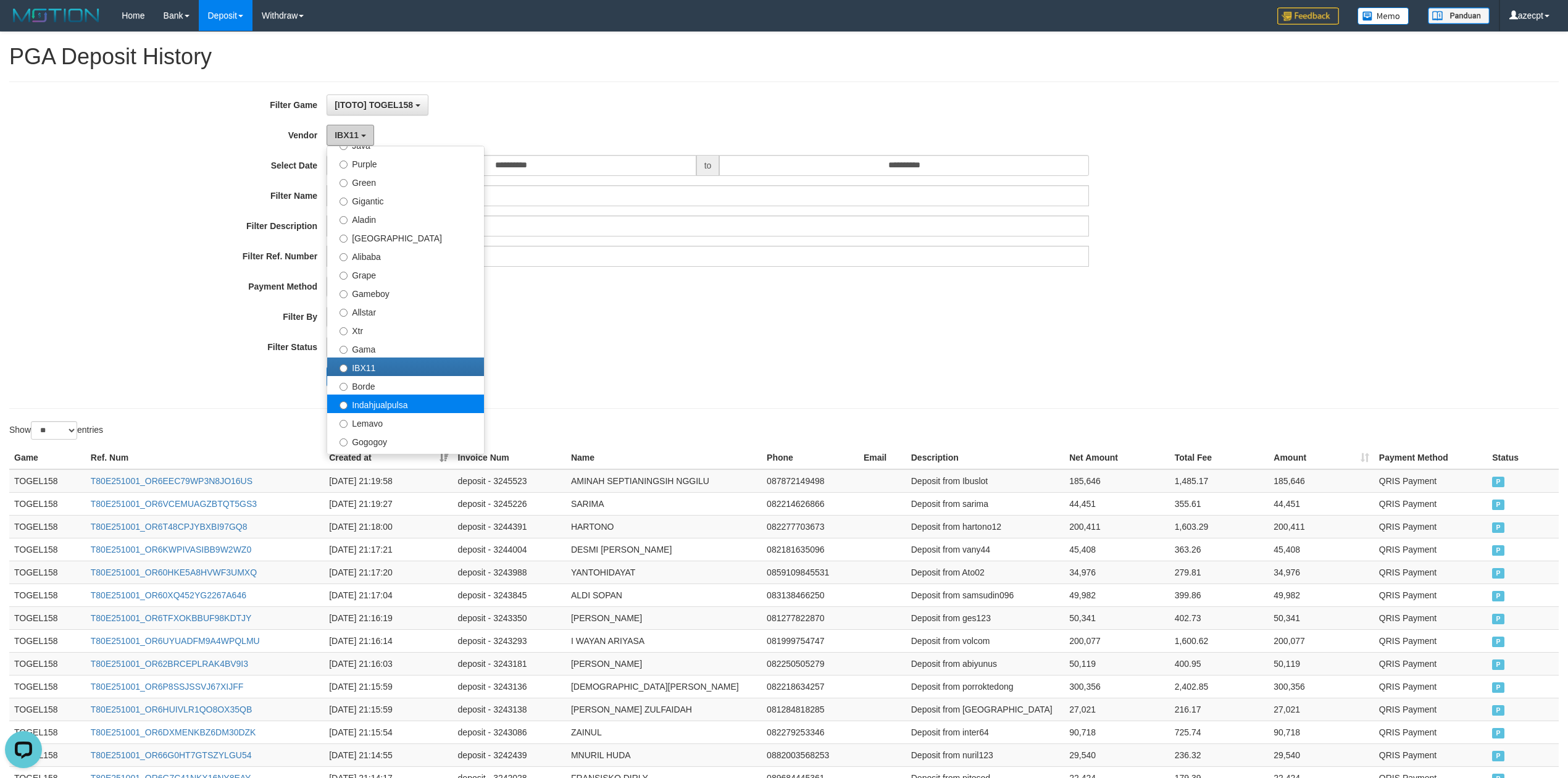
scroll to position [82, 0]
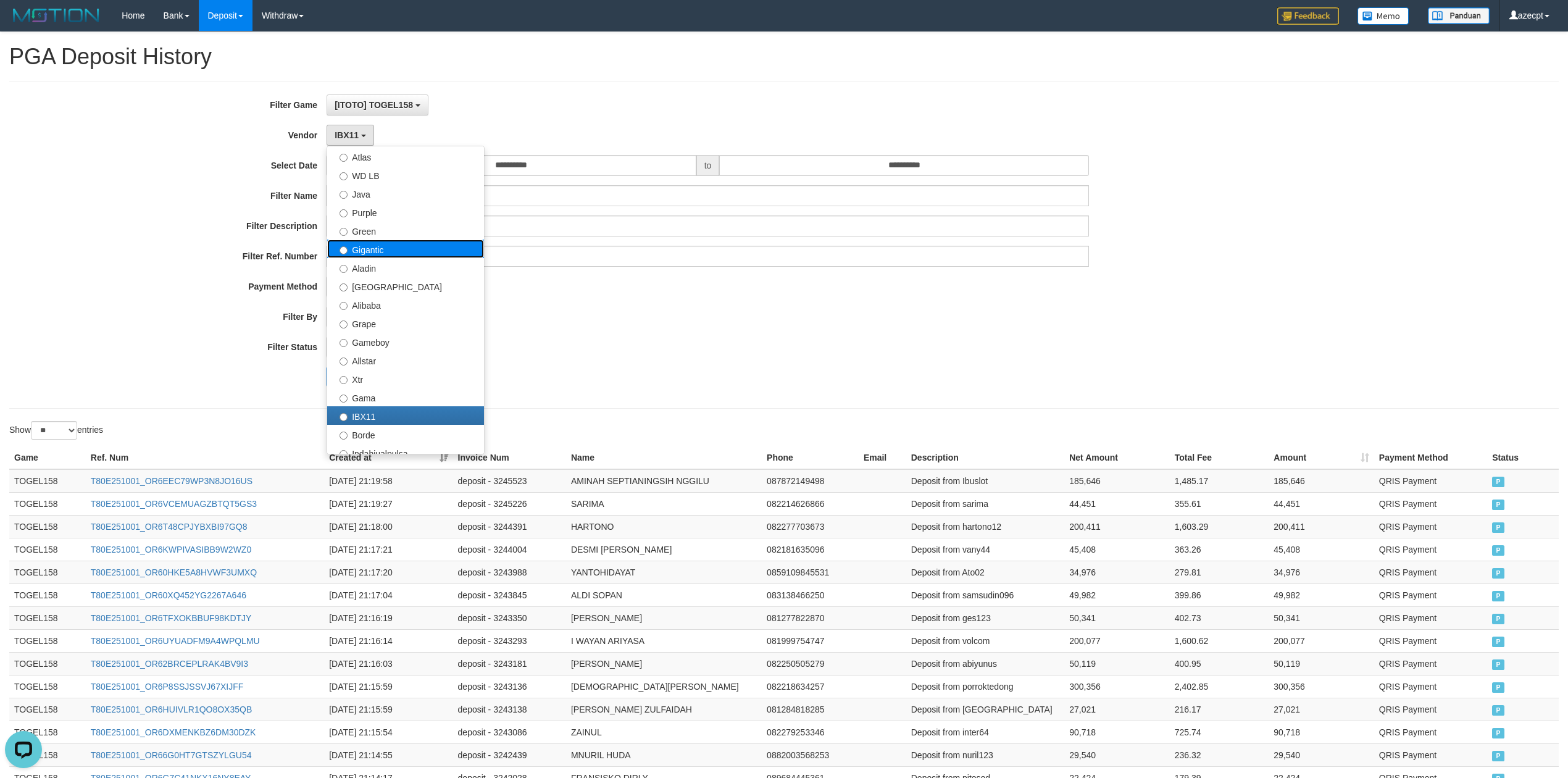
click at [407, 252] on label "Gigantic" at bounding box center [405, 249] width 157 height 18
select select "**********"
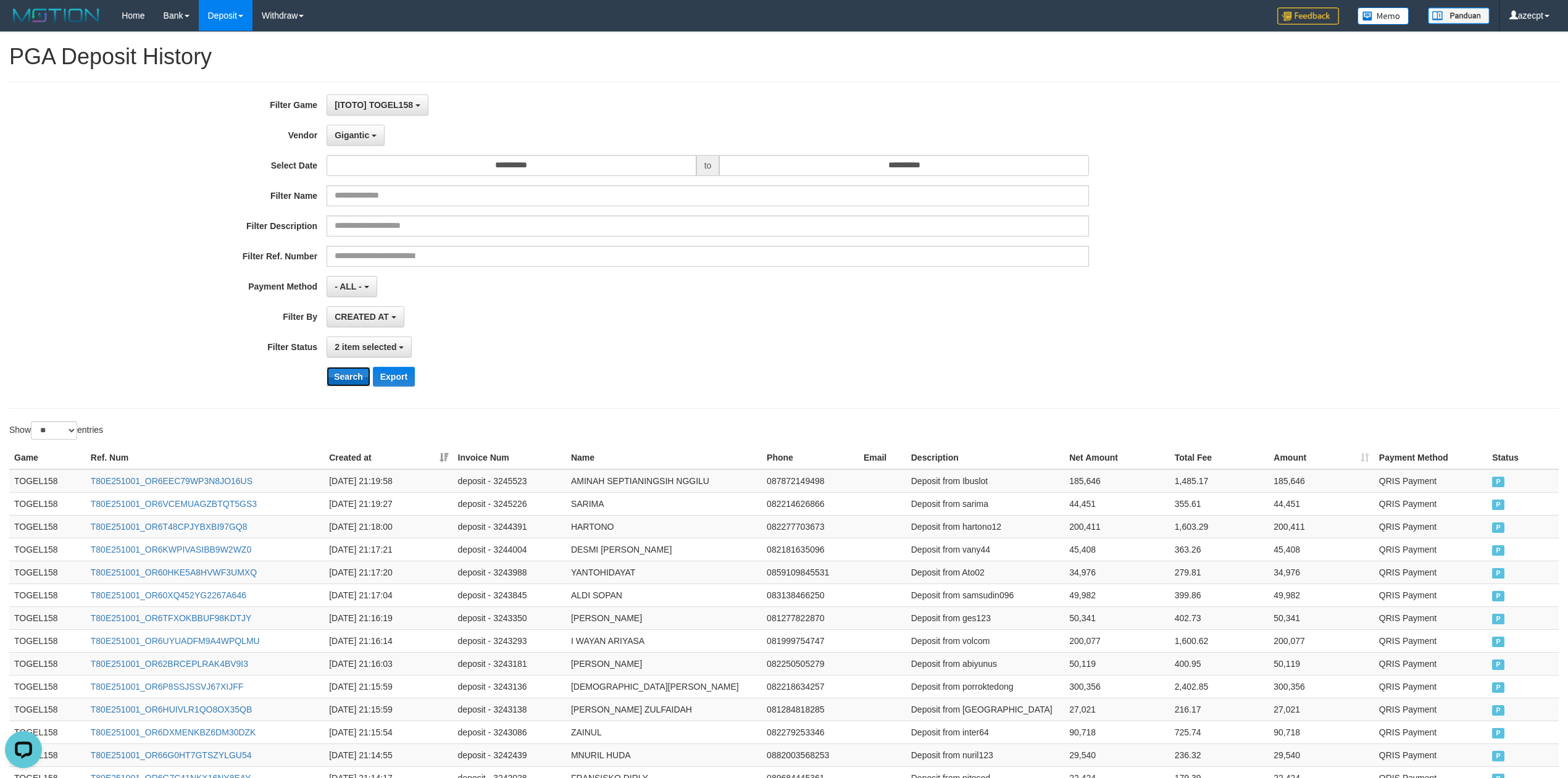
click at [348, 386] on button "Search" at bounding box center [349, 378] width 44 height 20
click at [348, 139] on span "Gigantic" at bounding box center [353, 135] width 35 height 10
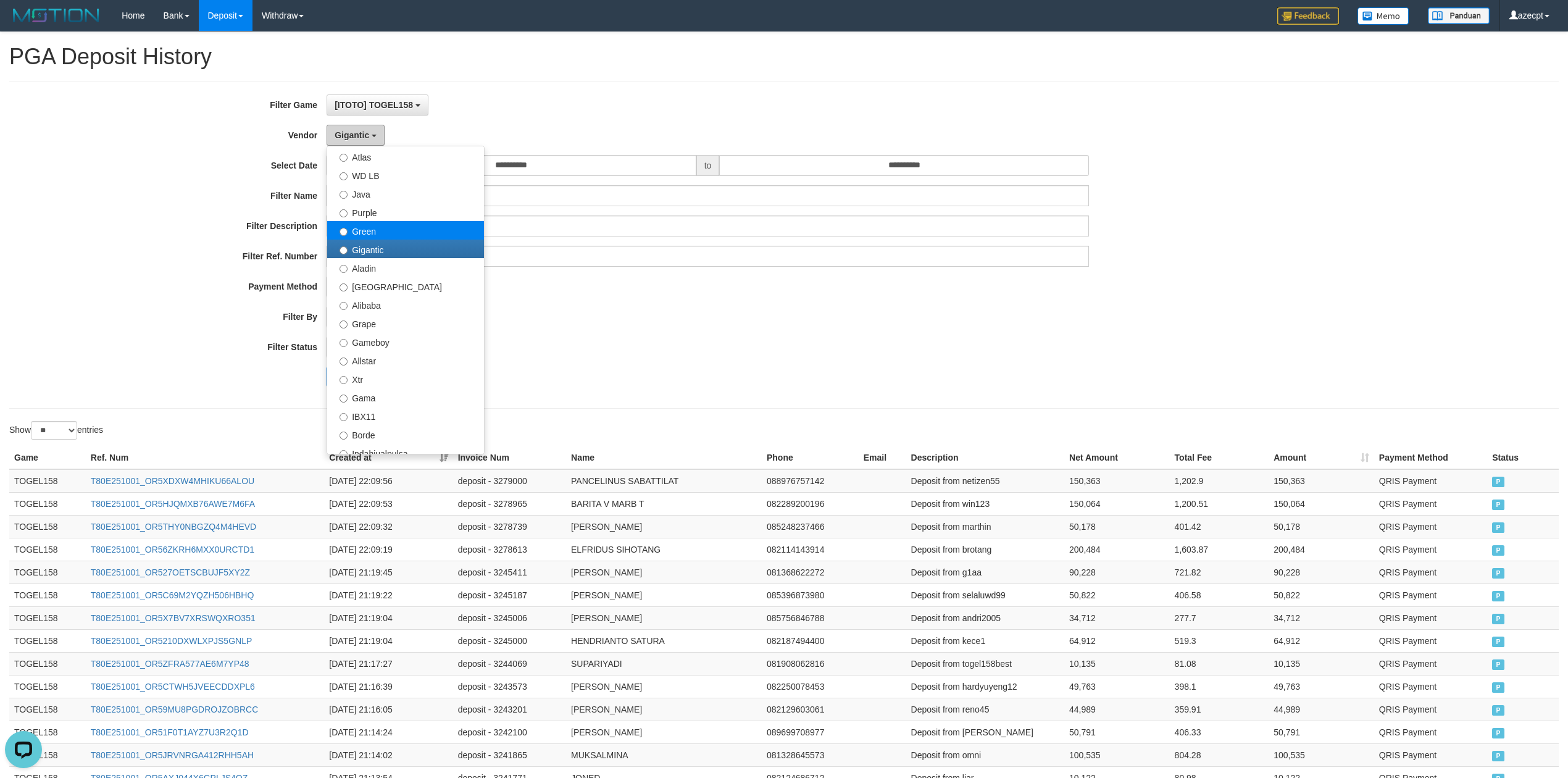
scroll to position [0, 0]
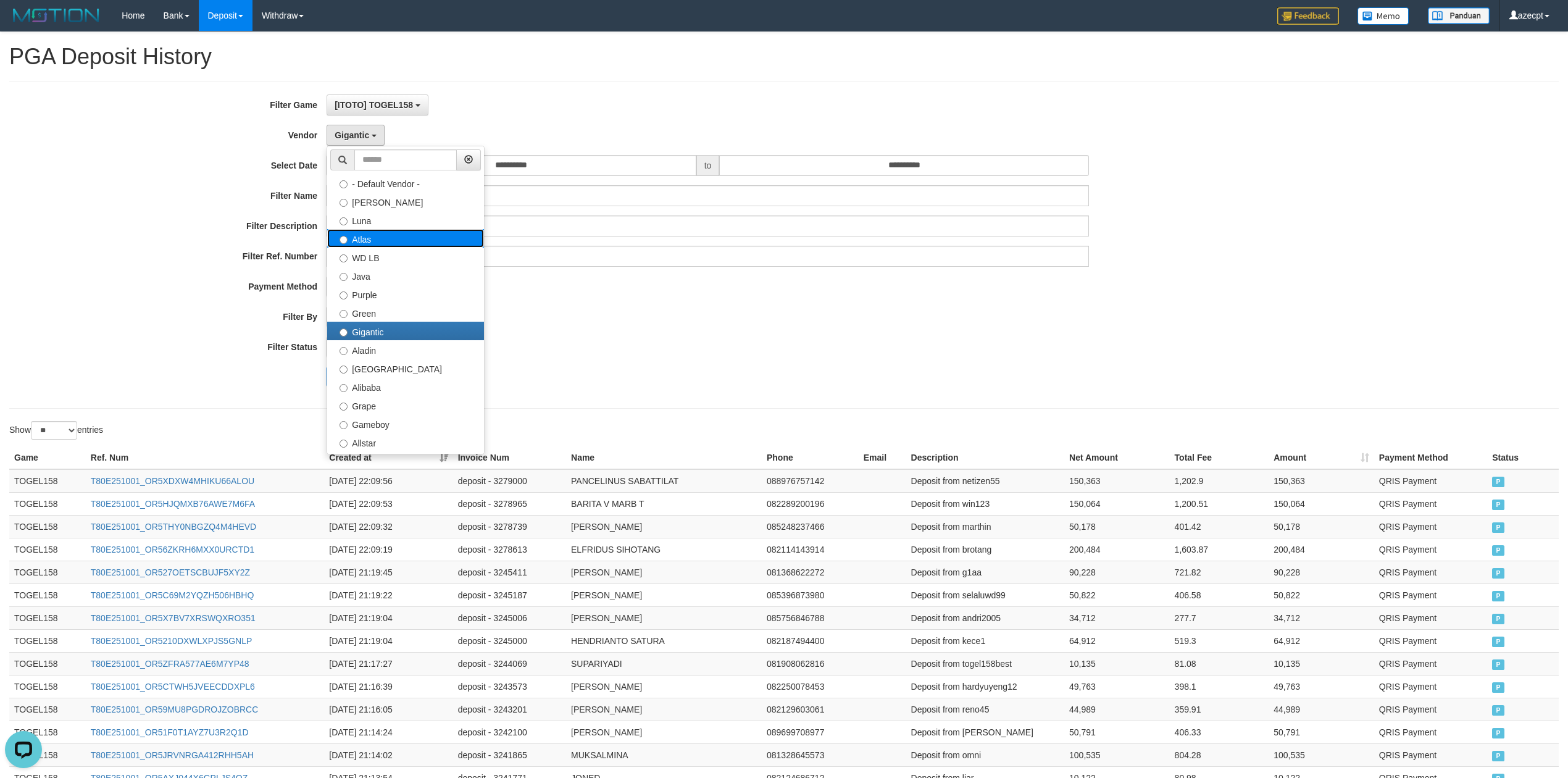
click at [407, 241] on label "Atlas" at bounding box center [405, 239] width 157 height 18
select select "**********"
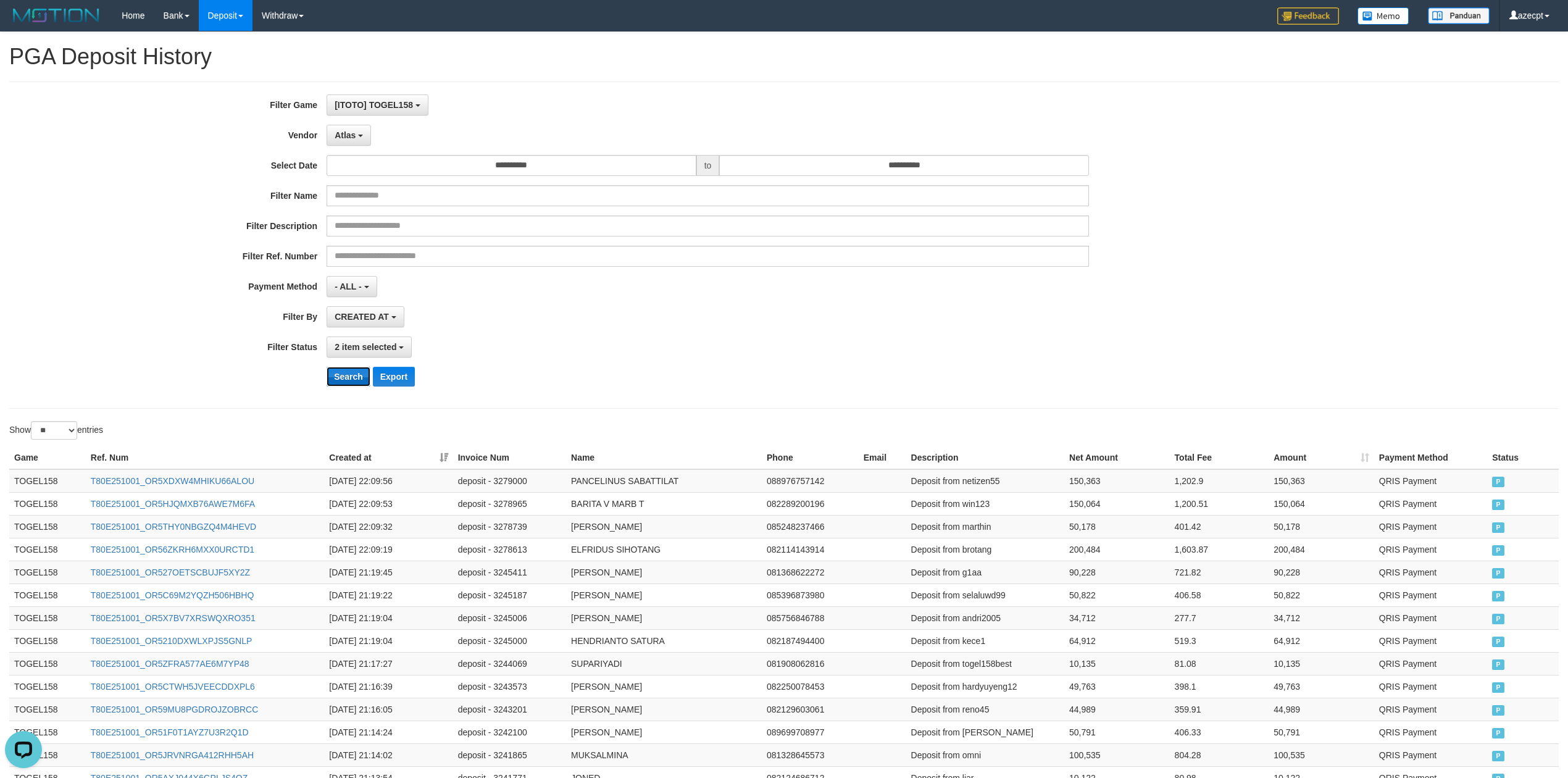
click at [347, 378] on button "Search" at bounding box center [349, 378] width 44 height 20
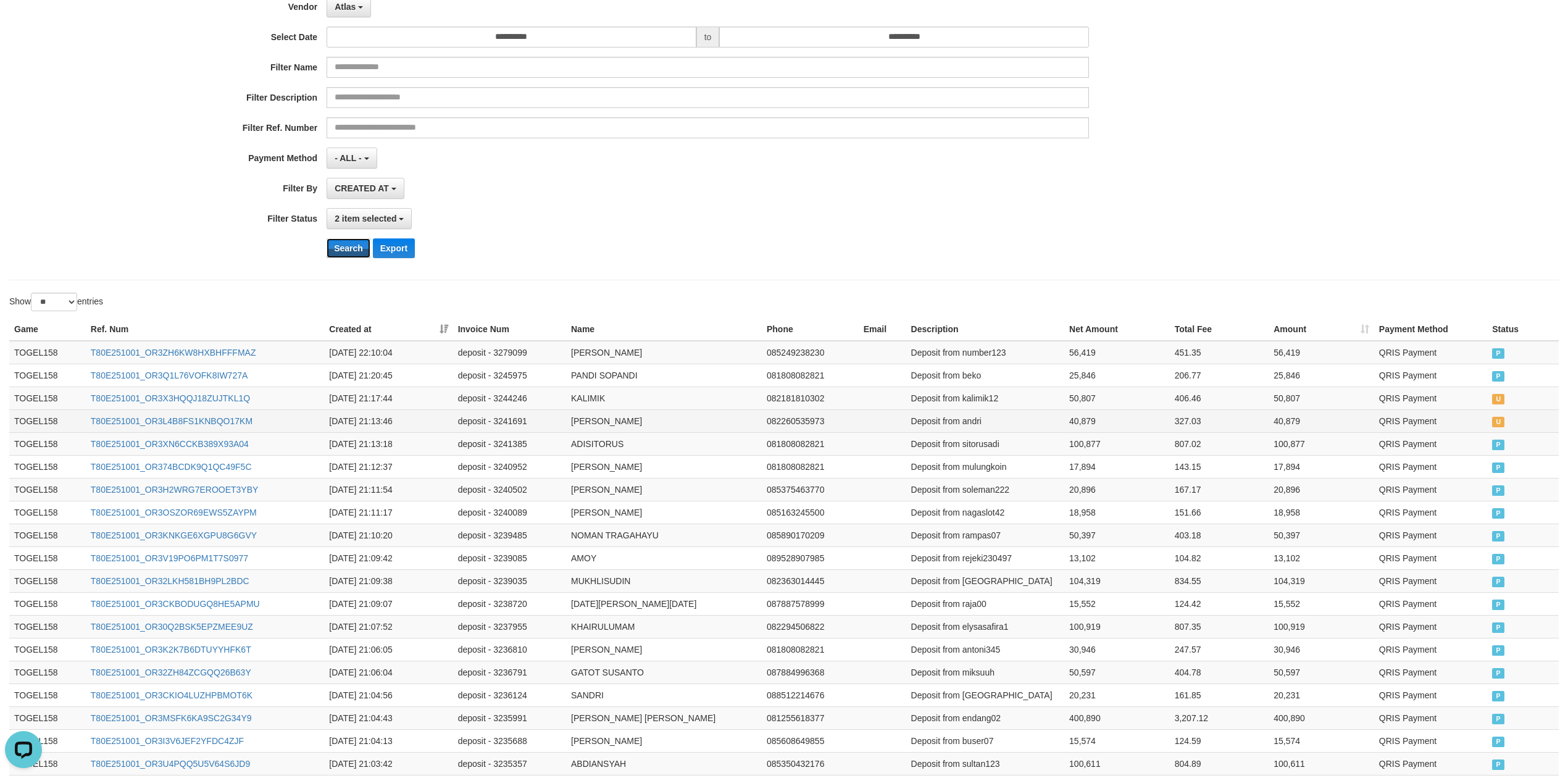
scroll to position [164, 0]
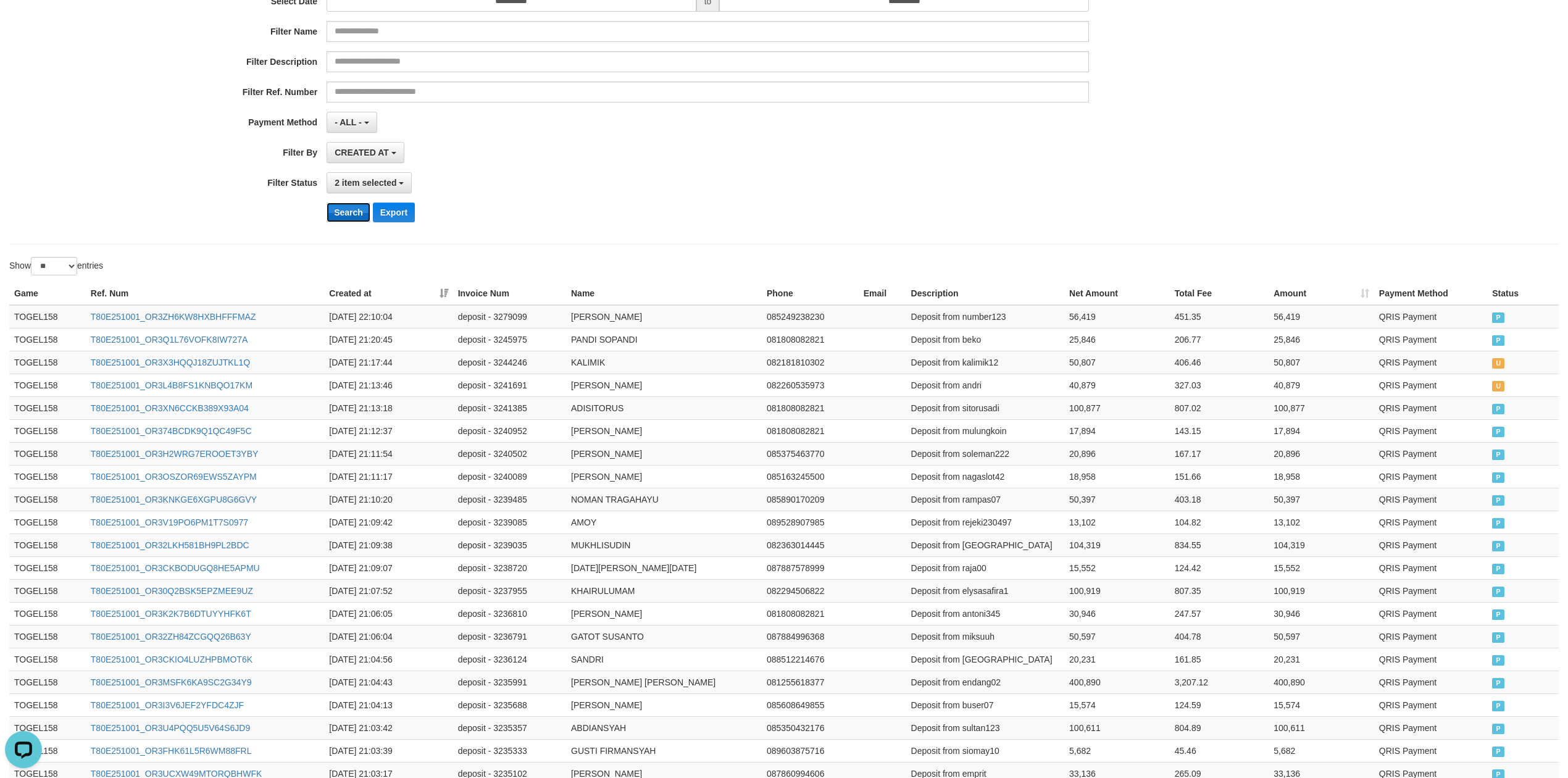
click at [352, 218] on button "Search" at bounding box center [349, 213] width 44 height 20
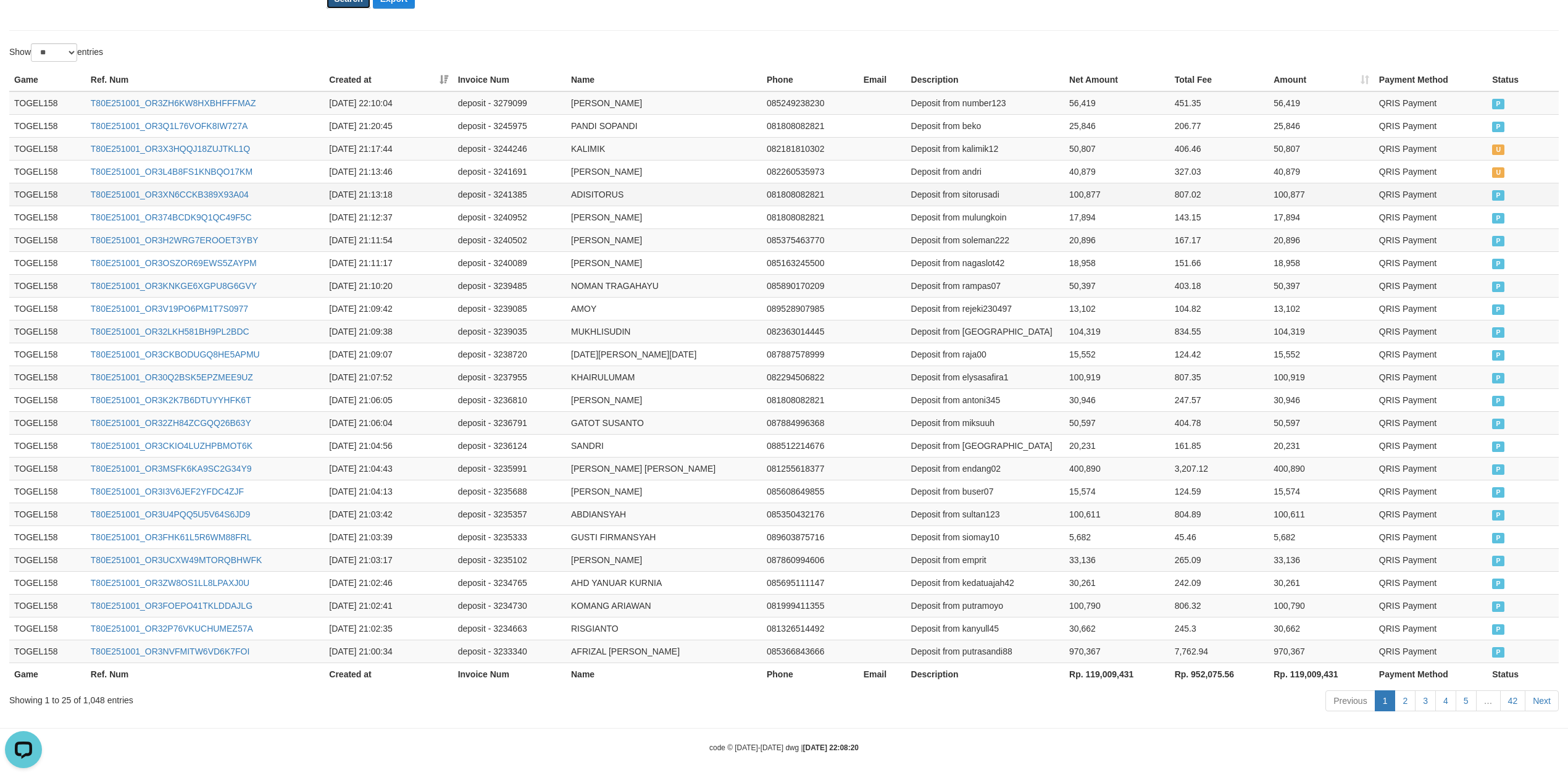
scroll to position [391, 0]
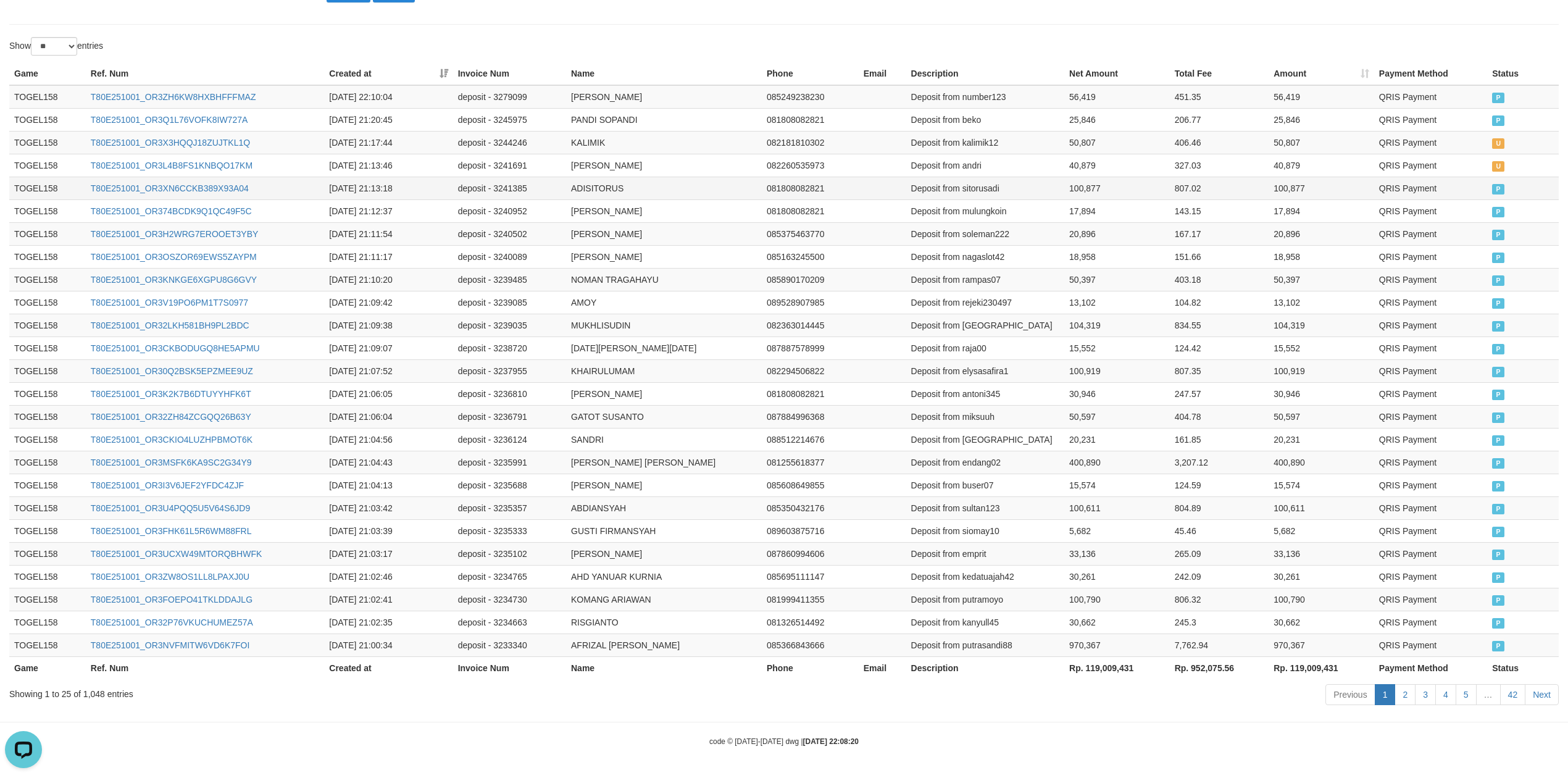
drag, startPoint x: 876, startPoint y: 180, endPoint x: 867, endPoint y: 189, distance: 12.7
click at [876, 180] on td at bounding box center [883, 187] width 48 height 23
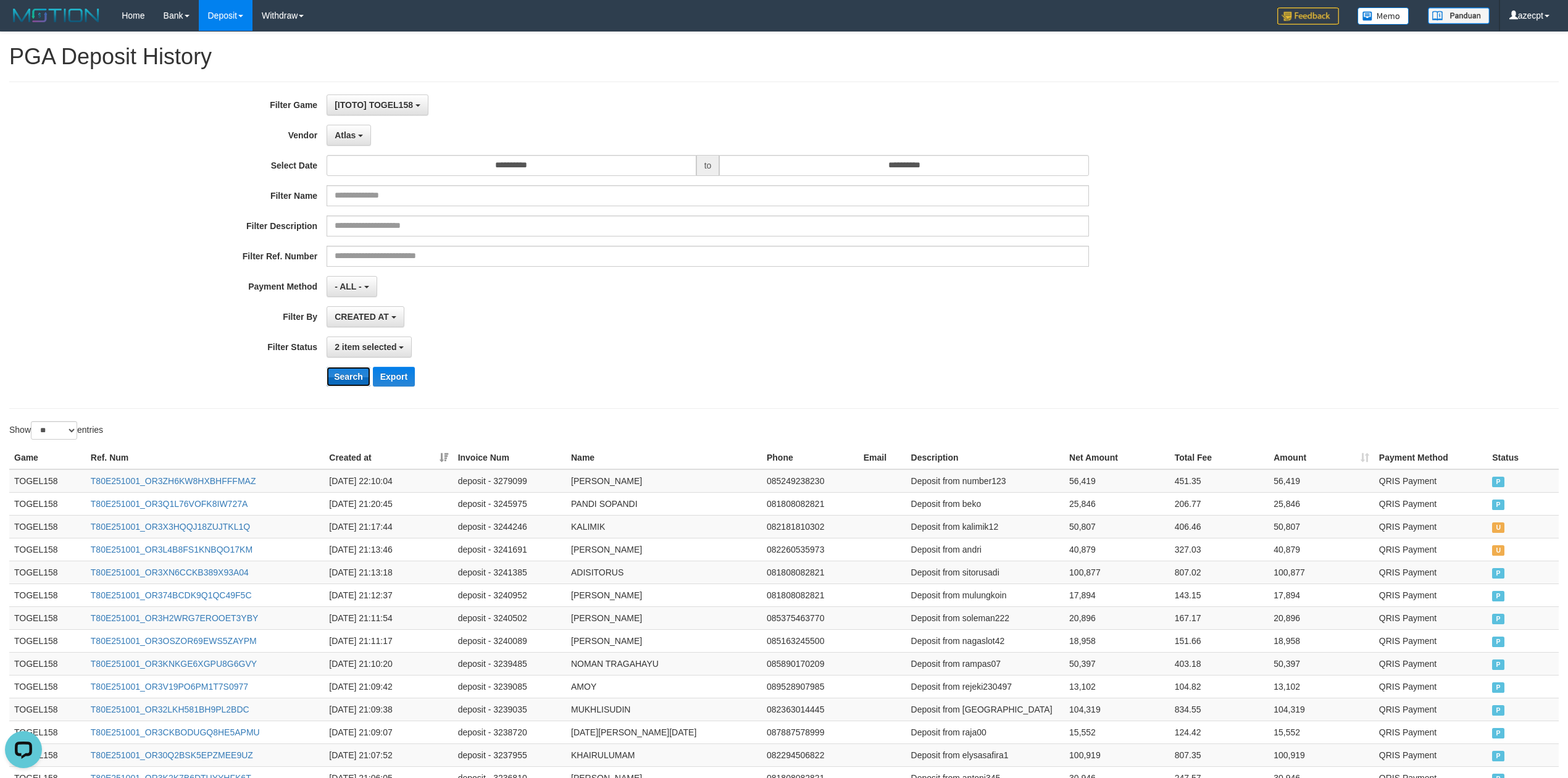
click at [352, 384] on button "Search" at bounding box center [349, 378] width 44 height 20
drag, startPoint x: 175, startPoint y: 394, endPoint x: 351, endPoint y: 369, distance: 177.8
click at [175, 394] on div "**********" at bounding box center [654, 245] width 1307 height 301
click at [347, 376] on button "Search" at bounding box center [349, 378] width 44 height 20
click at [347, 377] on button "Search" at bounding box center [349, 378] width 44 height 20
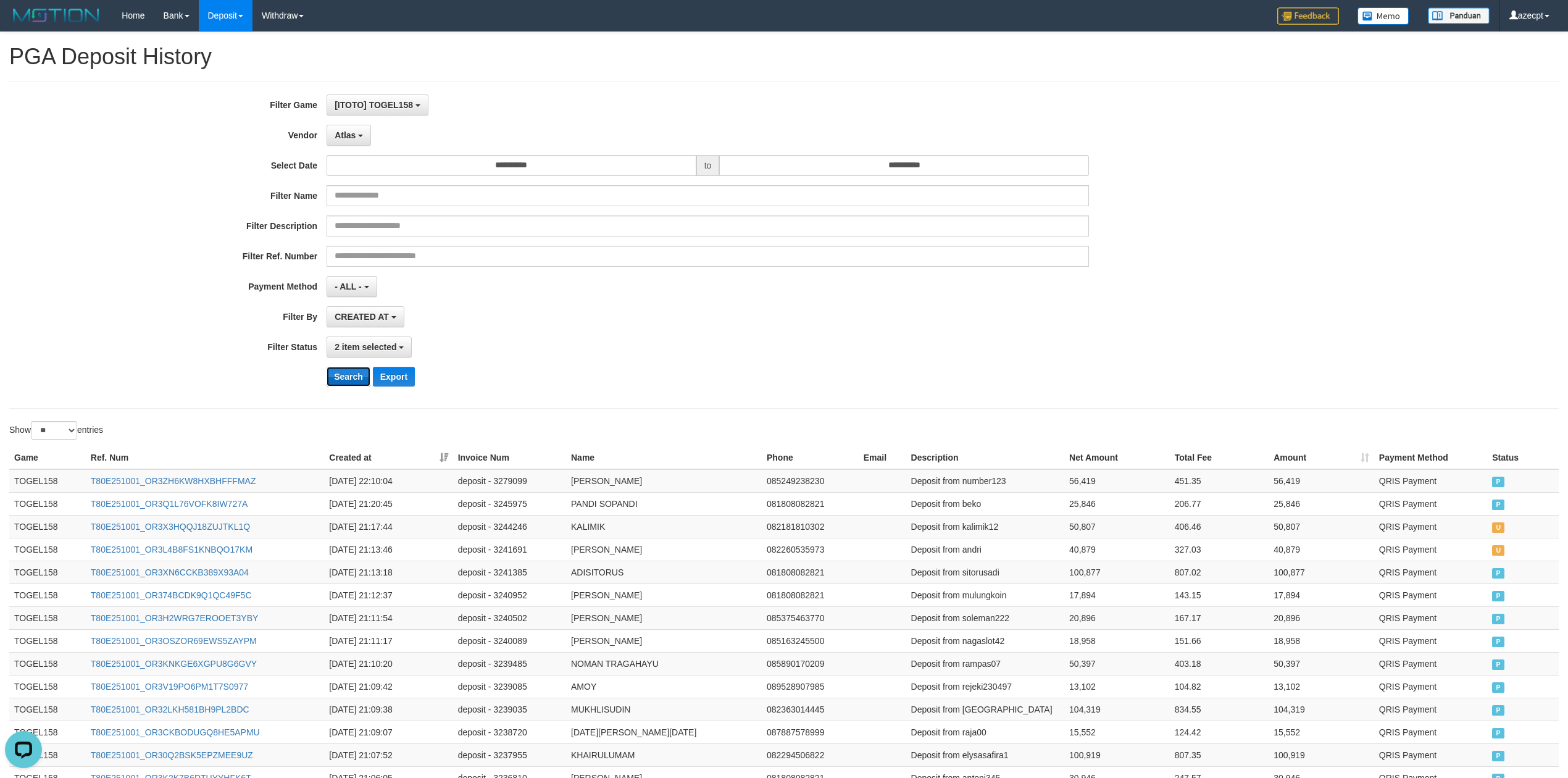
click at [347, 377] on button "Search" at bounding box center [349, 378] width 44 height 20
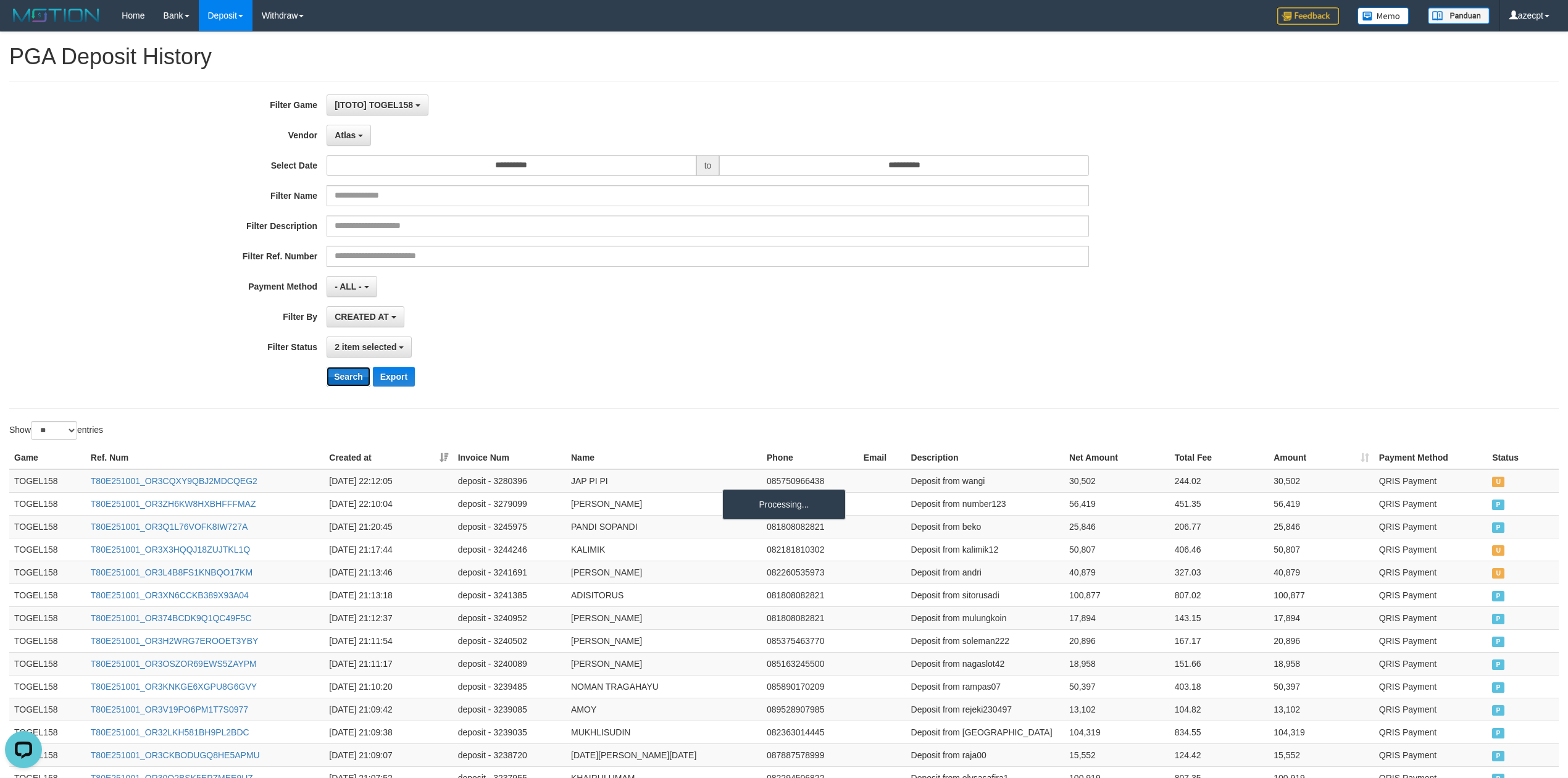
click at [347, 377] on button "Search" at bounding box center [349, 378] width 44 height 20
click at [344, 378] on button "Search" at bounding box center [349, 378] width 44 height 20
drag, startPoint x: 226, startPoint y: 401, endPoint x: 252, endPoint y: 397, distance: 26.3
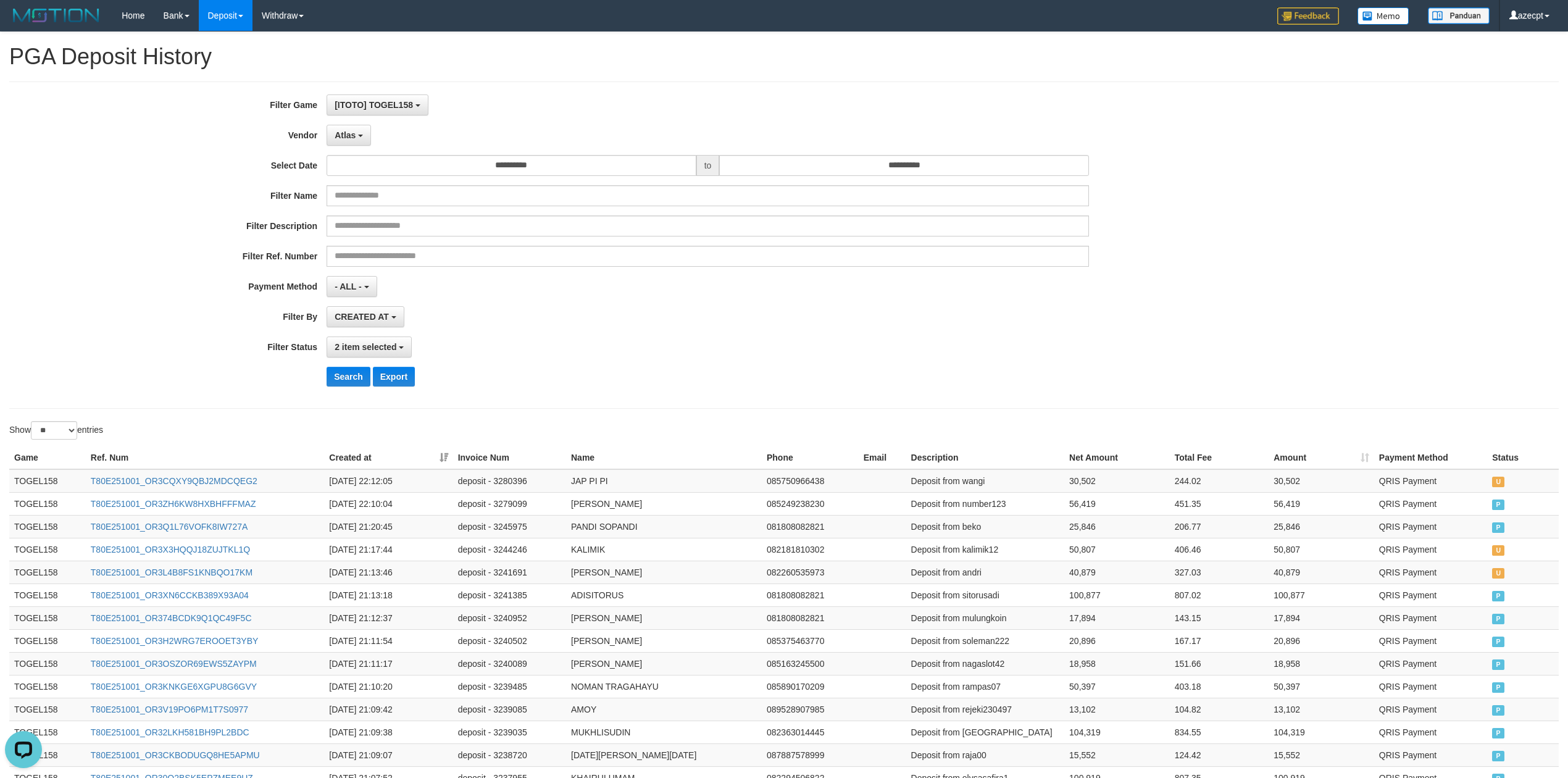
click at [226, 401] on div "**********" at bounding box center [784, 245] width 1550 height 327
click at [346, 382] on button "Search" at bounding box center [349, 378] width 44 height 20
click at [340, 127] on button "Atlas" at bounding box center [349, 135] width 44 height 21
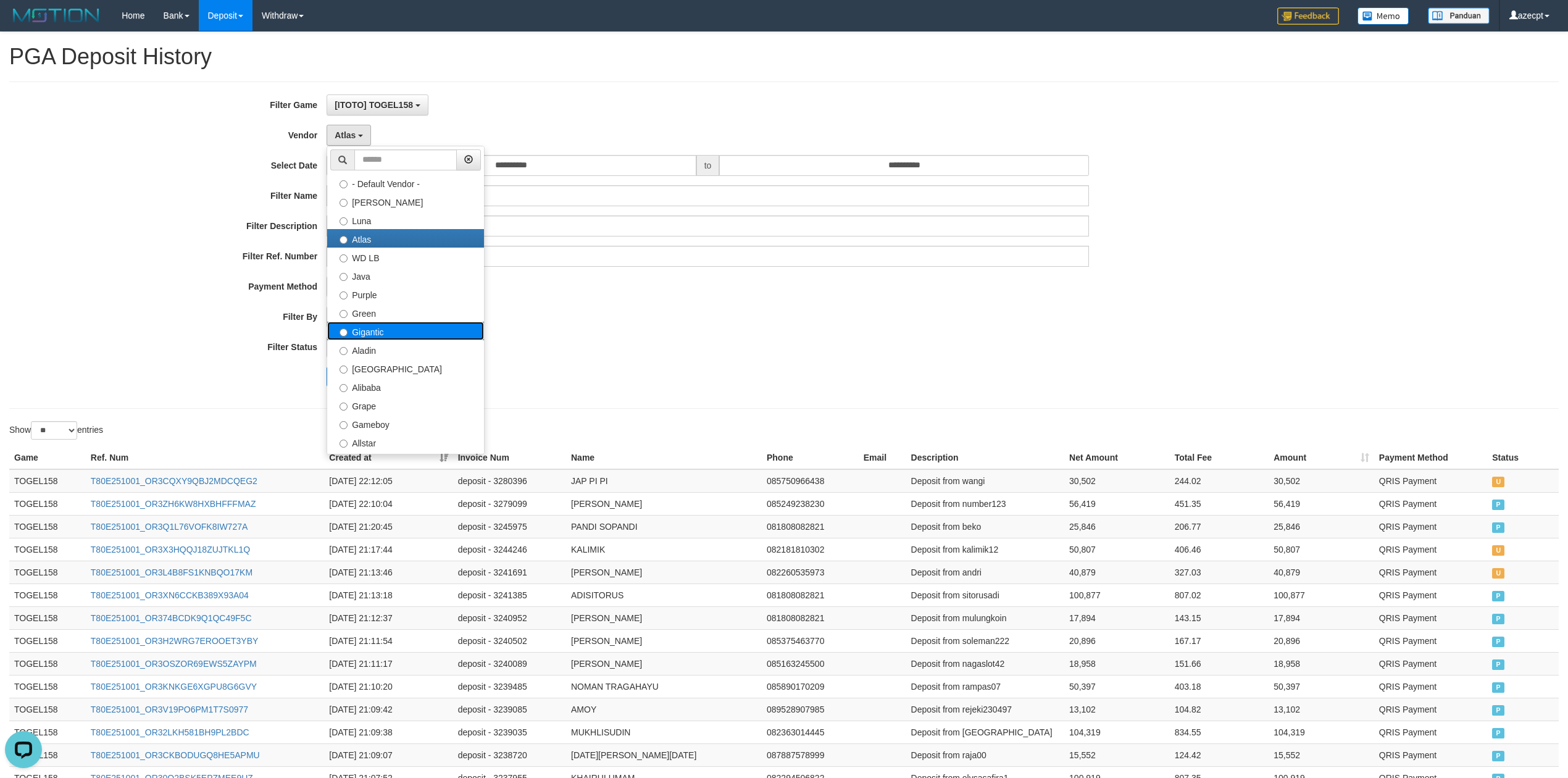
click at [410, 337] on label "Gigantic" at bounding box center [405, 331] width 157 height 18
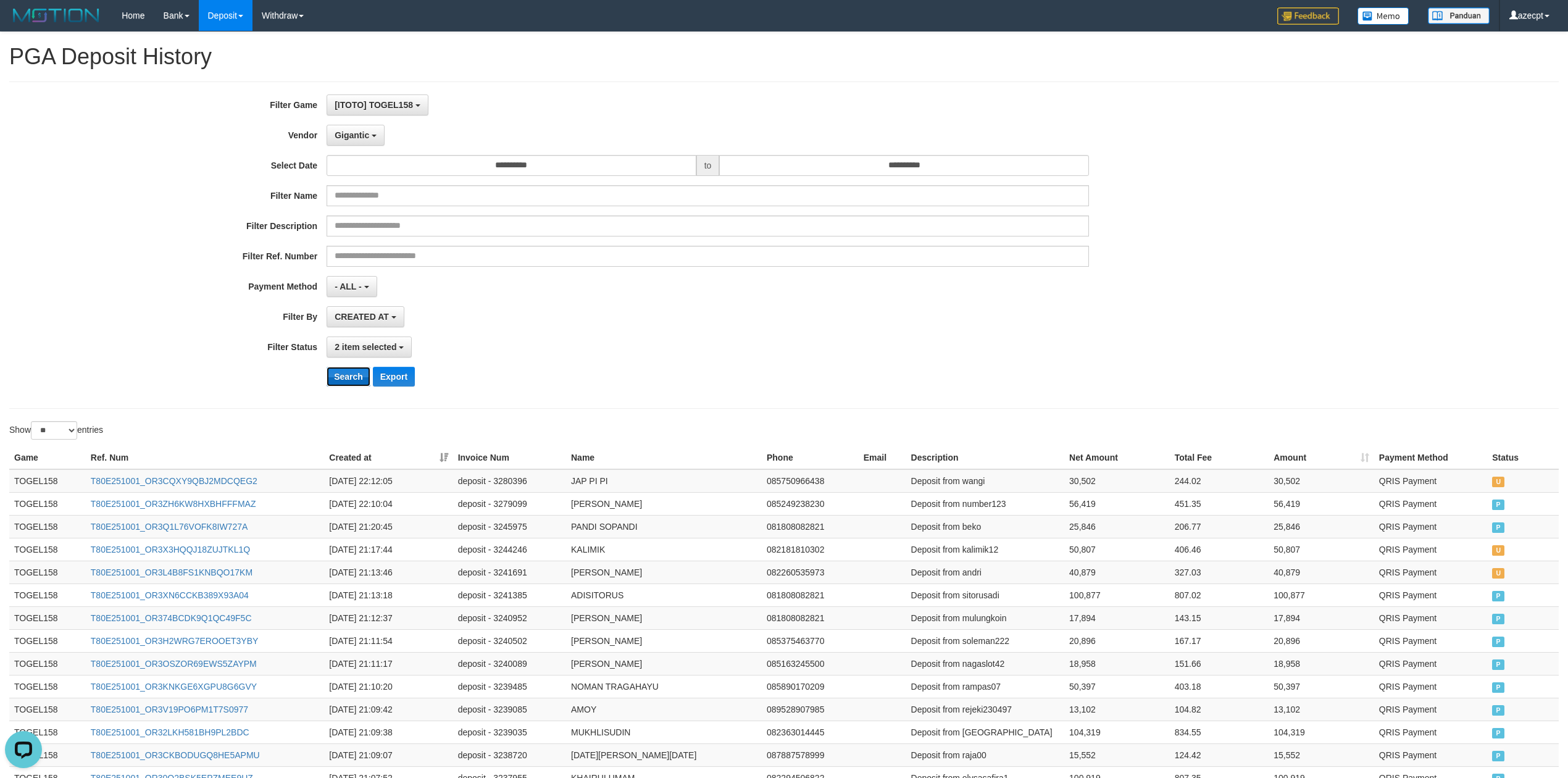
click at [344, 379] on button "Search" at bounding box center [349, 378] width 44 height 20
click at [359, 141] on button "Gigantic" at bounding box center [355, 135] width 58 height 21
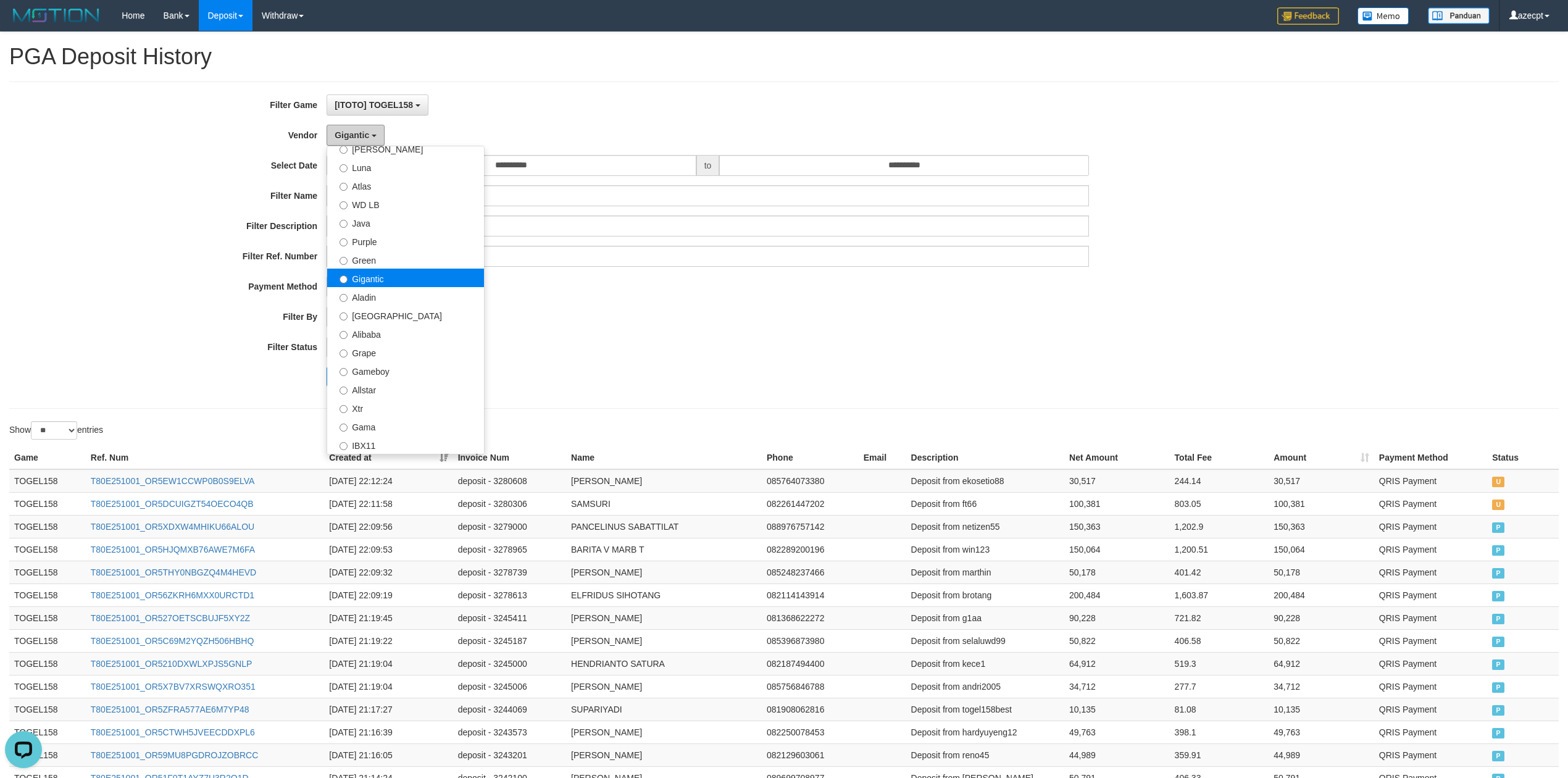
scroll to position [82, 0]
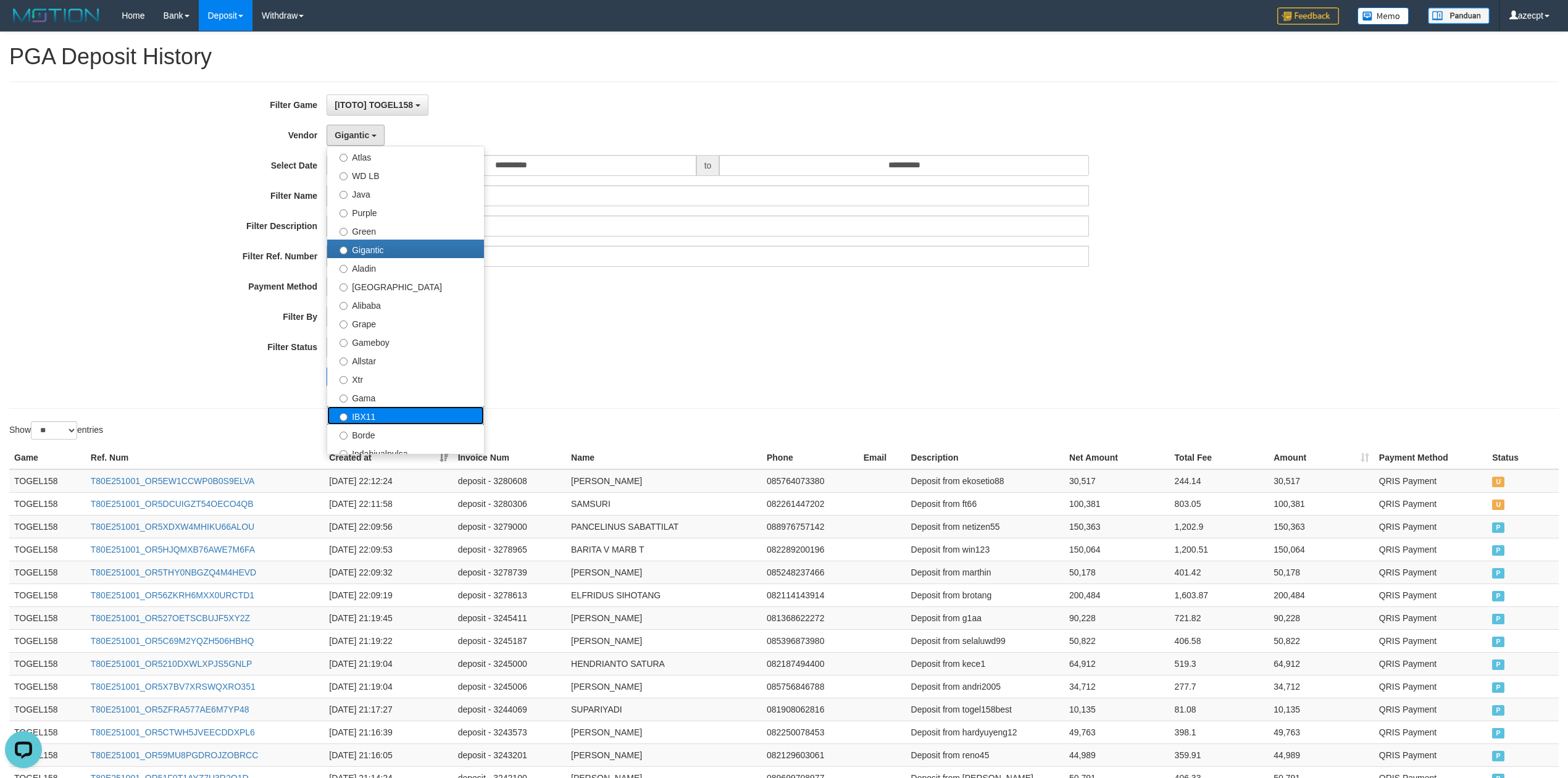
click at [398, 418] on label "IBX11" at bounding box center [405, 416] width 157 height 18
select select "**********"
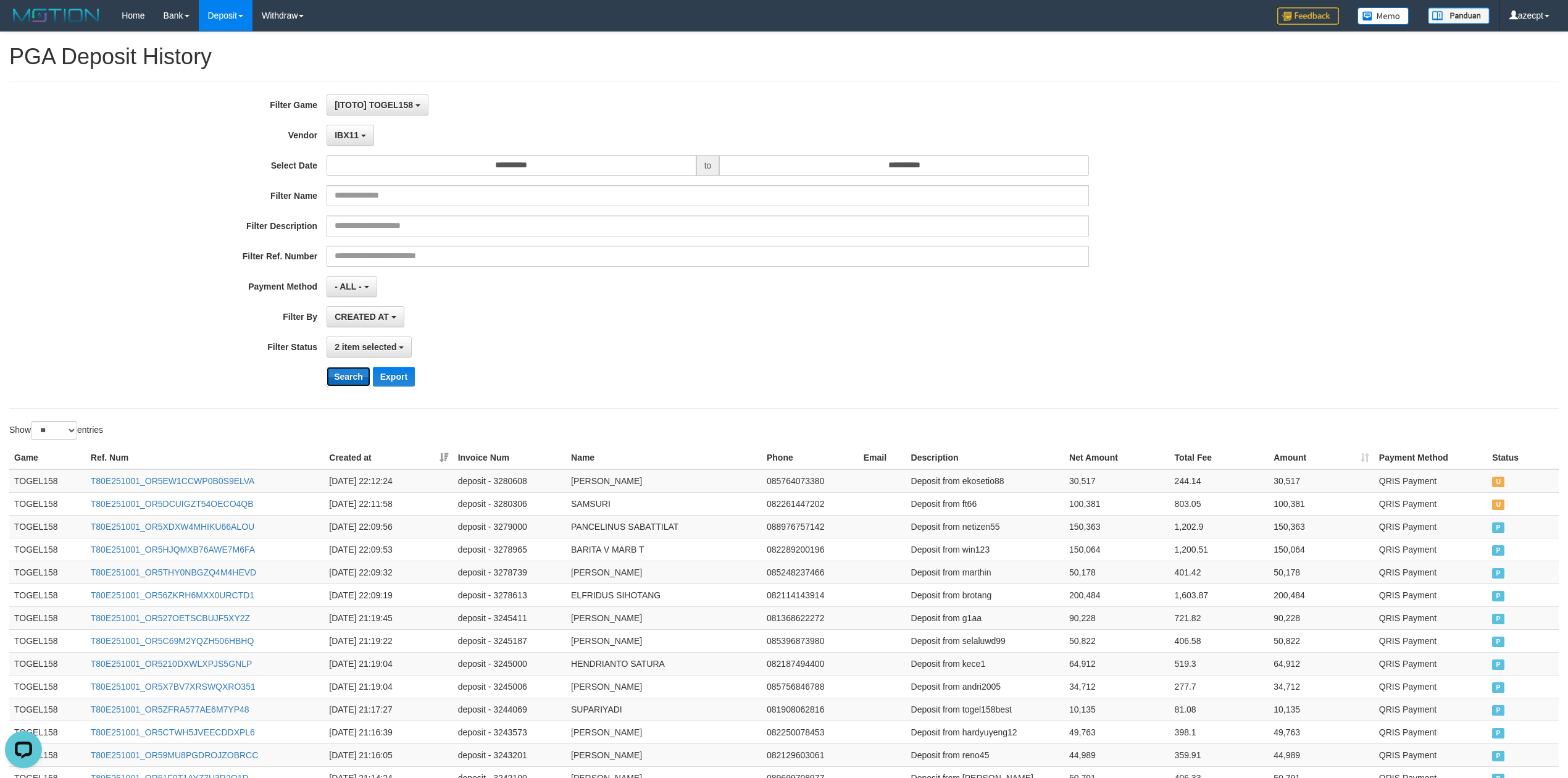
click at [351, 377] on button "Search" at bounding box center [349, 378] width 44 height 20
click at [349, 137] on span "IBX11" at bounding box center [347, 135] width 24 height 10
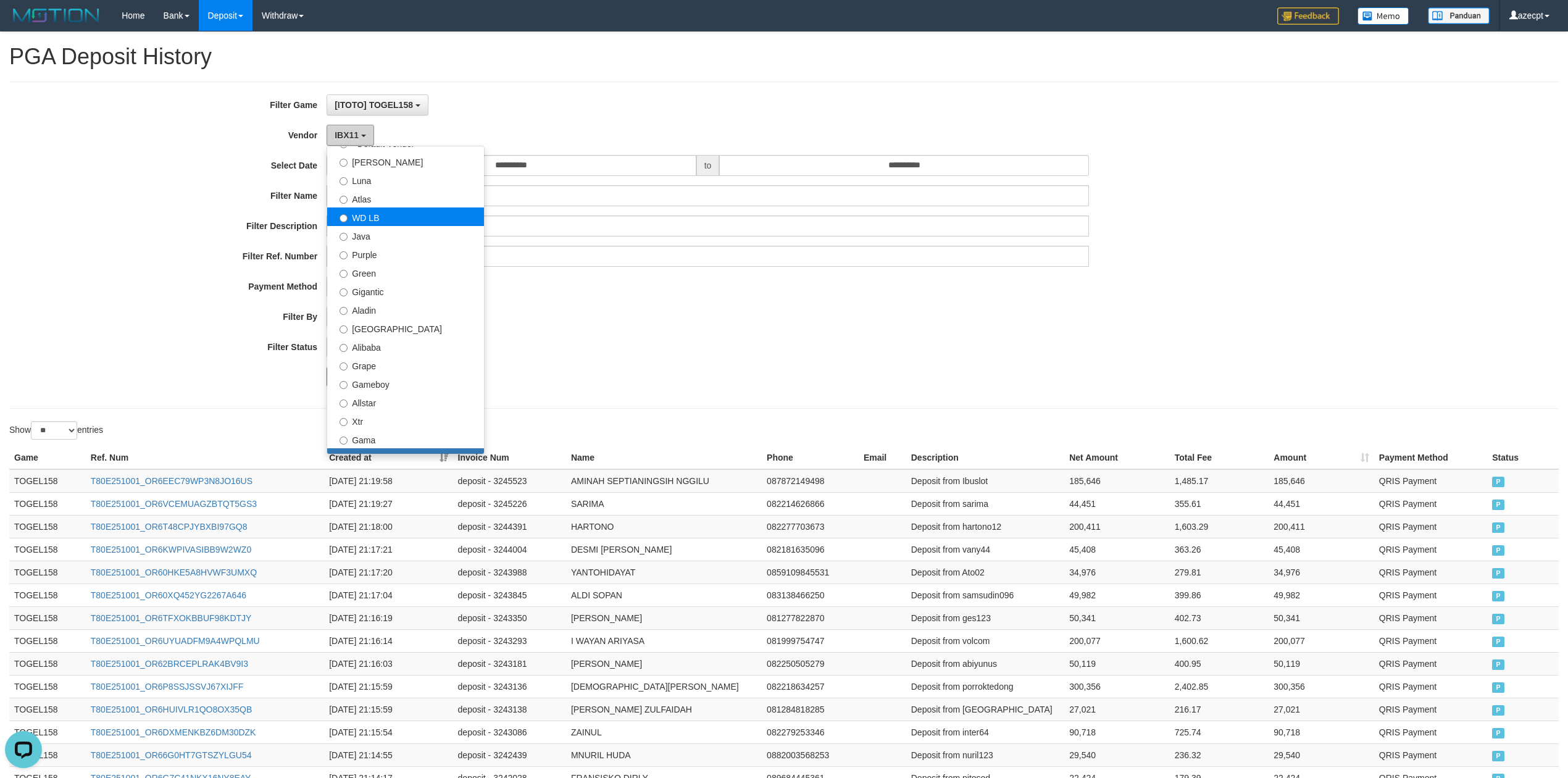
scroll to position [0, 0]
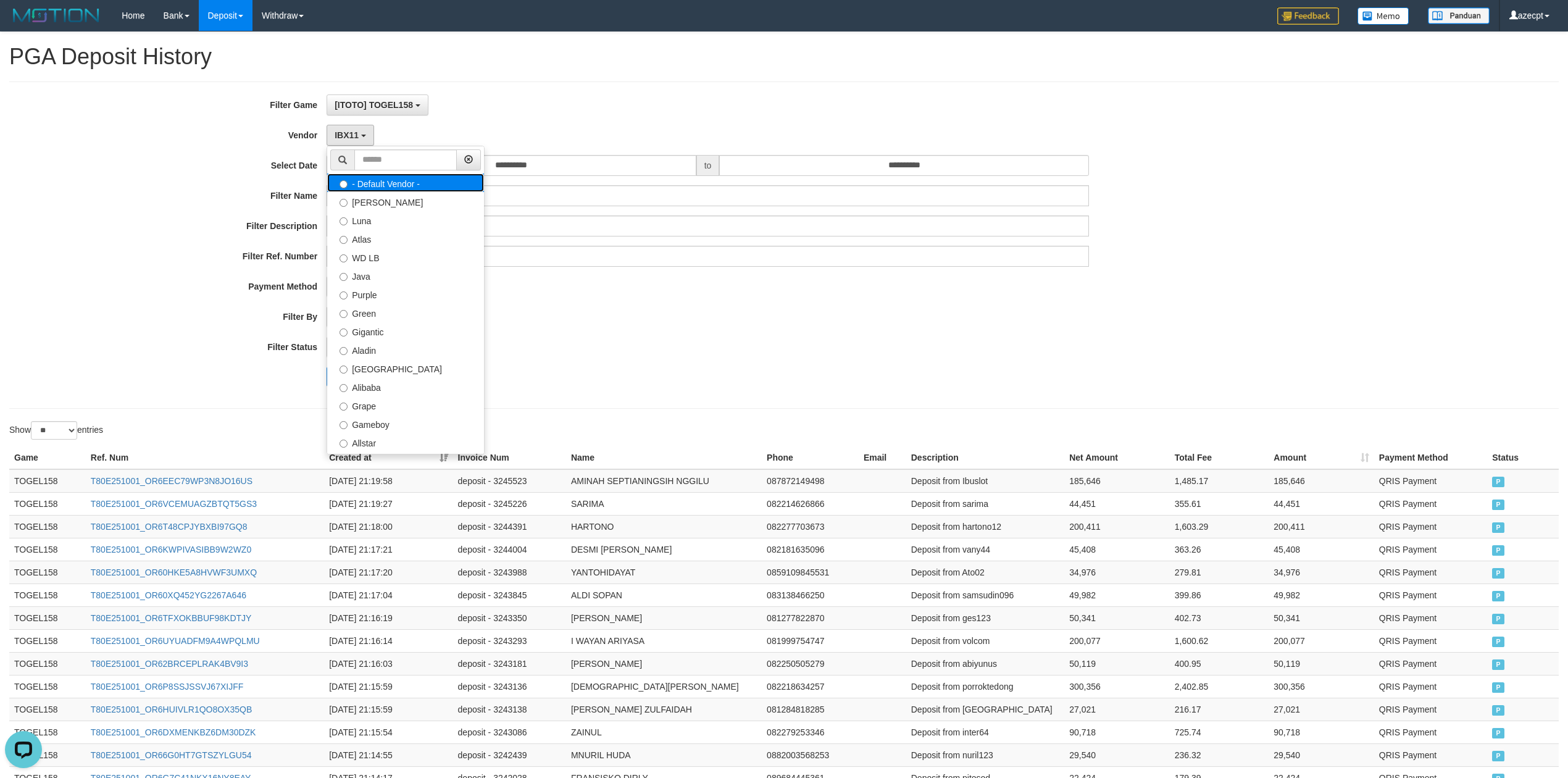
click at [436, 191] on label "- Default Vendor -" at bounding box center [405, 183] width 157 height 18
select select
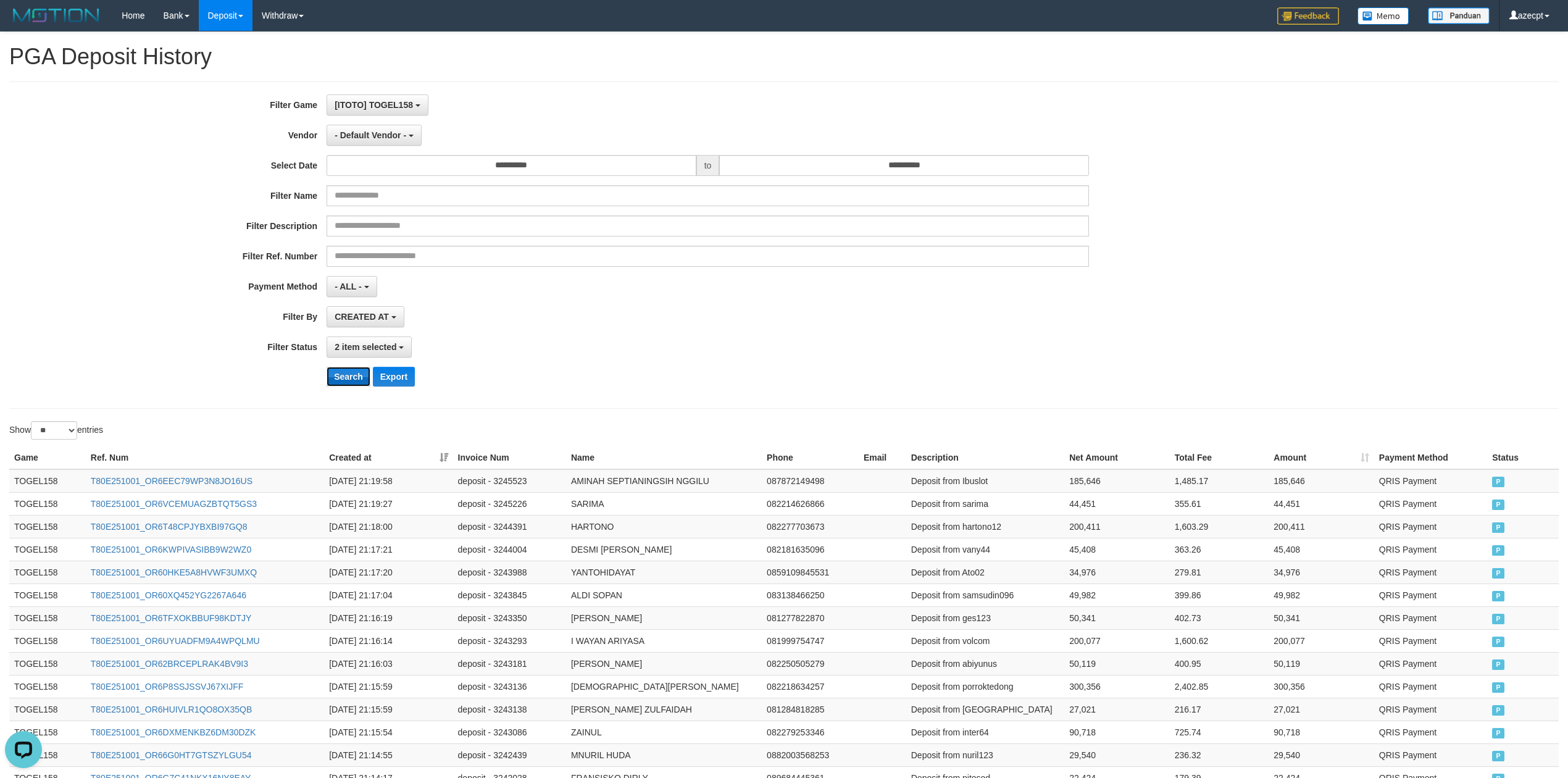
click at [334, 382] on button "Search" at bounding box center [349, 378] width 44 height 20
click at [383, 129] on button "- Default Vendor -" at bounding box center [375, 135] width 95 height 21
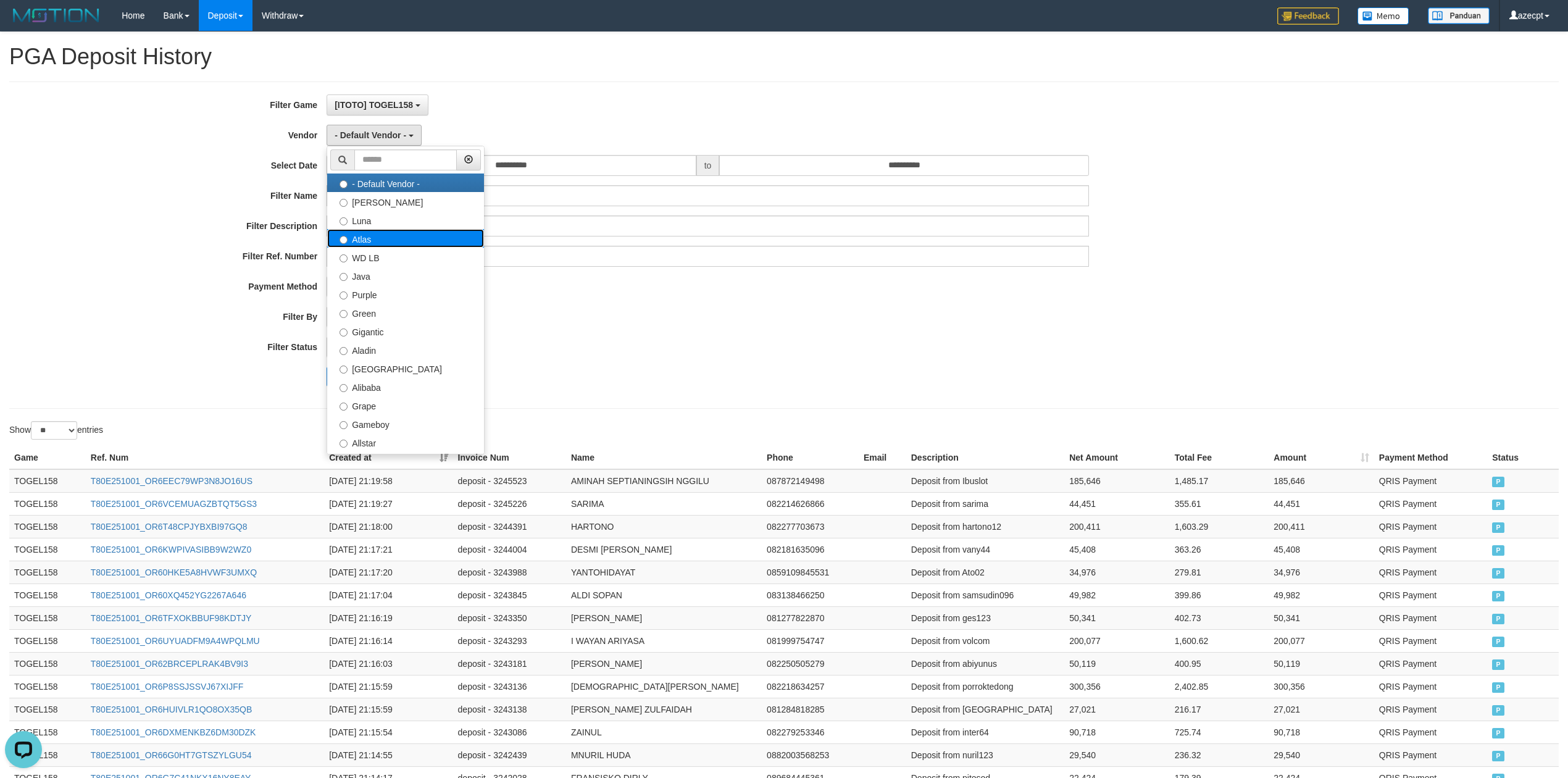
click at [432, 239] on label "Atlas" at bounding box center [405, 239] width 157 height 18
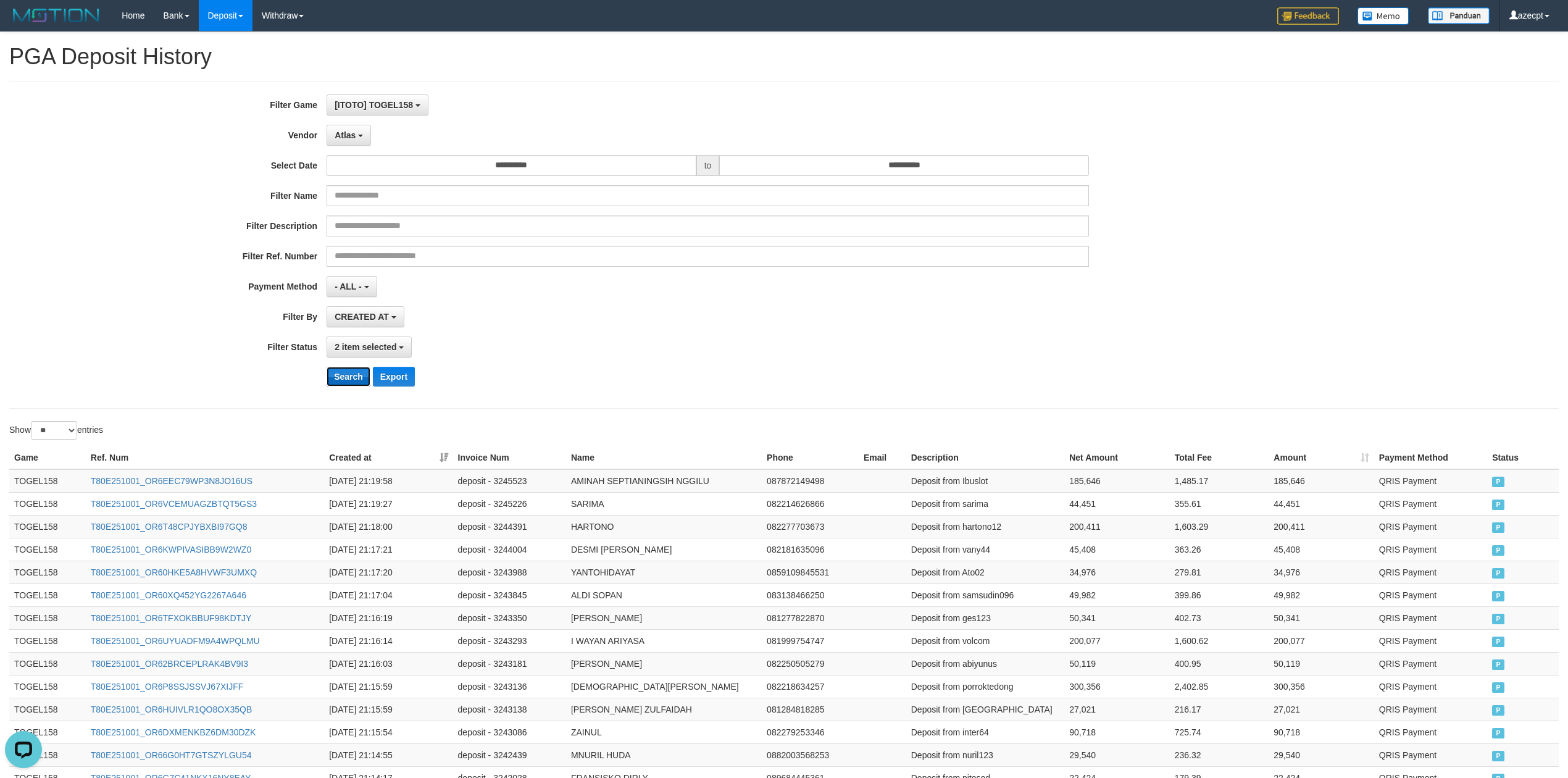
click at [346, 380] on button "Search" at bounding box center [349, 378] width 44 height 20
click at [341, 391] on div "**********" at bounding box center [654, 245] width 1307 height 301
click at [347, 380] on button "Search" at bounding box center [349, 378] width 44 height 20
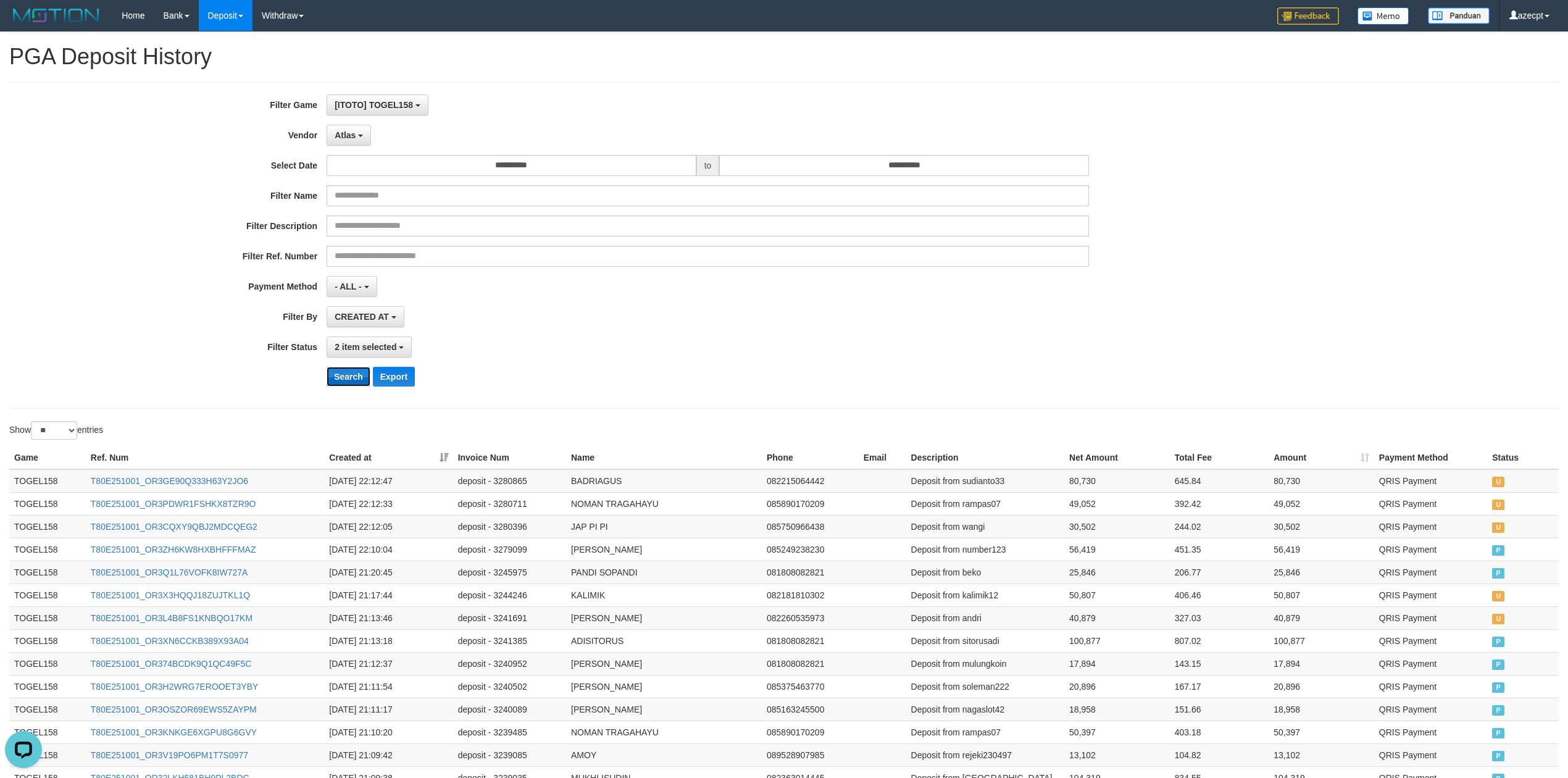
click at [347, 380] on button "Search" at bounding box center [349, 378] width 44 height 20
click at [353, 149] on div "**********" at bounding box center [654, 245] width 1307 height 301
click at [353, 140] on span "Atlas" at bounding box center [345, 135] width 21 height 10
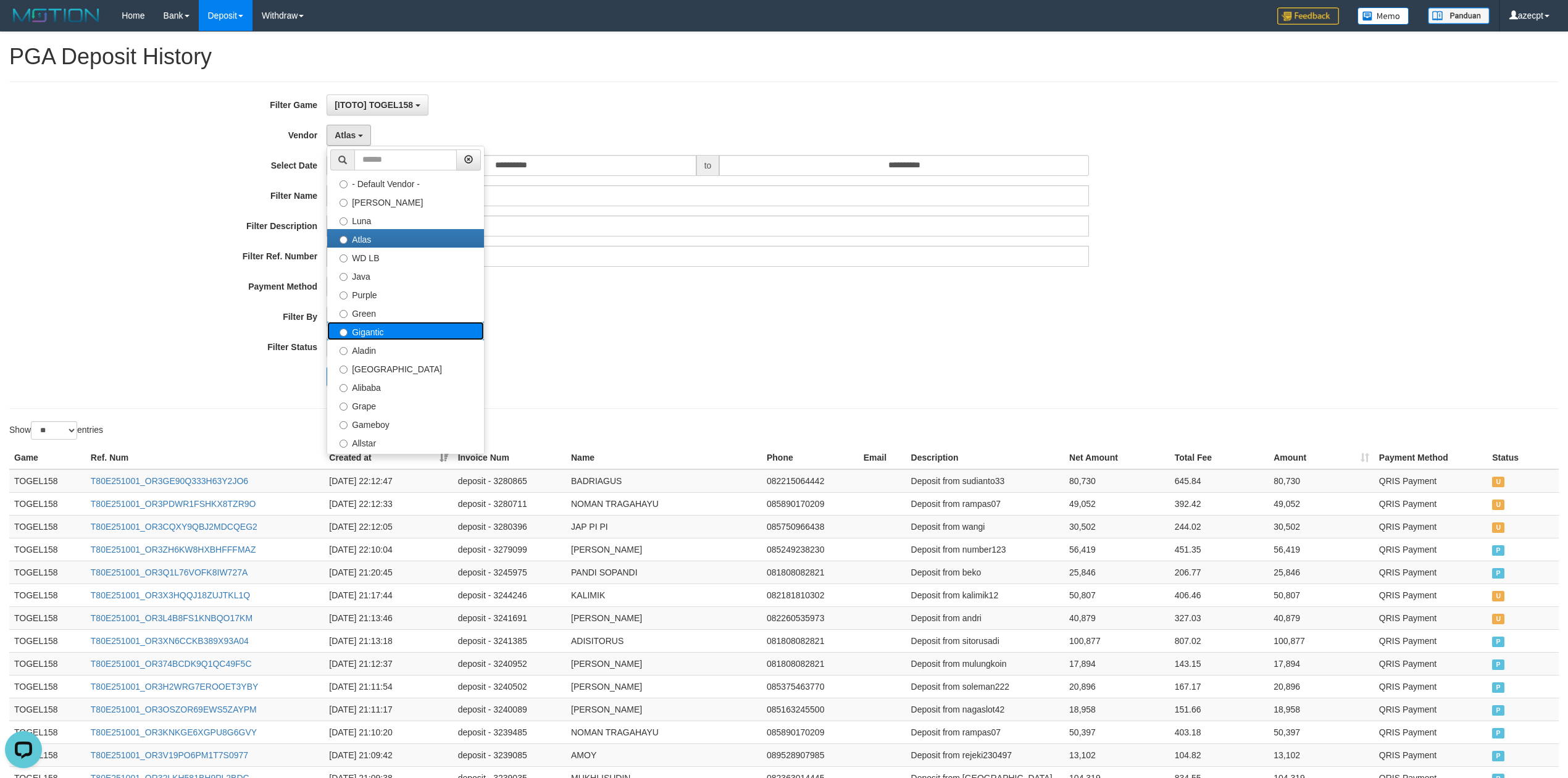
click at [431, 337] on label "Gigantic" at bounding box center [405, 331] width 157 height 18
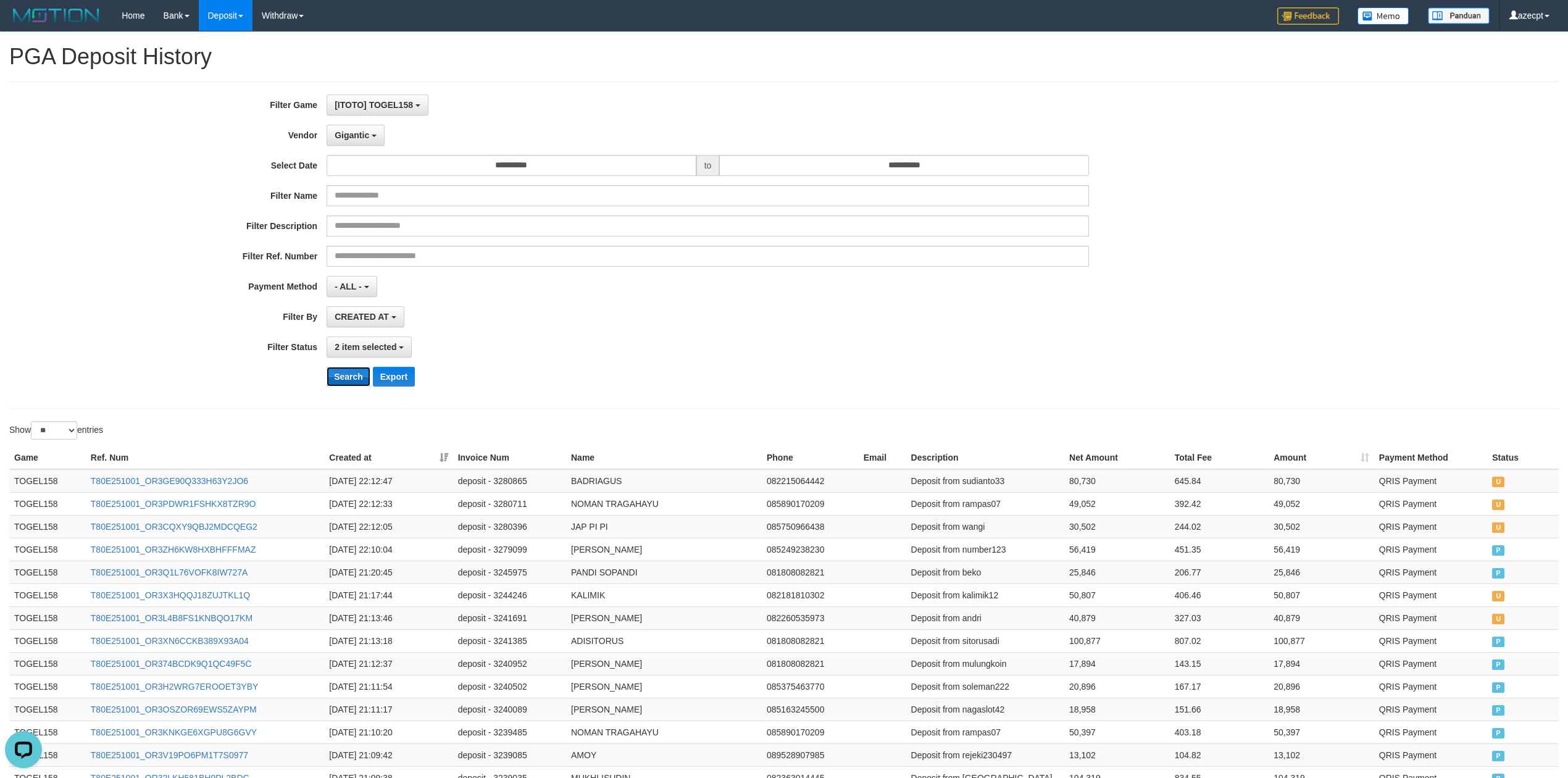
click at [346, 384] on button "Search" at bounding box center [349, 378] width 44 height 20
click at [361, 136] on span "Gigantic" at bounding box center [353, 135] width 35 height 10
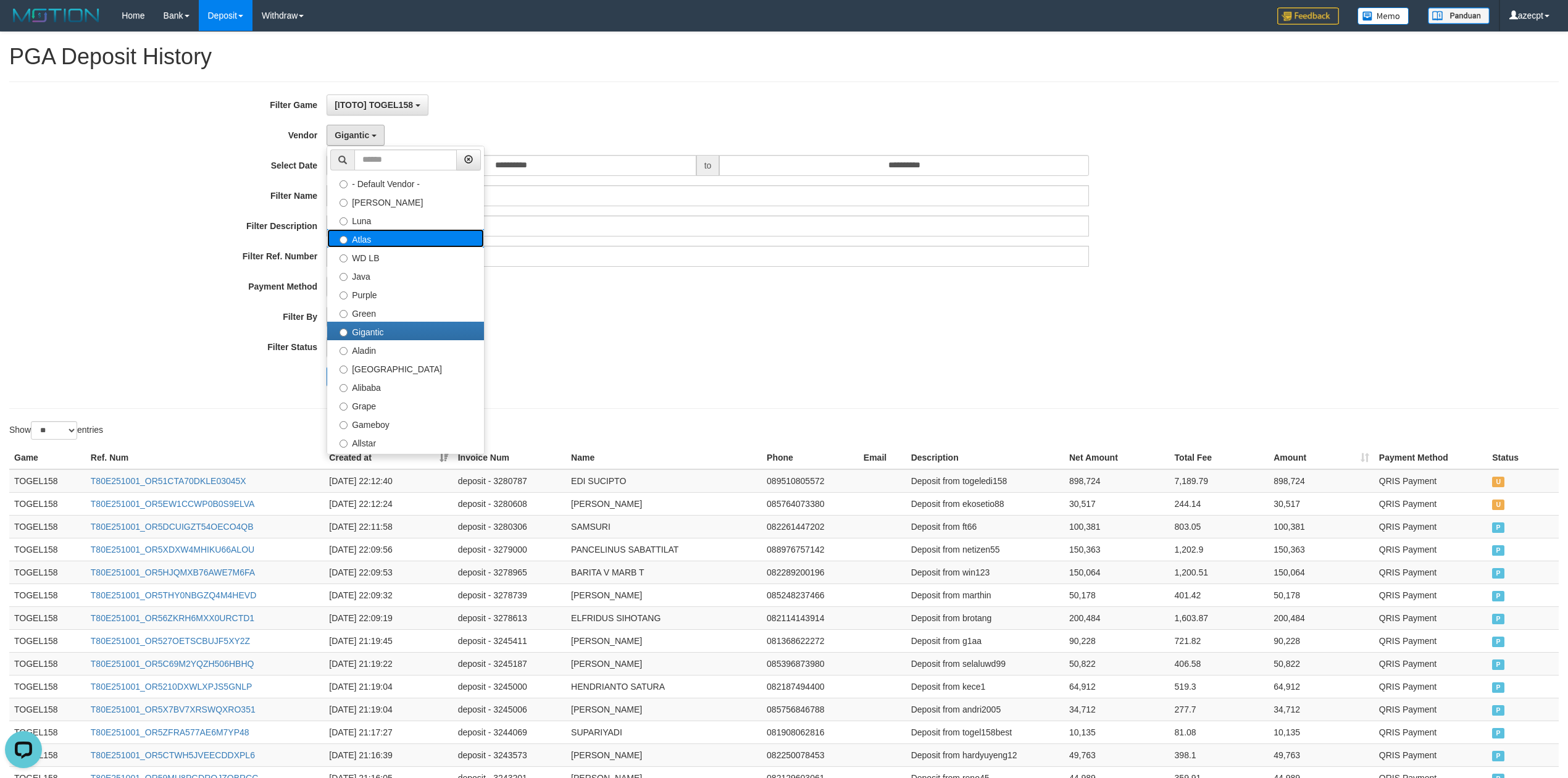
click at [408, 233] on label "Atlas" at bounding box center [405, 239] width 157 height 18
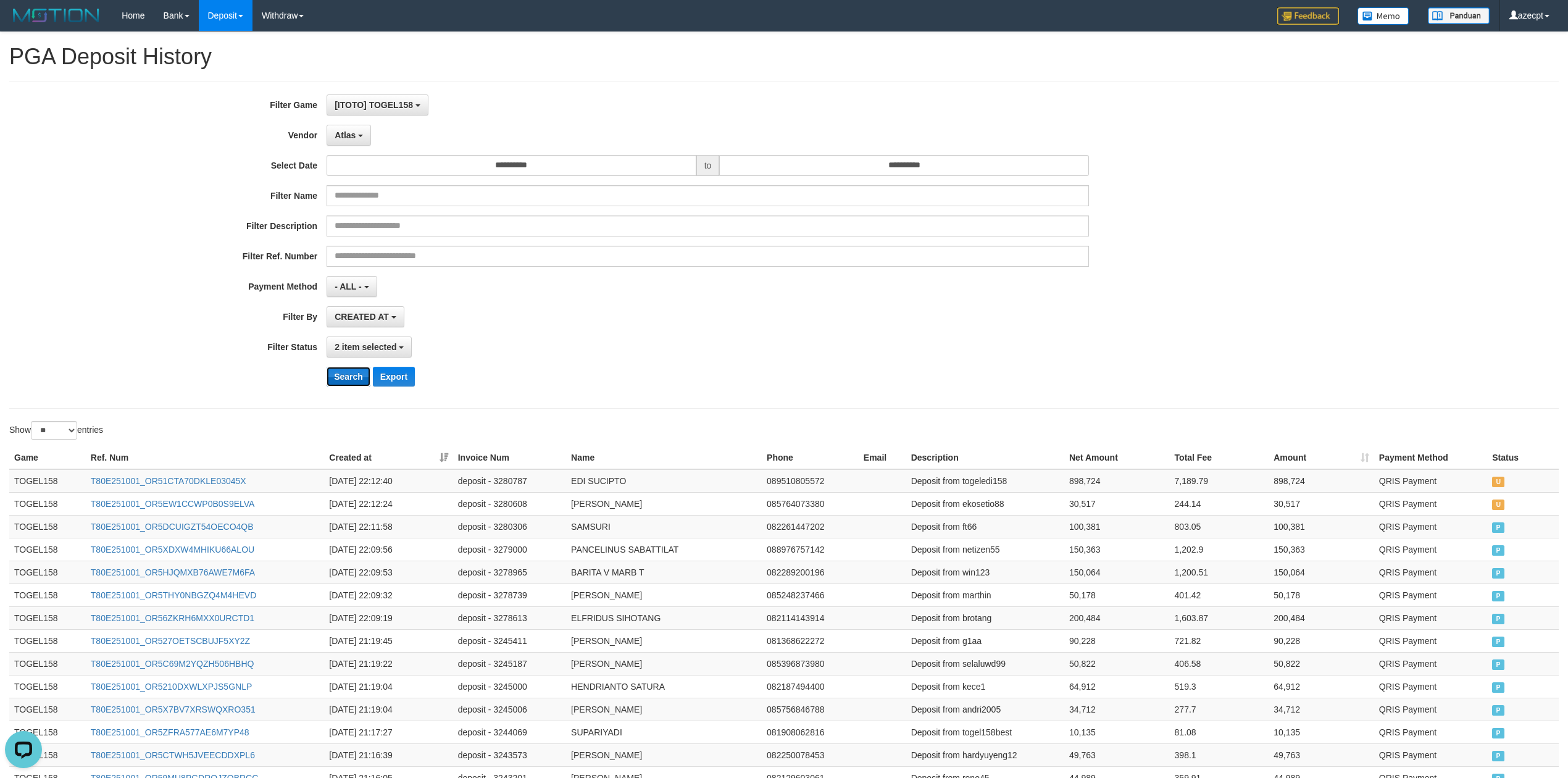
click at [355, 381] on button "Search" at bounding box center [349, 378] width 44 height 20
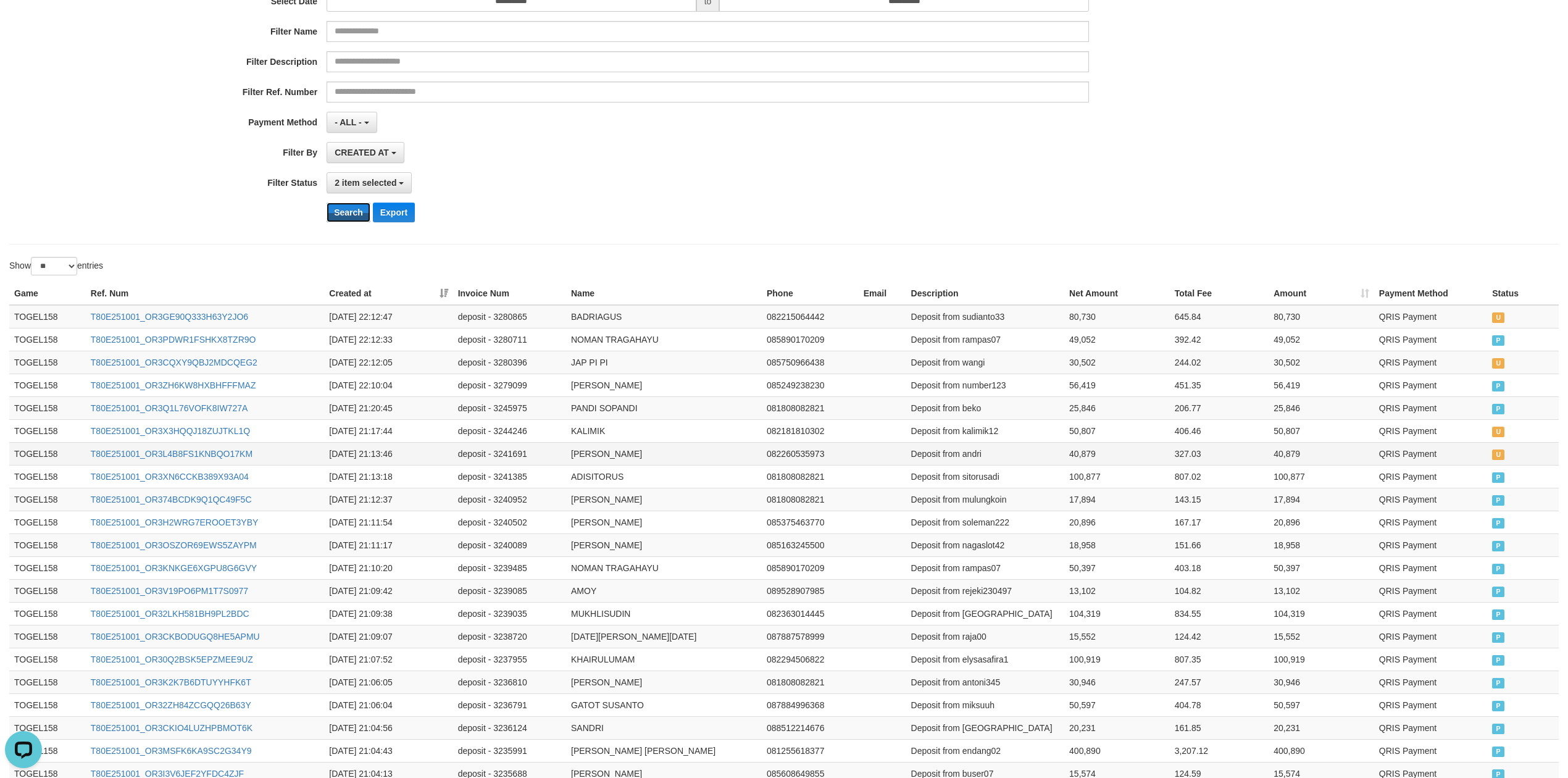
scroll to position [82, 0]
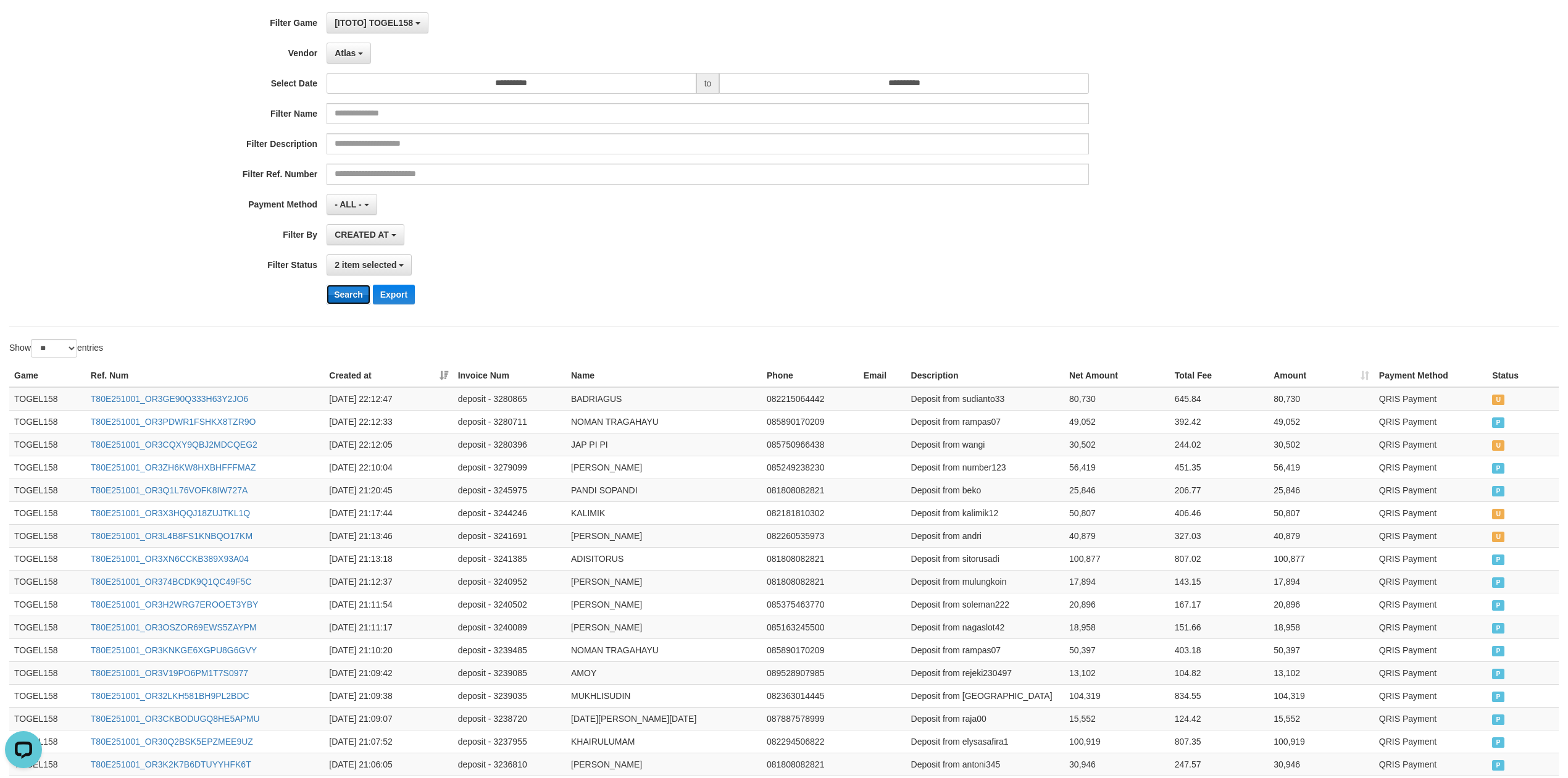
click at [339, 301] on button "Search" at bounding box center [349, 295] width 44 height 20
click at [353, 290] on button "Search" at bounding box center [349, 295] width 44 height 20
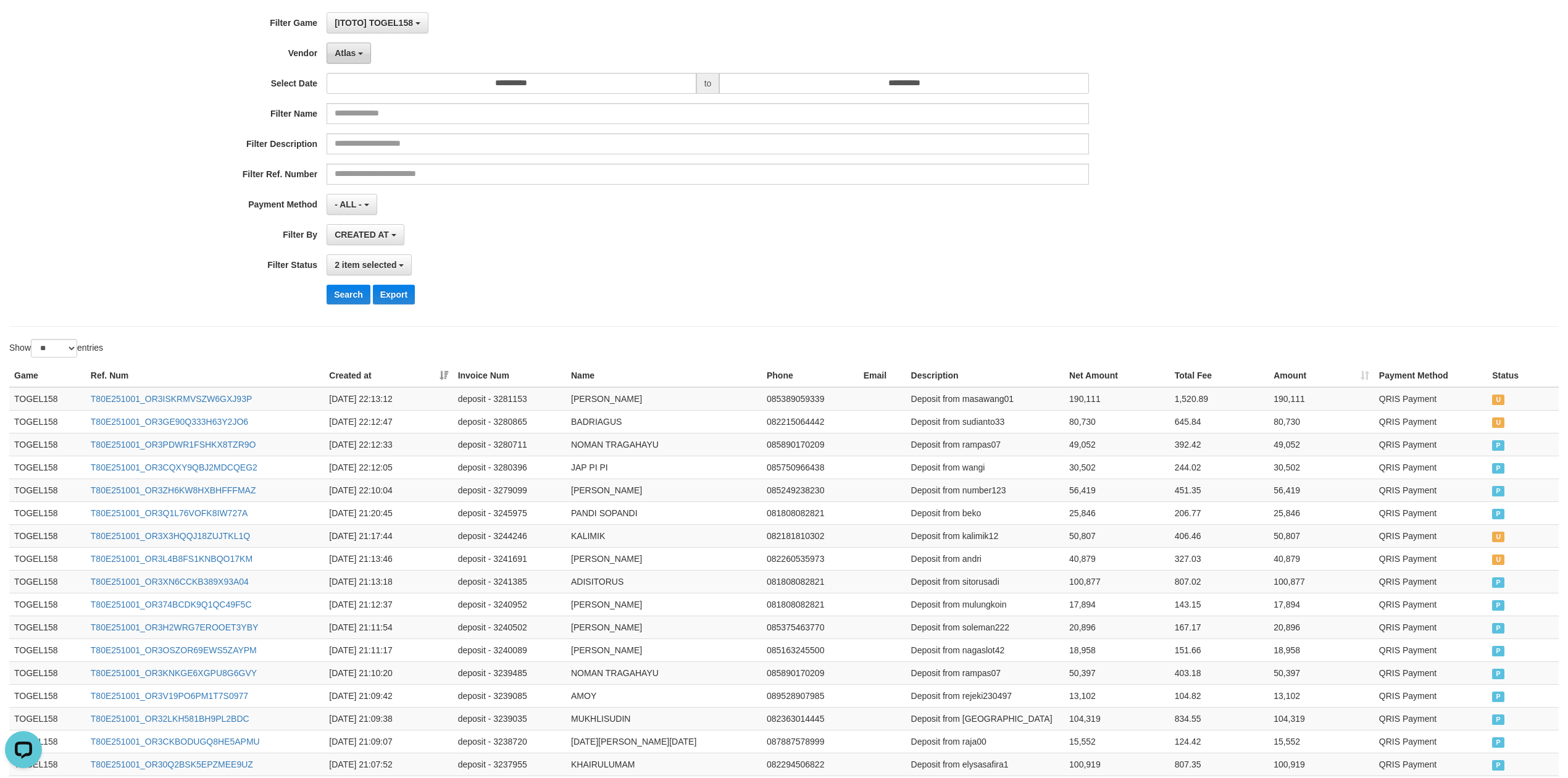
click at [353, 62] on button "Atlas" at bounding box center [349, 52] width 44 height 21
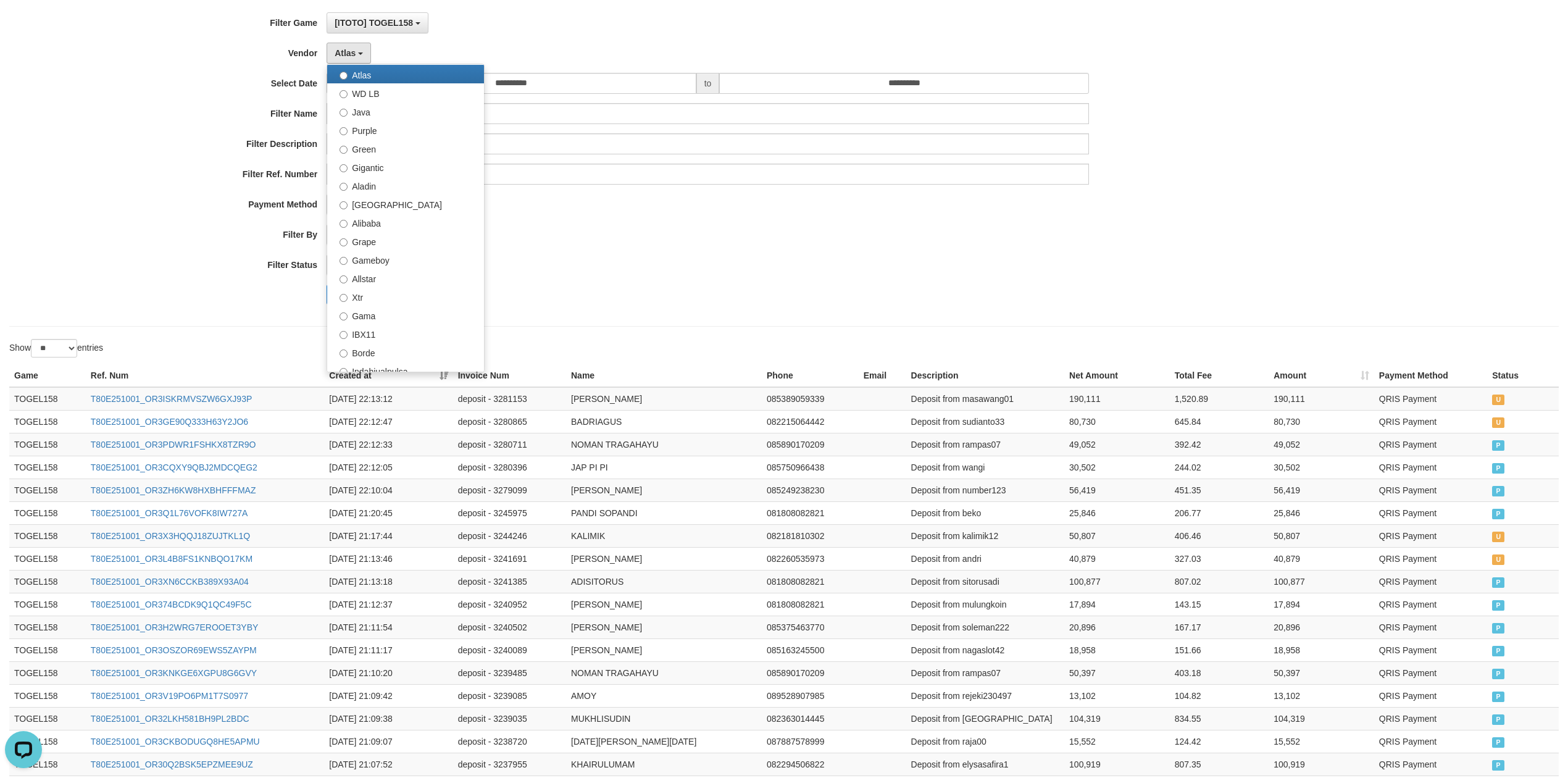
click at [595, 241] on div "CREATED AT PAID AT CREATED AT" at bounding box center [708, 234] width 763 height 21
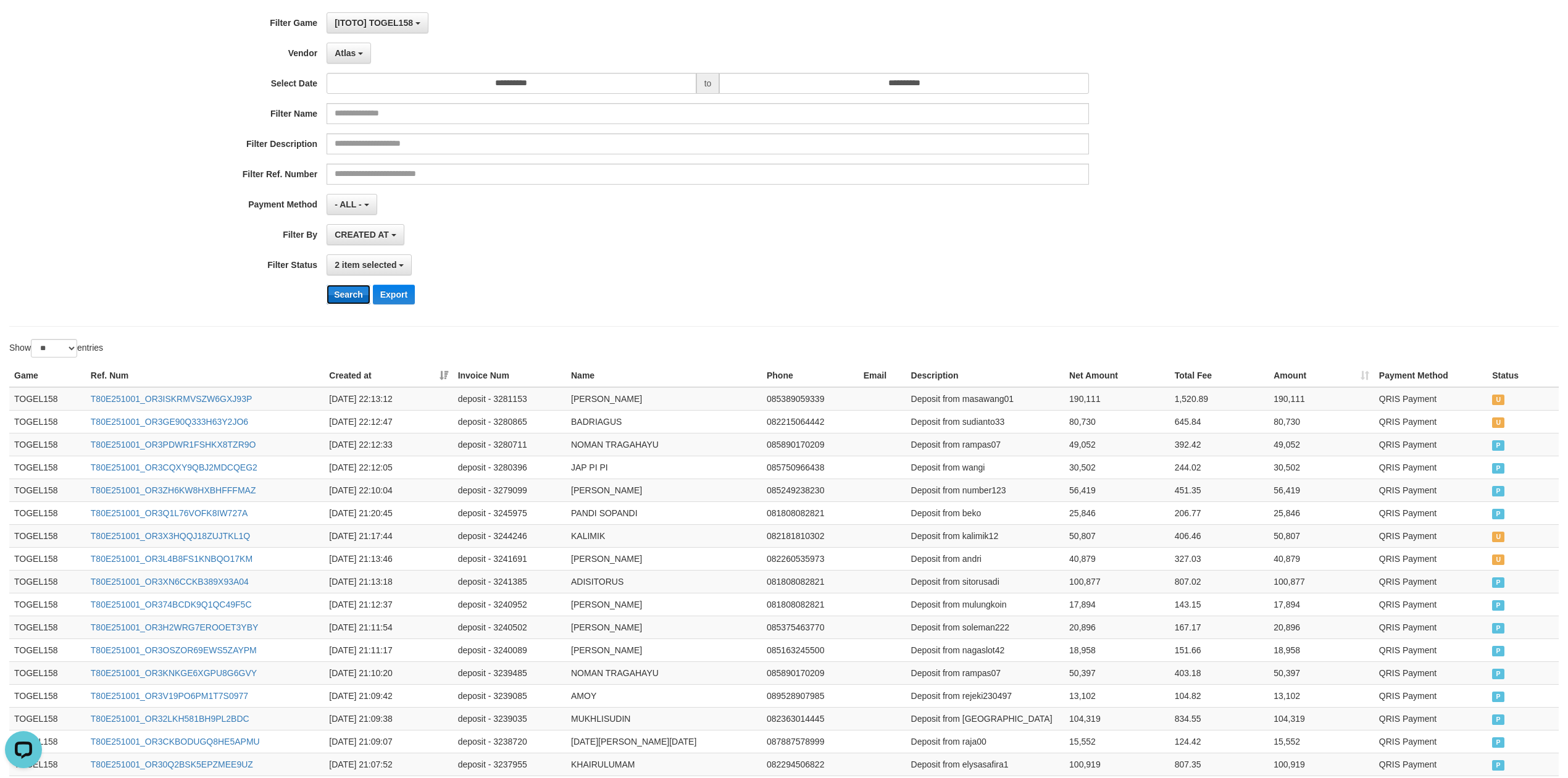
click at [333, 290] on button "Search" at bounding box center [349, 295] width 44 height 20
click at [346, 301] on button "Search" at bounding box center [349, 295] width 44 height 20
click at [346, 303] on button "Search" at bounding box center [349, 295] width 44 height 20
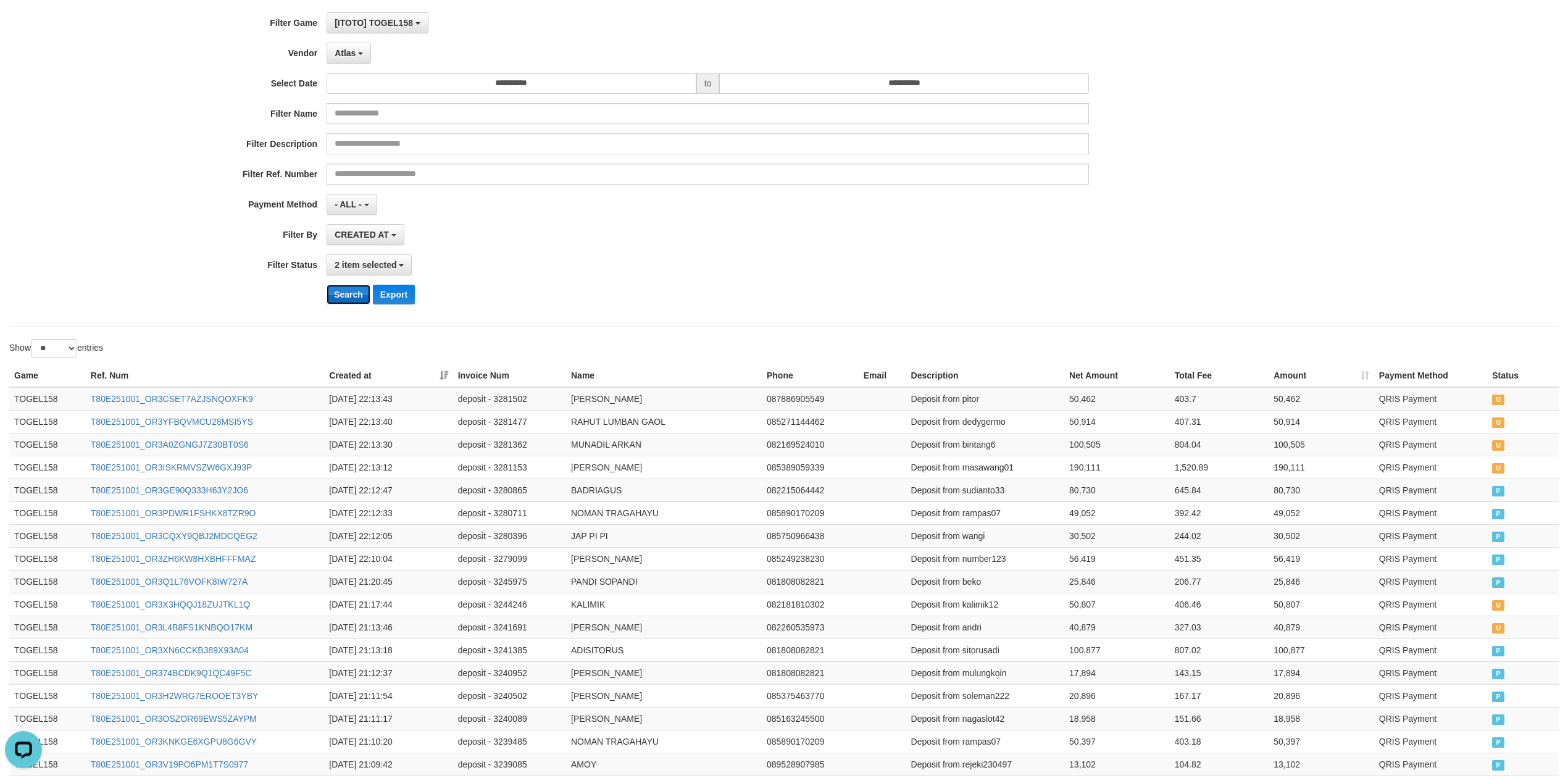
click at [346, 303] on button "Search" at bounding box center [349, 295] width 44 height 20
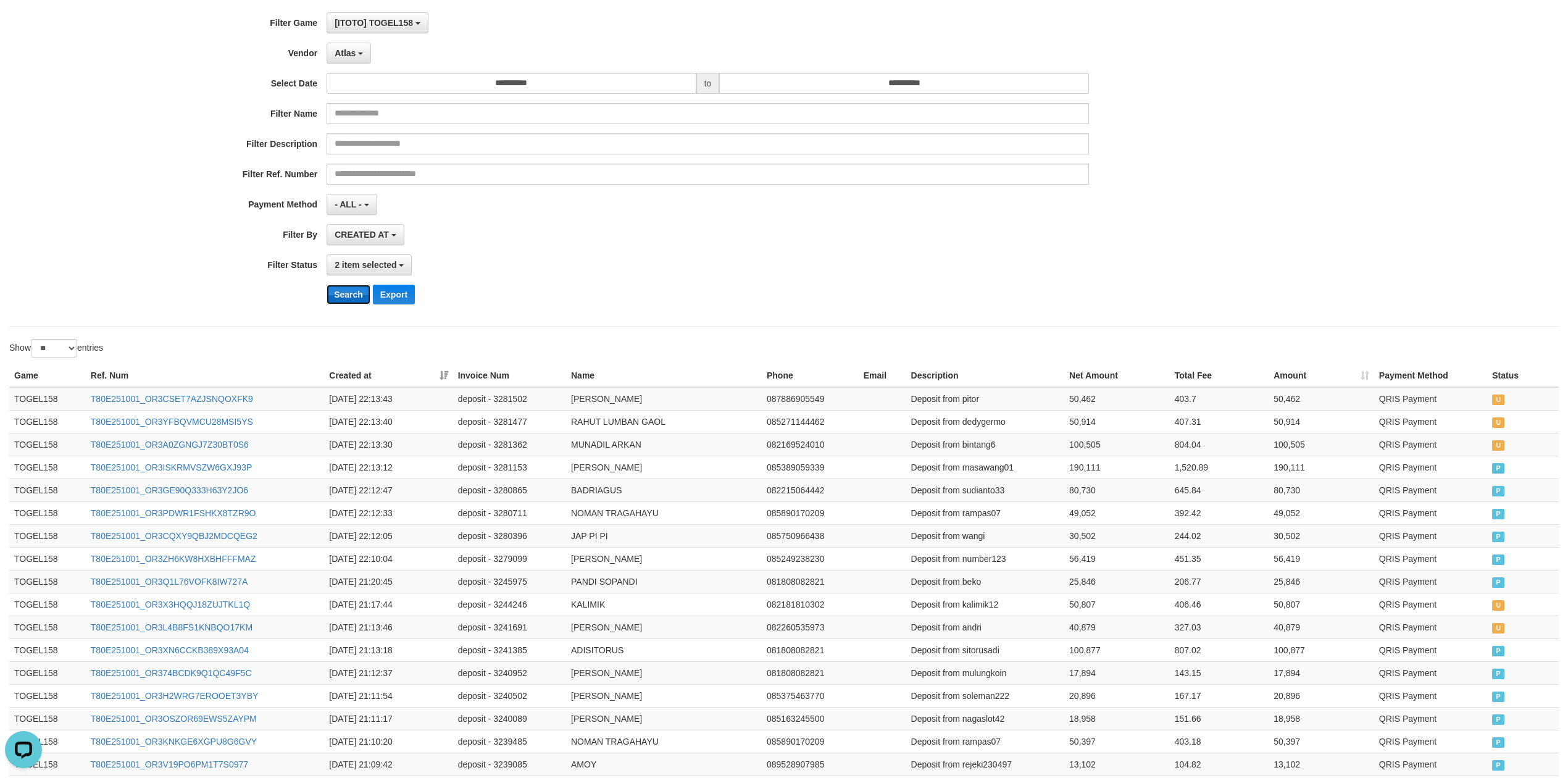
click at [346, 303] on button "Search" at bounding box center [349, 295] width 44 height 20
click at [343, 299] on button "Search" at bounding box center [349, 295] width 44 height 20
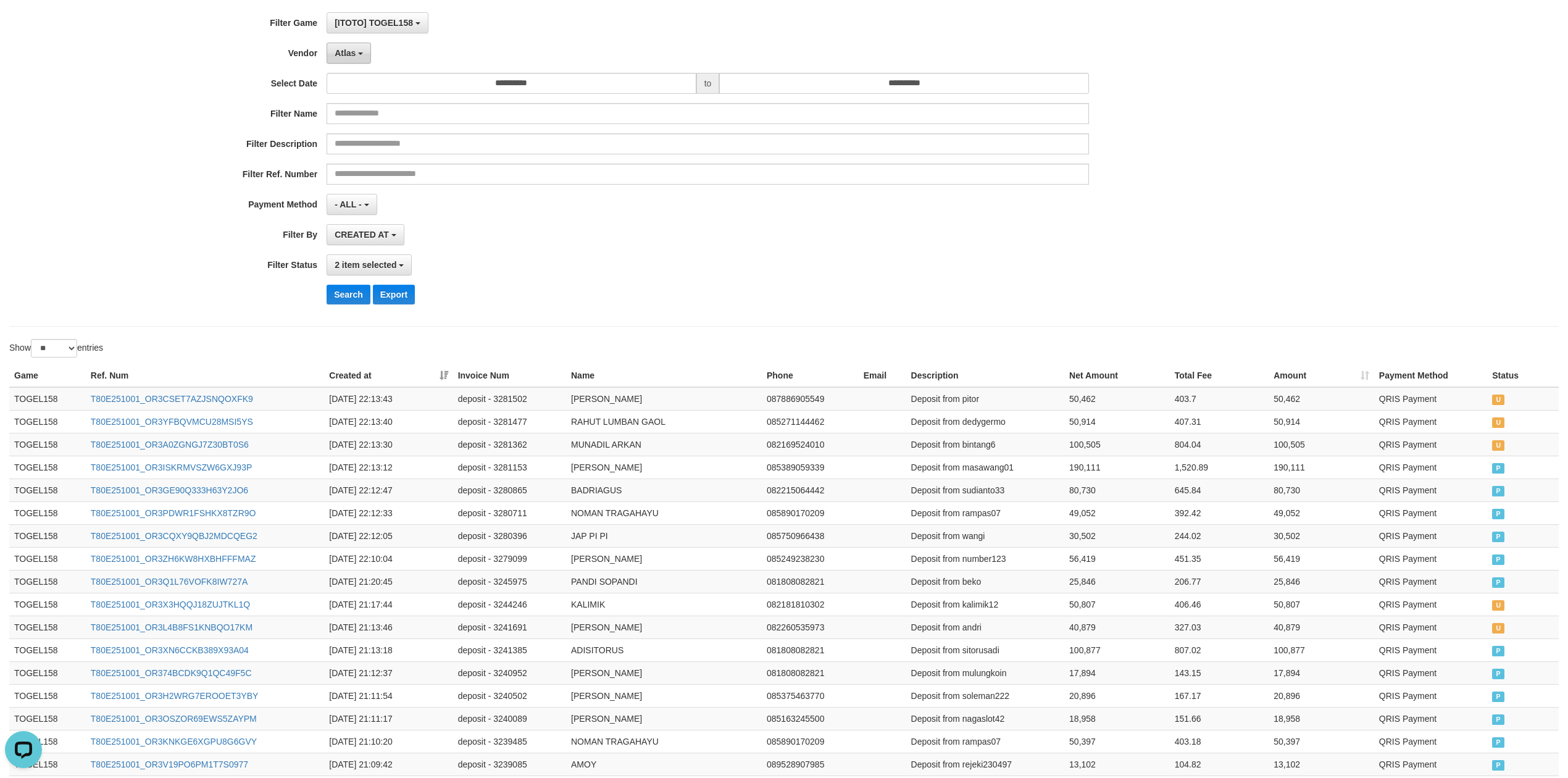
click at [364, 51] on button "Atlas" at bounding box center [349, 52] width 44 height 21
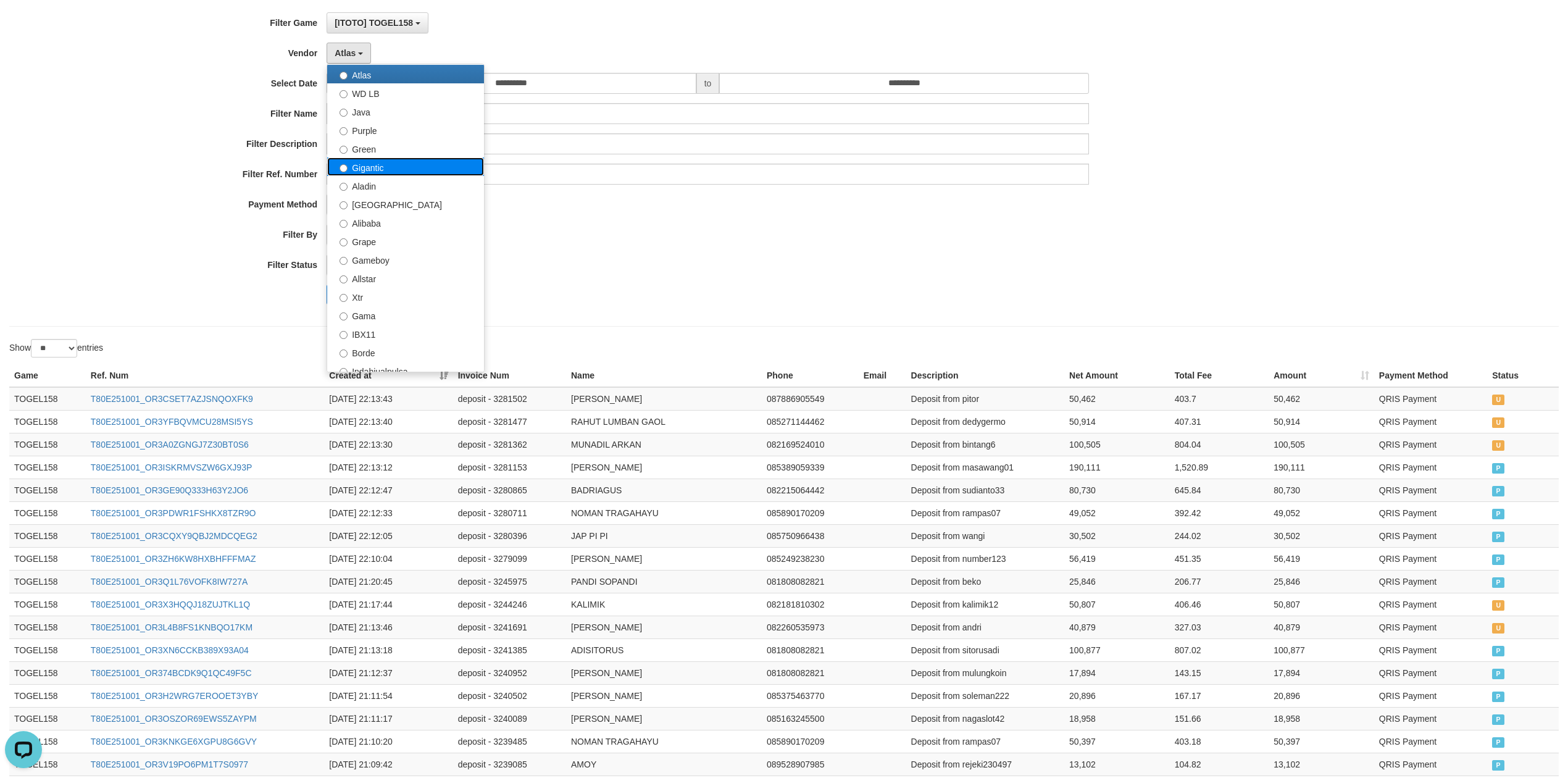
click at [409, 171] on label "Gigantic" at bounding box center [405, 167] width 157 height 18
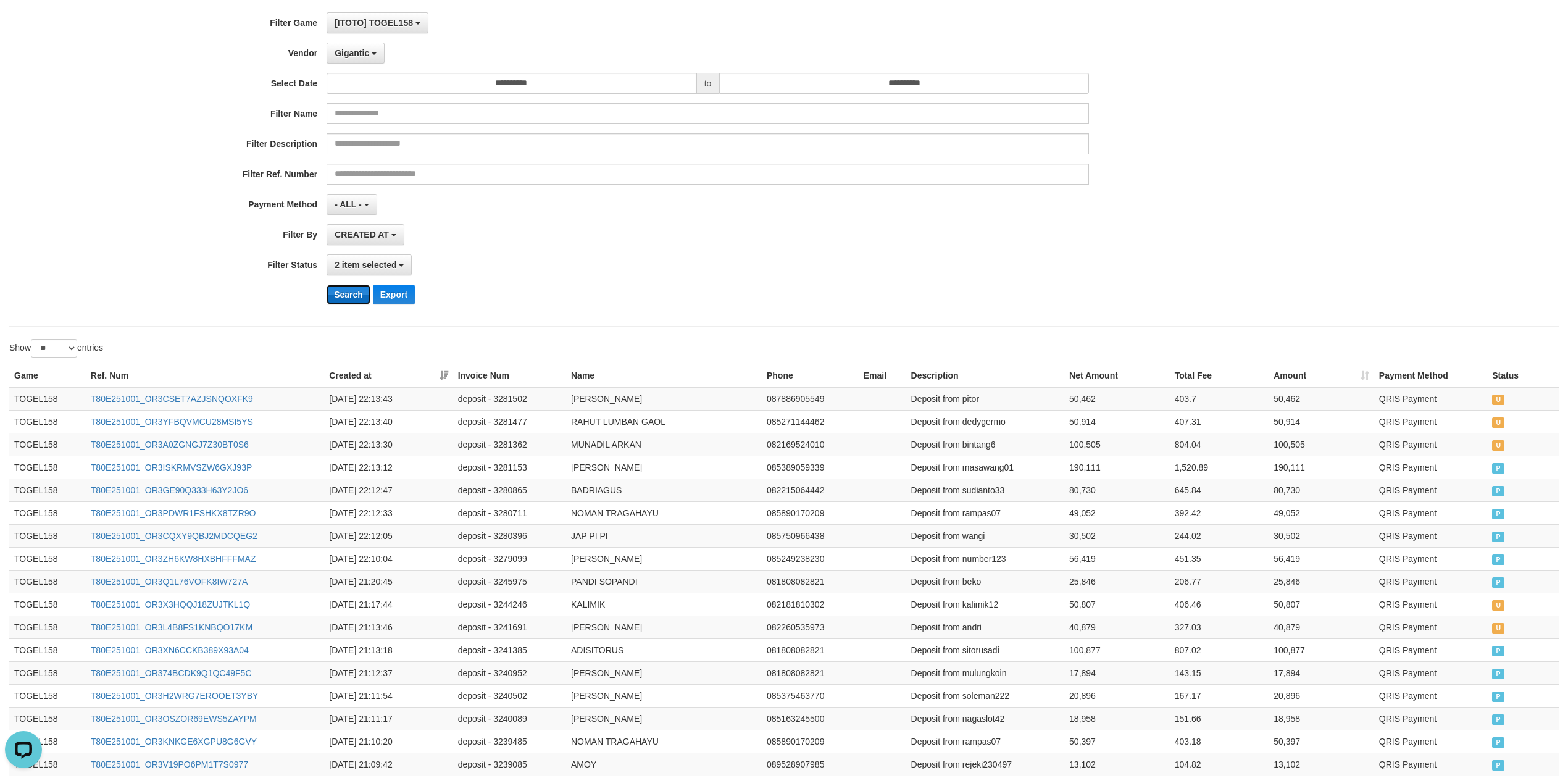
click at [340, 297] on button "Search" at bounding box center [349, 295] width 44 height 20
drag, startPoint x: 571, startPoint y: 423, endPoint x: 692, endPoint y: 423, distance: 121.0
click at [692, 423] on td "[PERSON_NAME]" at bounding box center [664, 422] width 196 height 23
copy td "[PERSON_NAME]"
click at [353, 51] on span "Gigantic" at bounding box center [353, 52] width 35 height 10
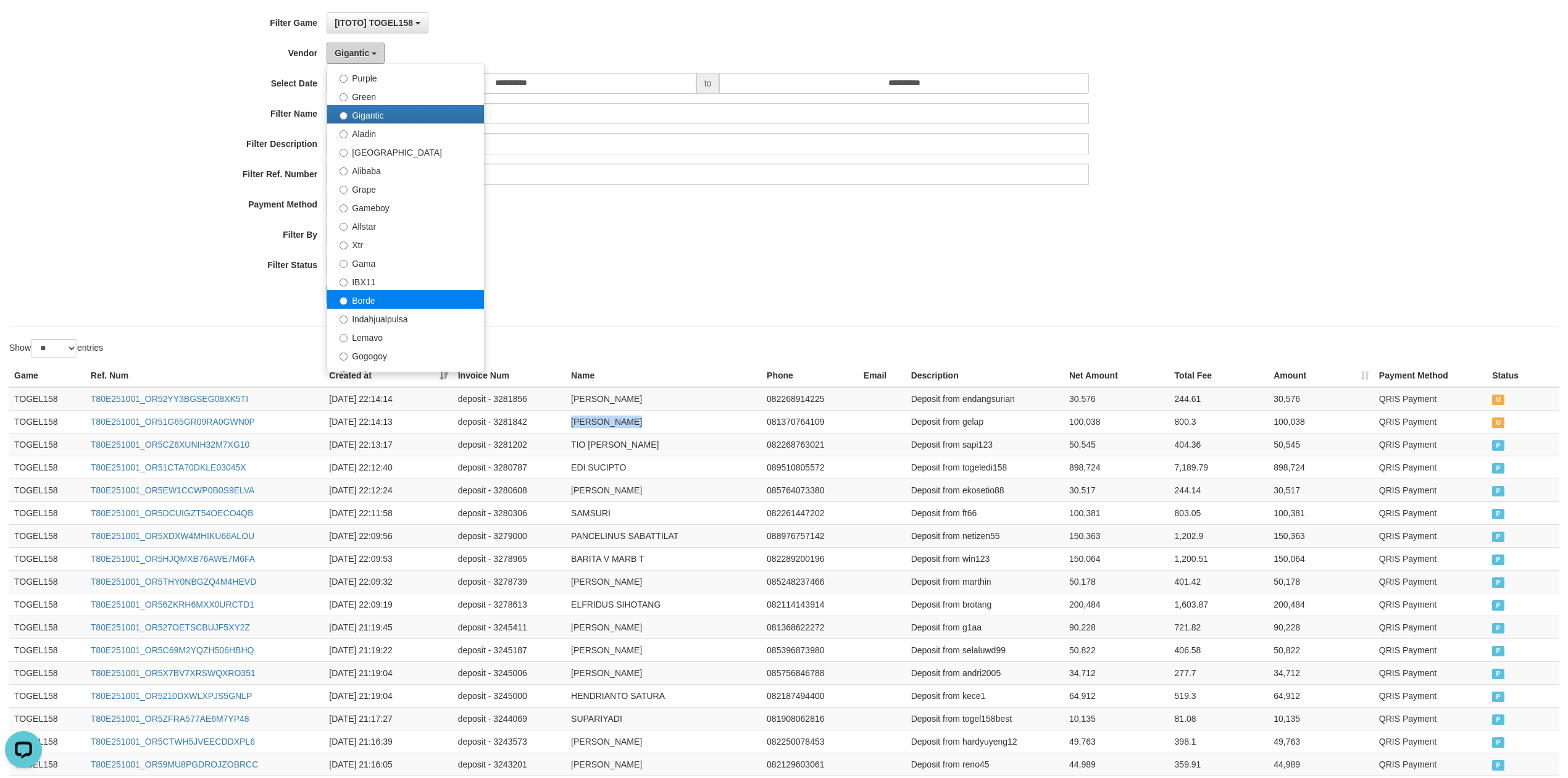
scroll to position [164, 0]
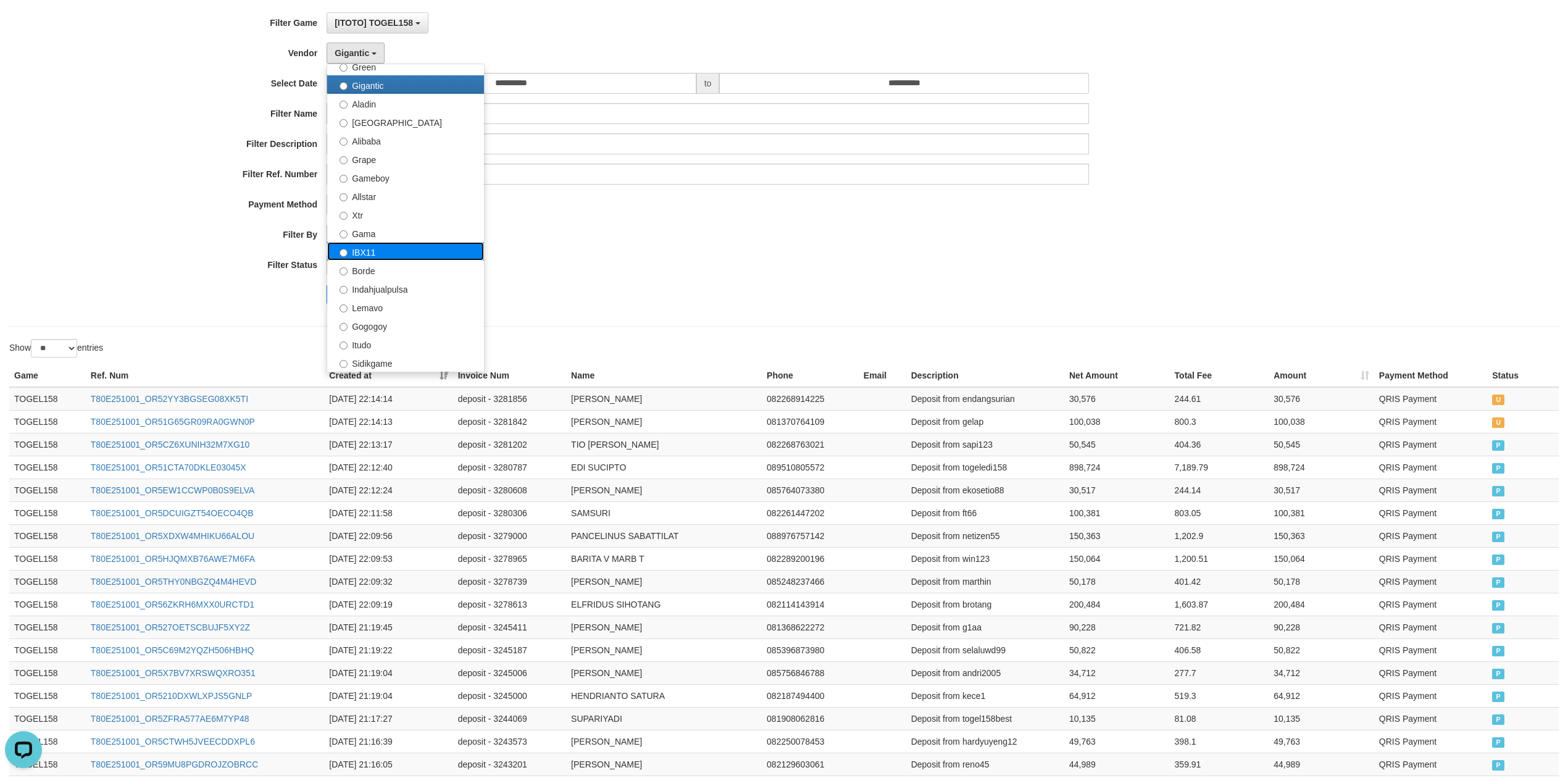
click at [379, 250] on label "IBX11" at bounding box center [405, 252] width 157 height 18
select select "**********"
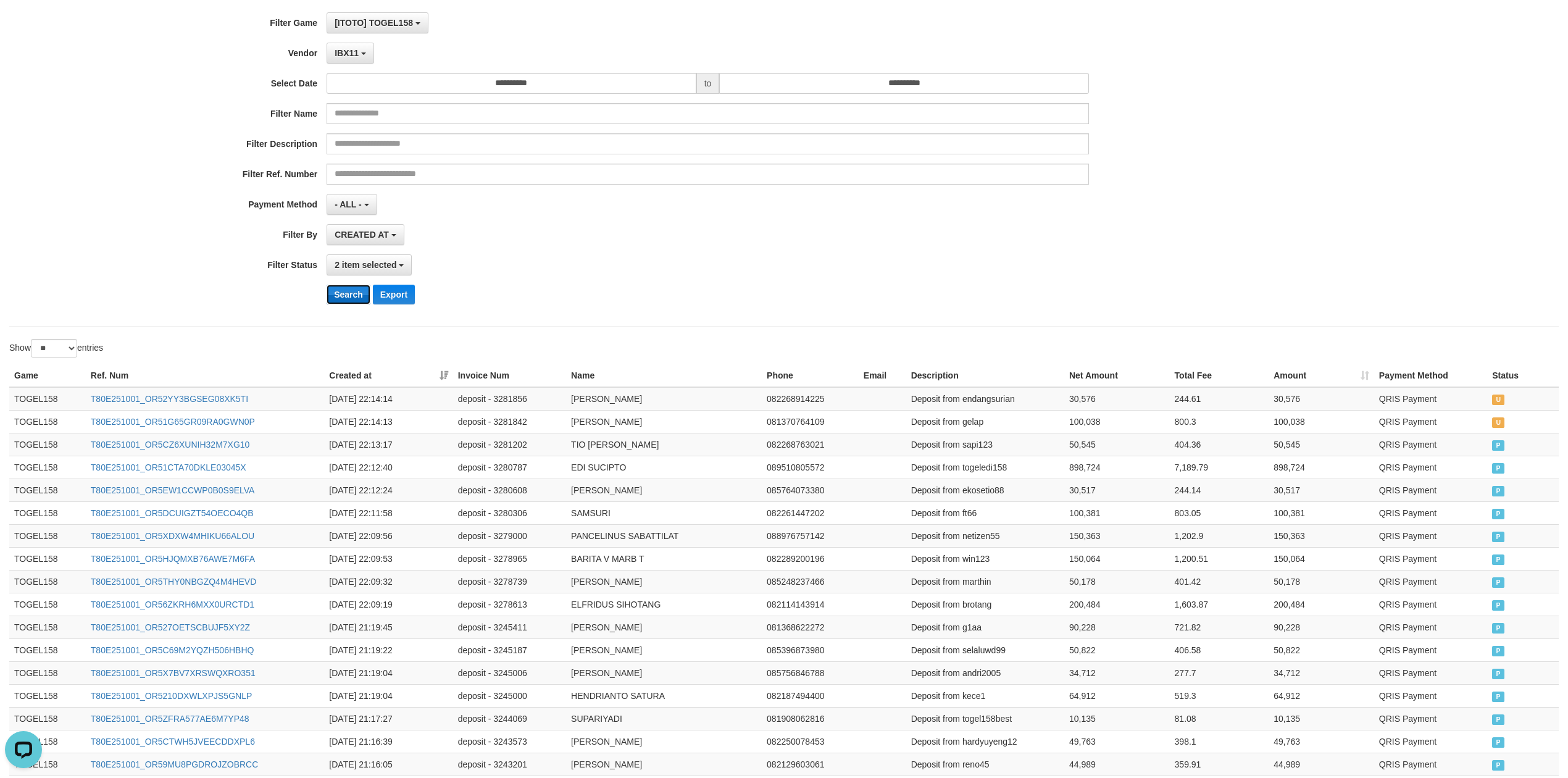
click at [353, 287] on button "Search" at bounding box center [349, 295] width 44 height 20
click at [353, 60] on button "IBX11" at bounding box center [351, 52] width 48 height 21
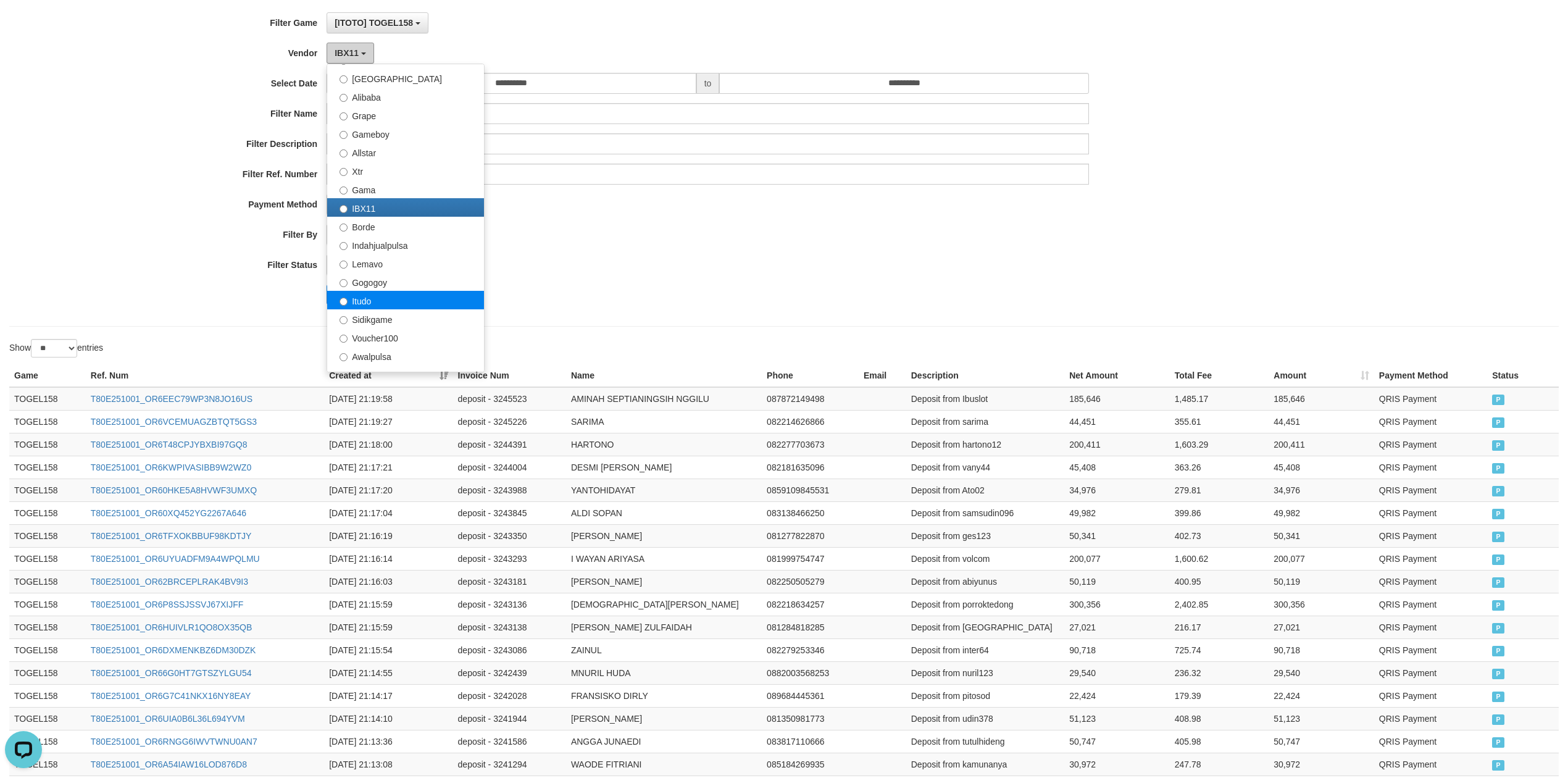
scroll to position [247, 0]
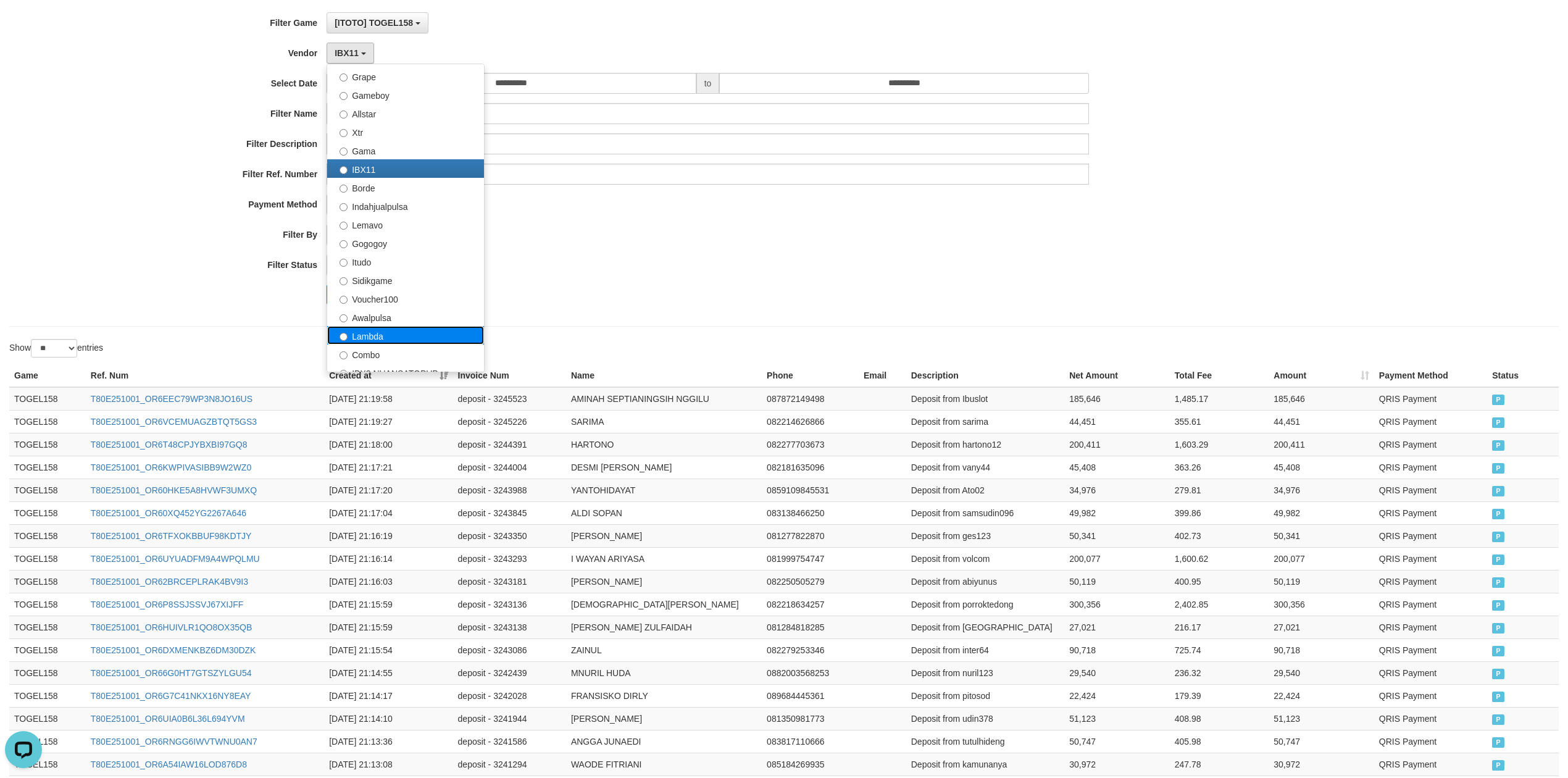
click at [396, 341] on label "Lambda" at bounding box center [405, 335] width 157 height 18
select select "**********"
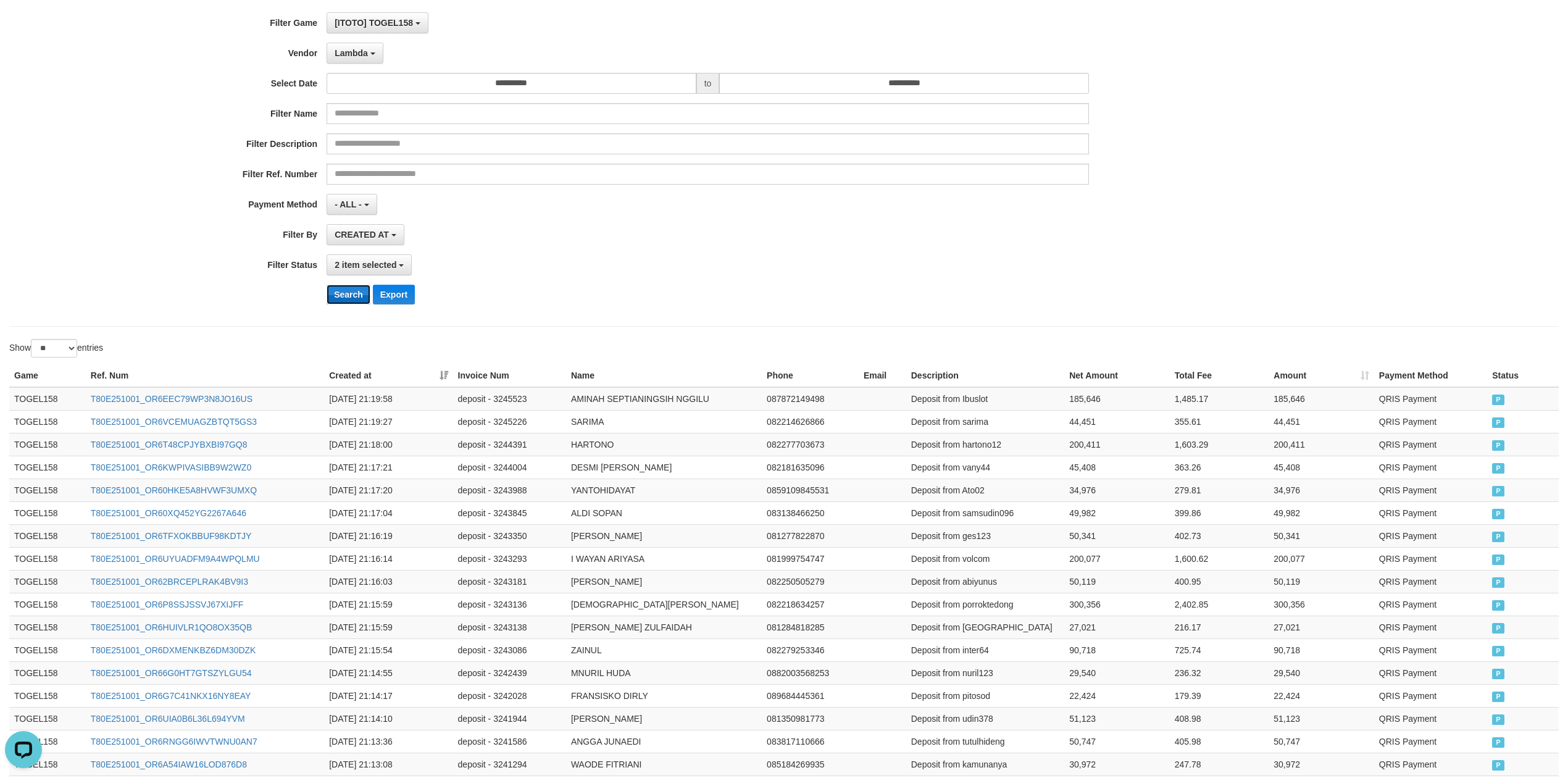
click at [353, 304] on button "Search" at bounding box center [349, 295] width 44 height 20
click at [371, 68] on div "**********" at bounding box center [654, 163] width 1307 height 301
click at [369, 57] on button "Lambda" at bounding box center [355, 52] width 57 height 21
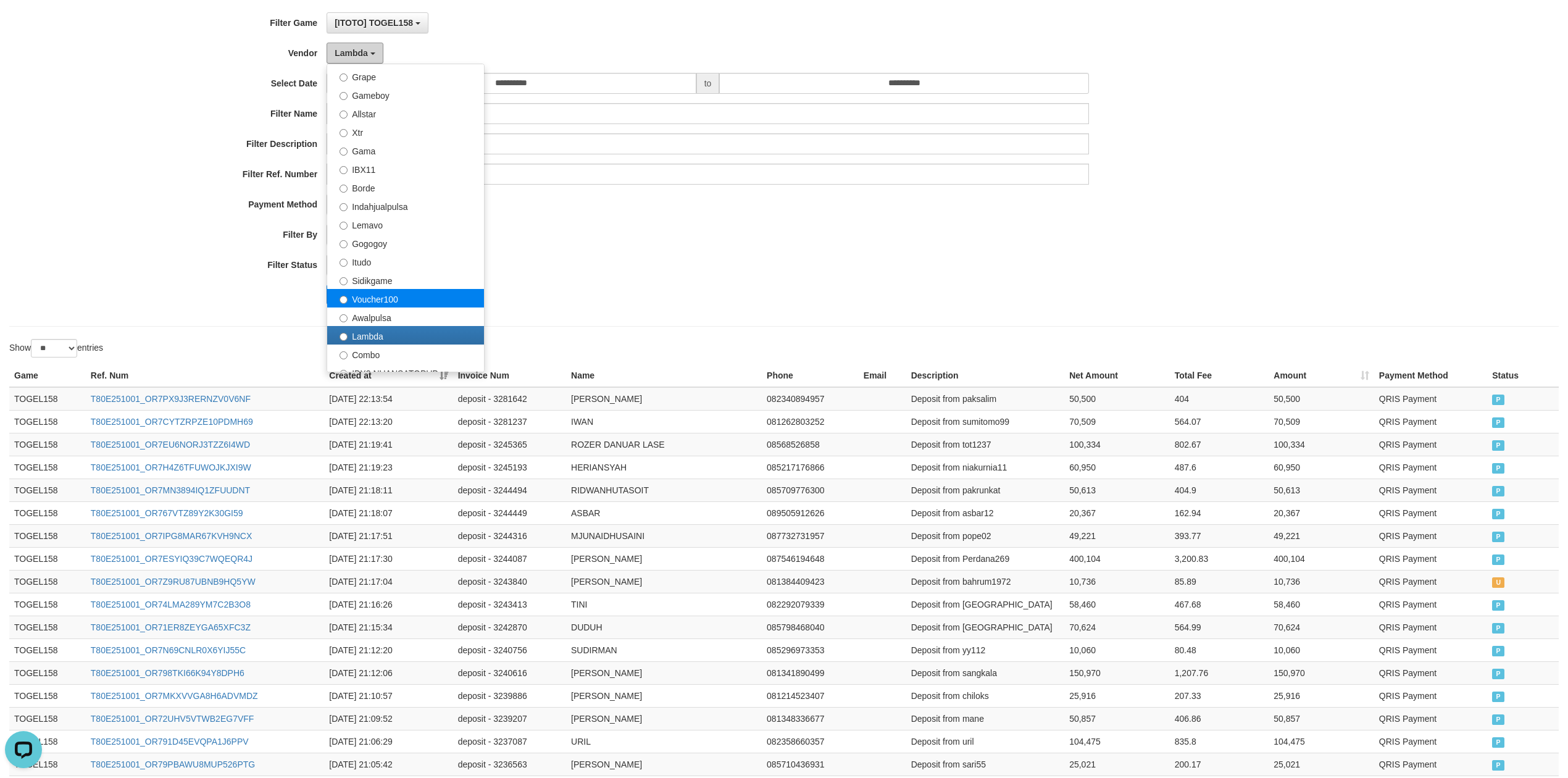
scroll to position [0, 0]
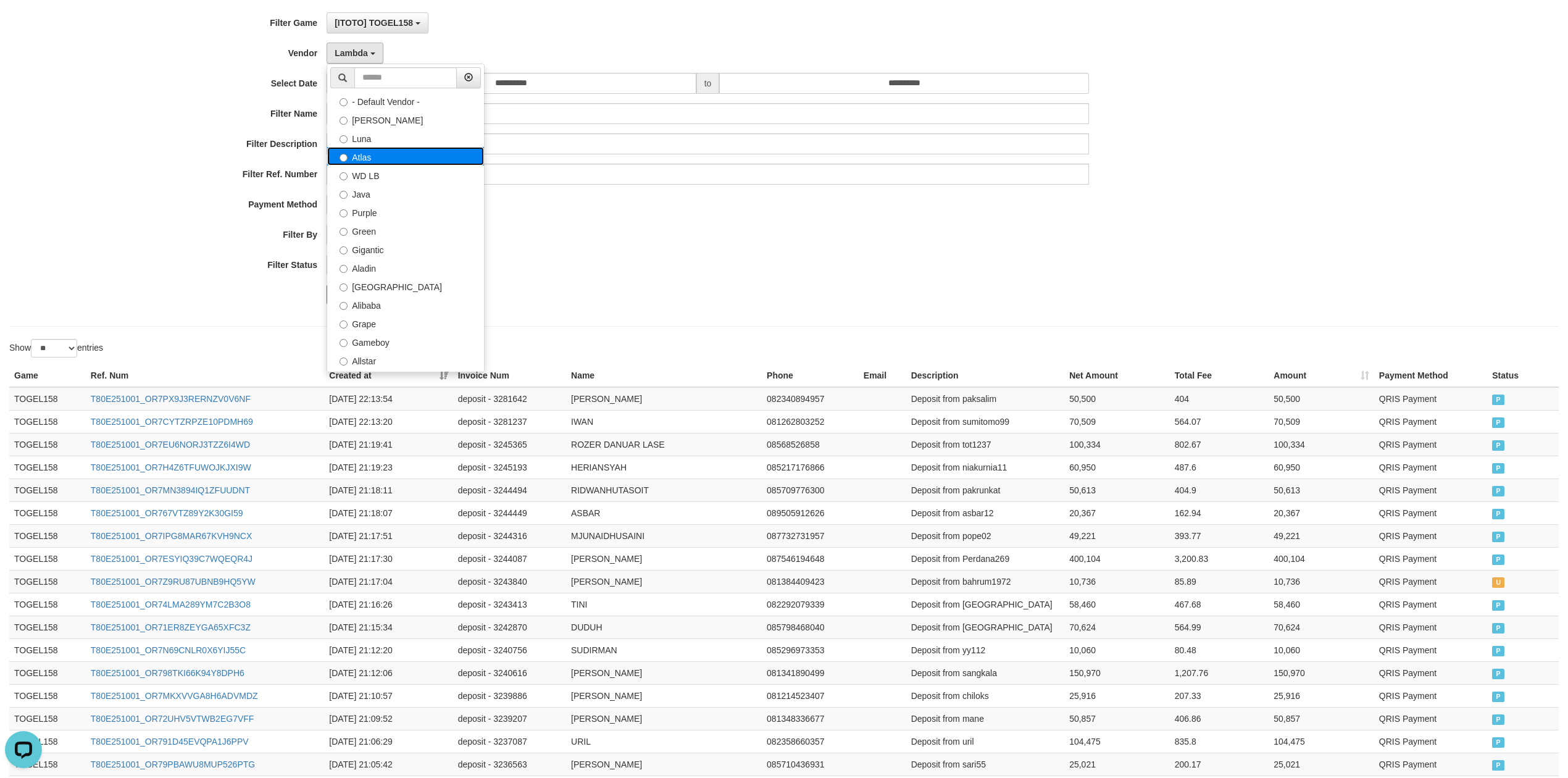
click at [406, 158] on label "Atlas" at bounding box center [405, 156] width 157 height 18
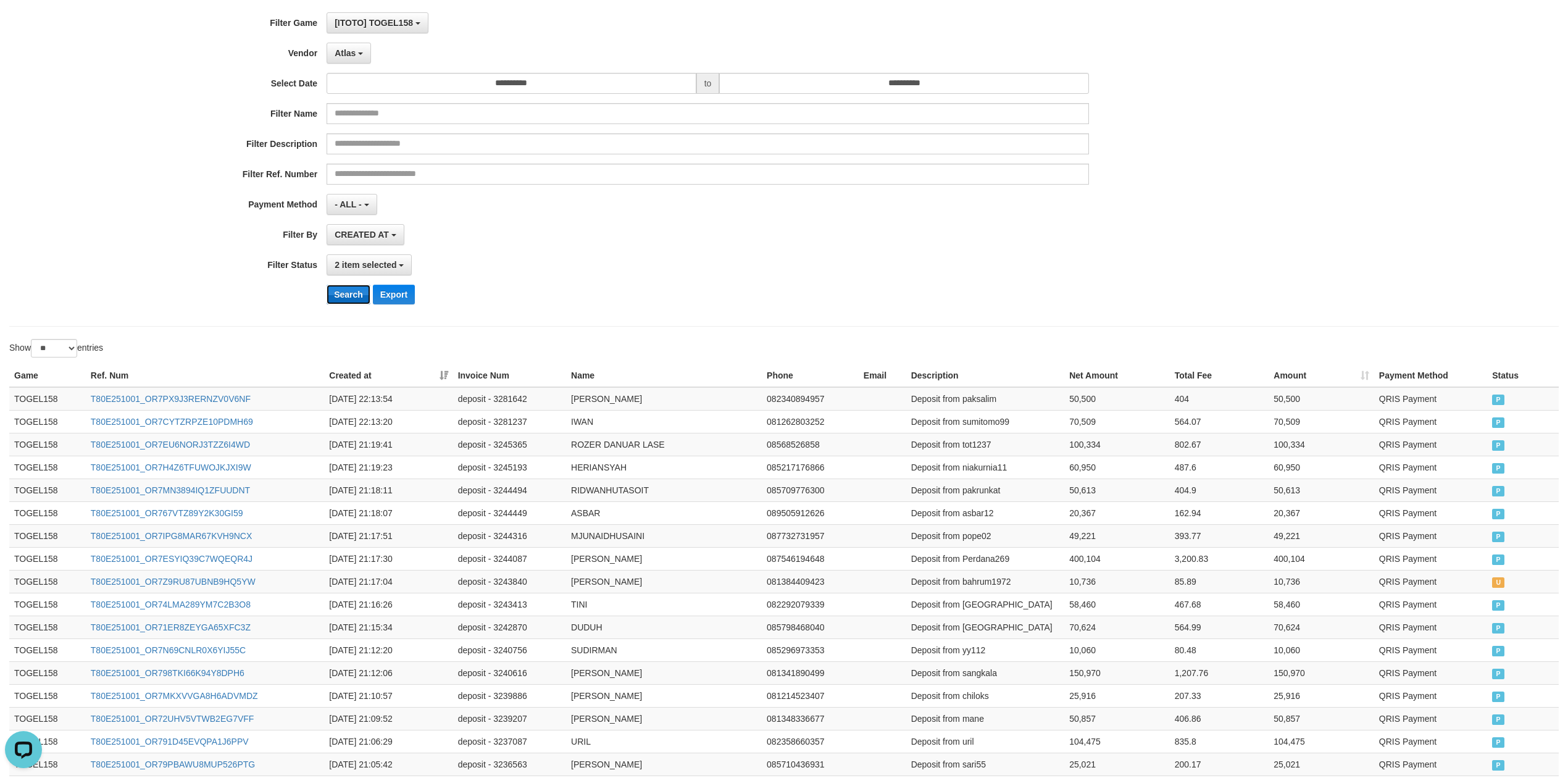
click at [344, 297] on button "Search" at bounding box center [349, 295] width 44 height 20
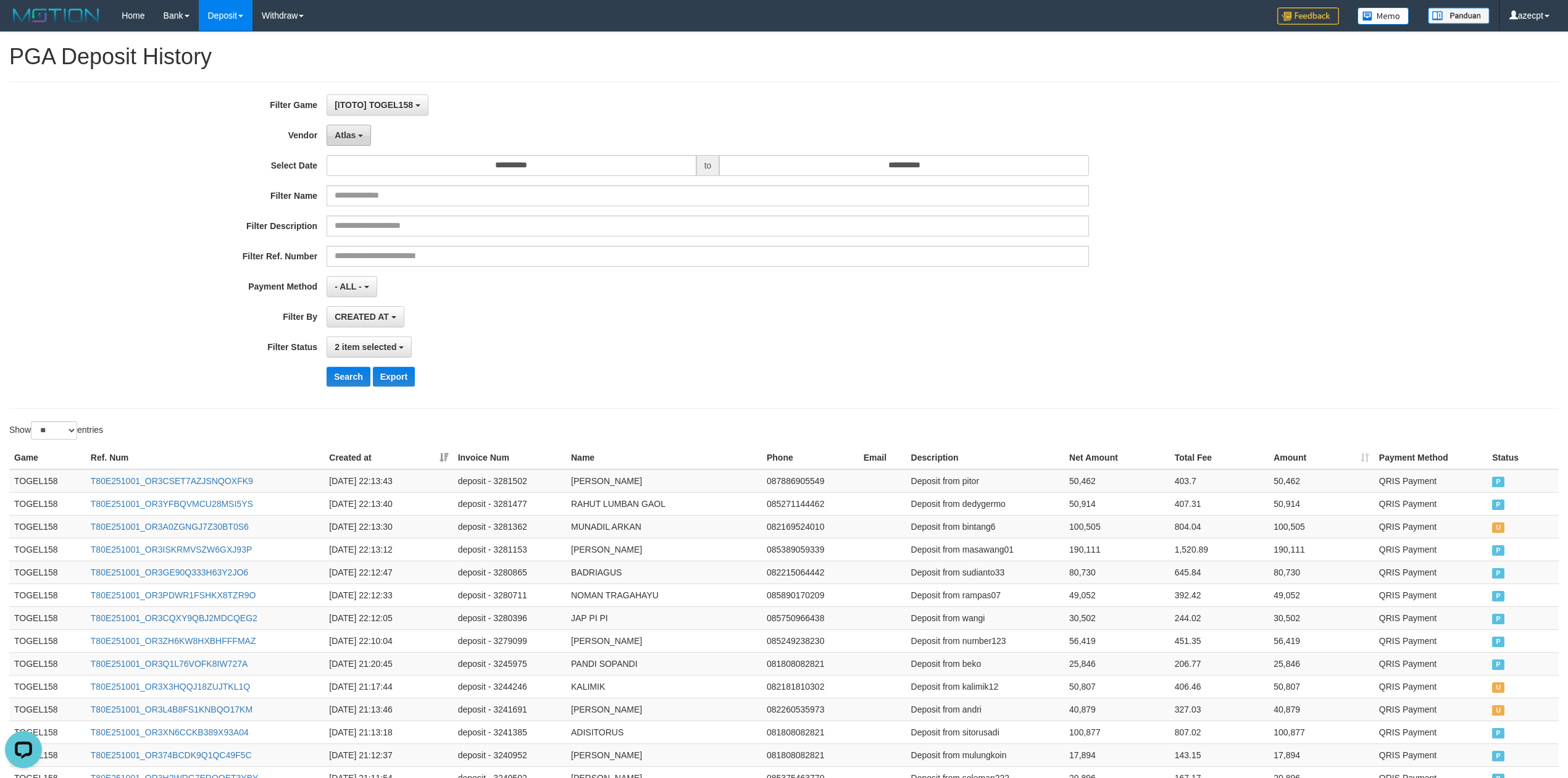
click at [342, 139] on span "Atlas" at bounding box center [345, 135] width 21 height 10
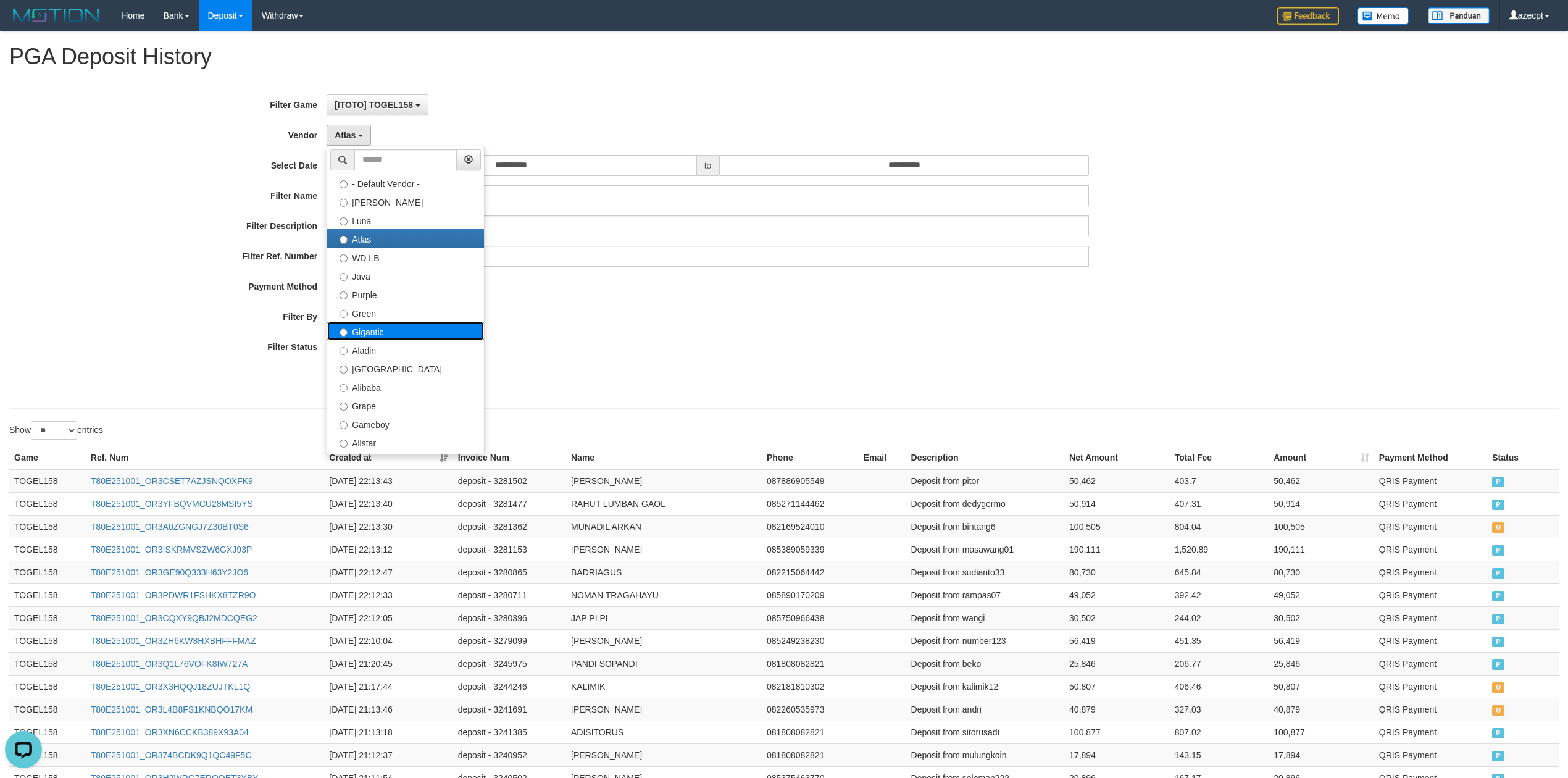
click at [409, 327] on label "Gigantic" at bounding box center [405, 331] width 157 height 18
select select "**********"
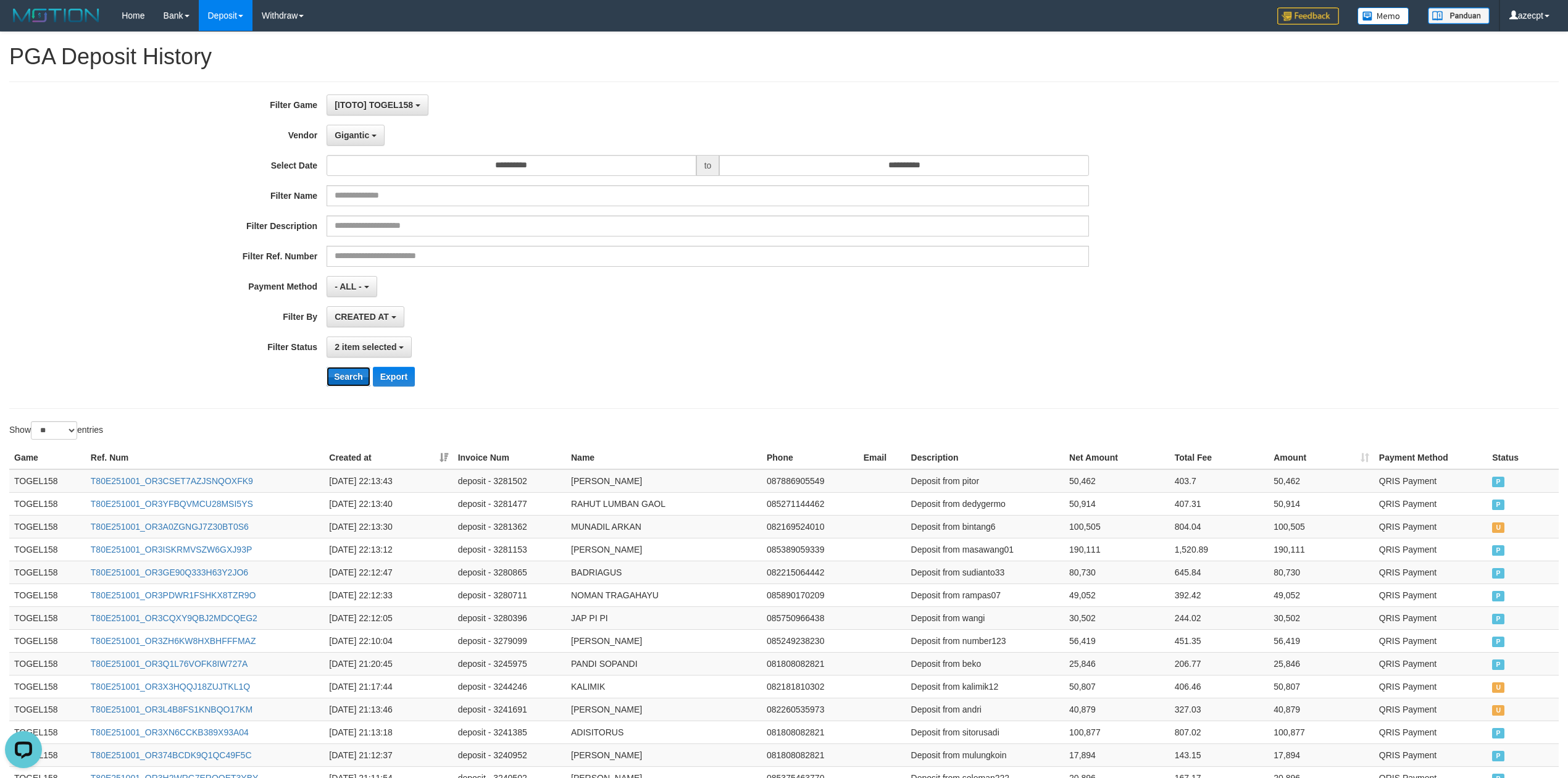
click at [349, 374] on button "Search" at bounding box center [349, 378] width 44 height 20
click at [976, 527] on td "Deposit from gelap" at bounding box center [985, 526] width 158 height 23
copy td "gelap"
